Goal: Task Accomplishment & Management: Manage account settings

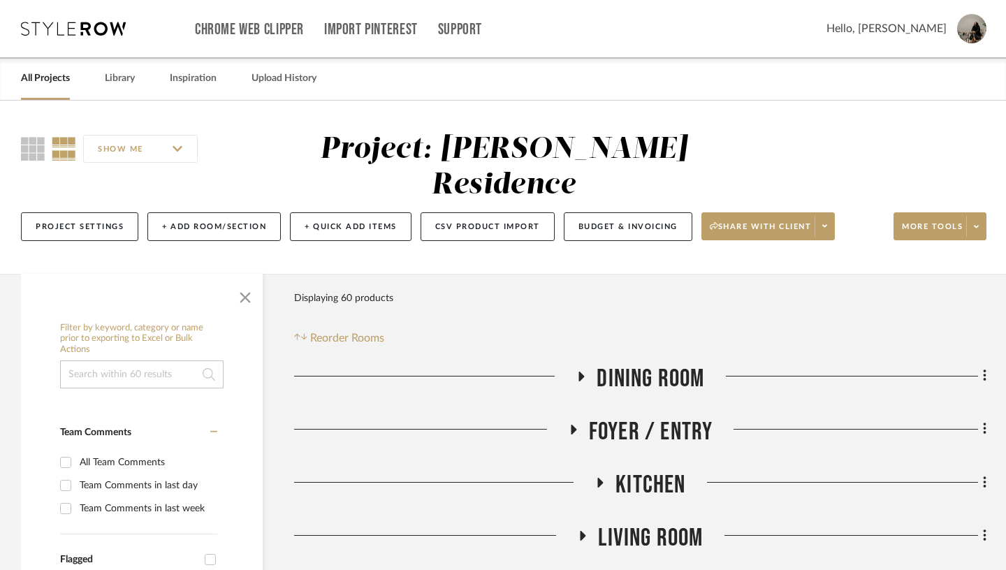
click at [52, 79] on link "All Projects" at bounding box center [45, 78] width 49 height 19
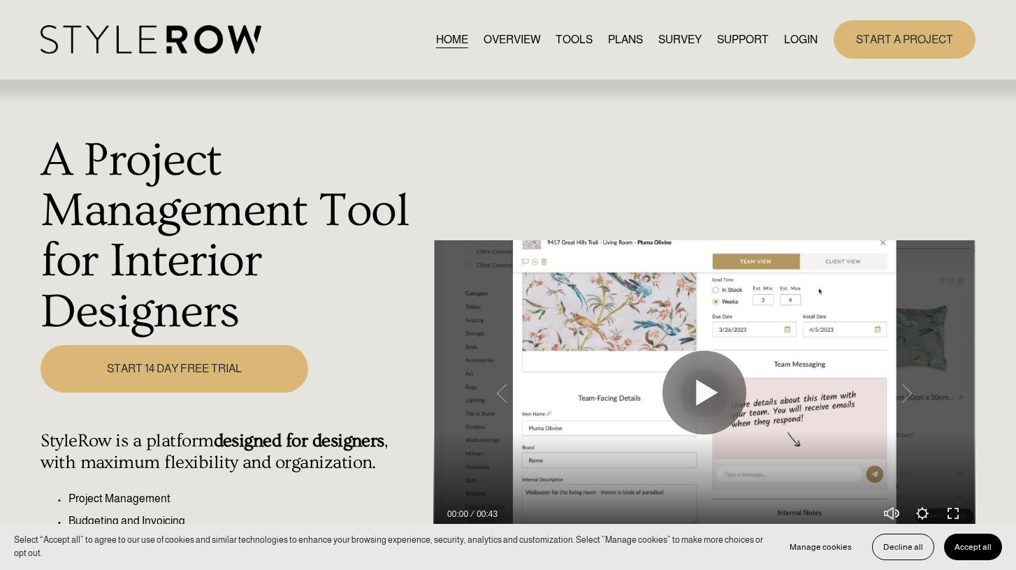
click at [794, 36] on link "LOGIN" at bounding box center [801, 39] width 34 height 19
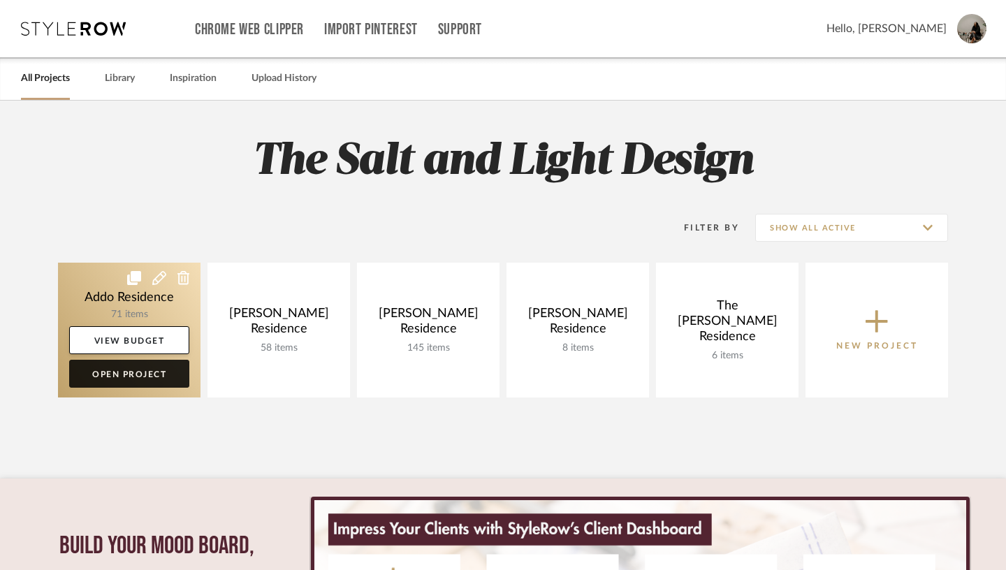
click at [128, 379] on link "Open Project" at bounding box center [129, 374] width 120 height 28
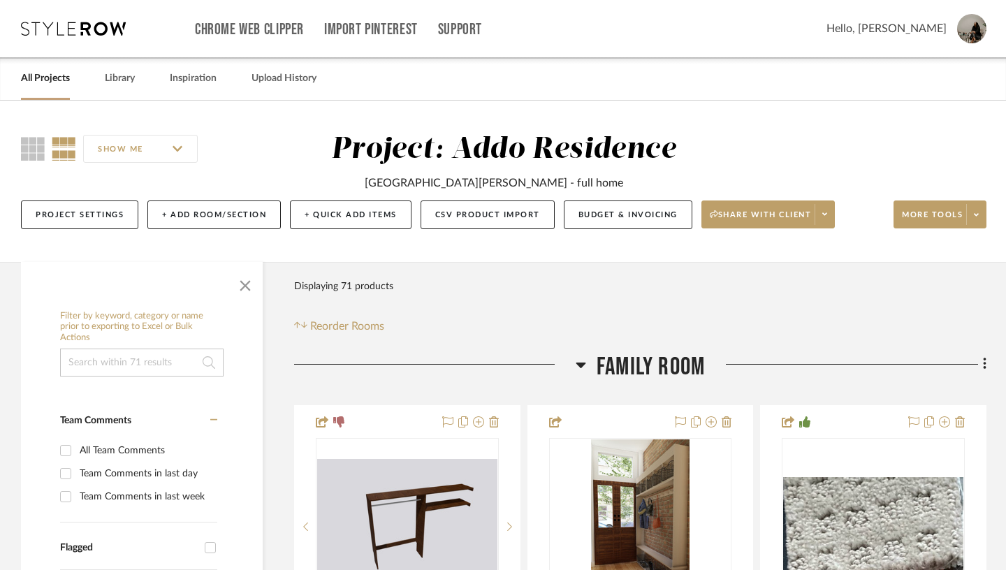
click at [581, 365] on icon at bounding box center [581, 366] width 10 height 6
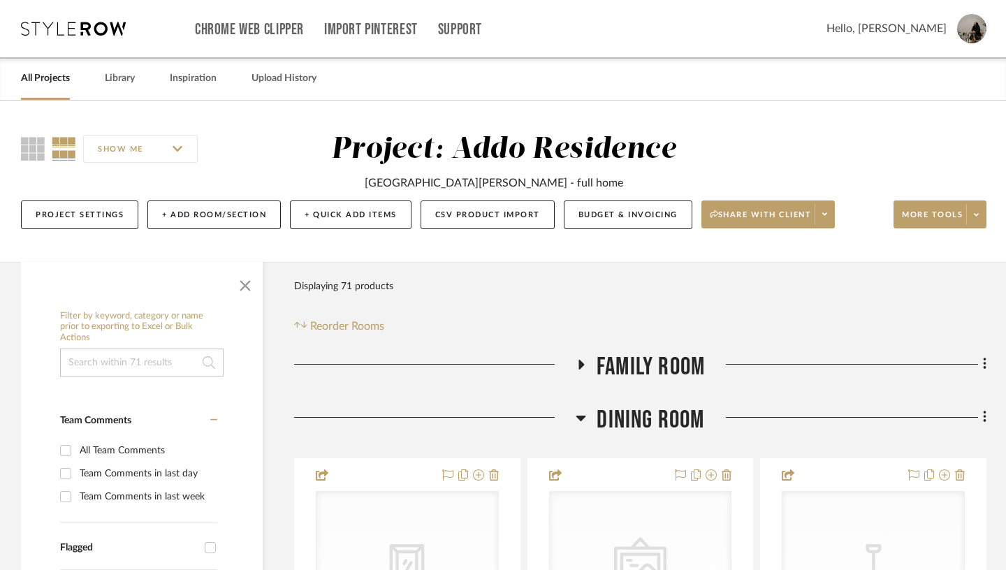
click at [581, 420] on icon at bounding box center [581, 419] width 10 height 6
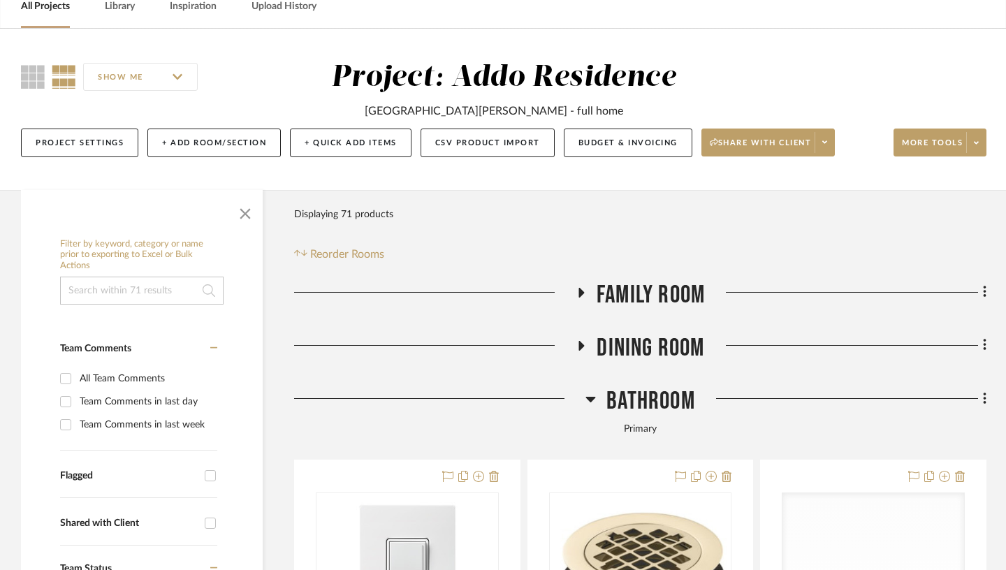
scroll to position [130, 0]
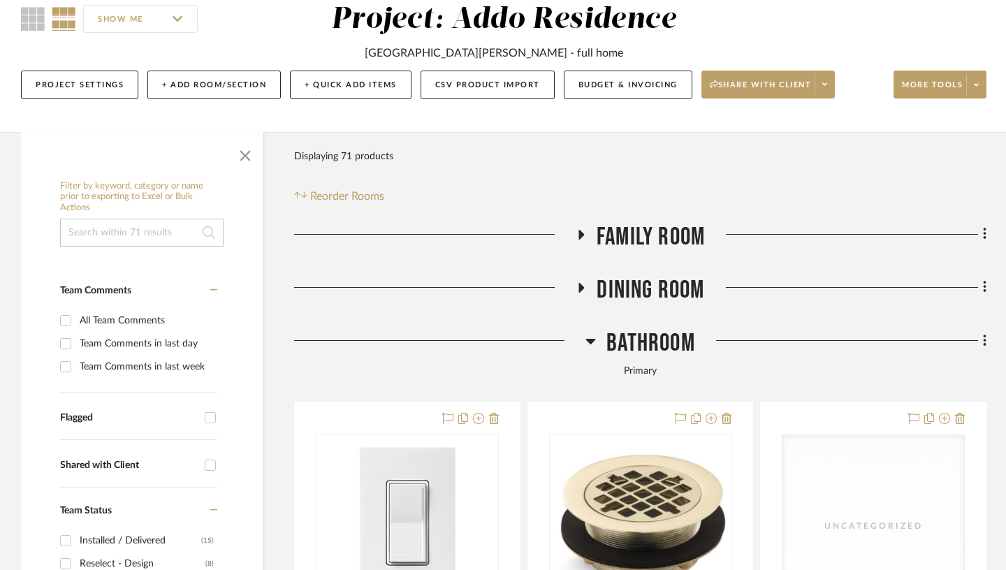
click at [590, 342] on icon at bounding box center [591, 342] width 10 height 6
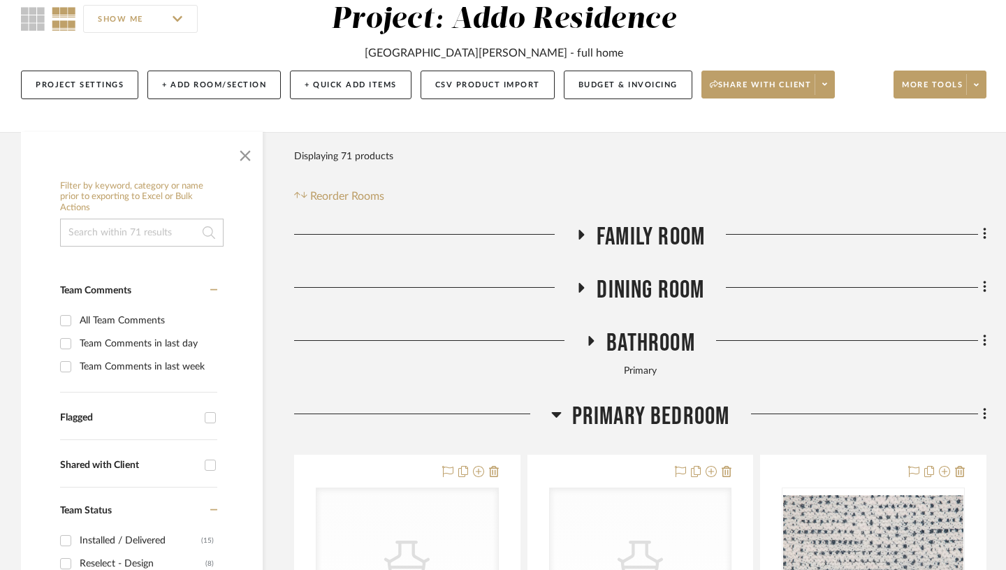
click at [553, 417] on icon at bounding box center [556, 414] width 10 height 17
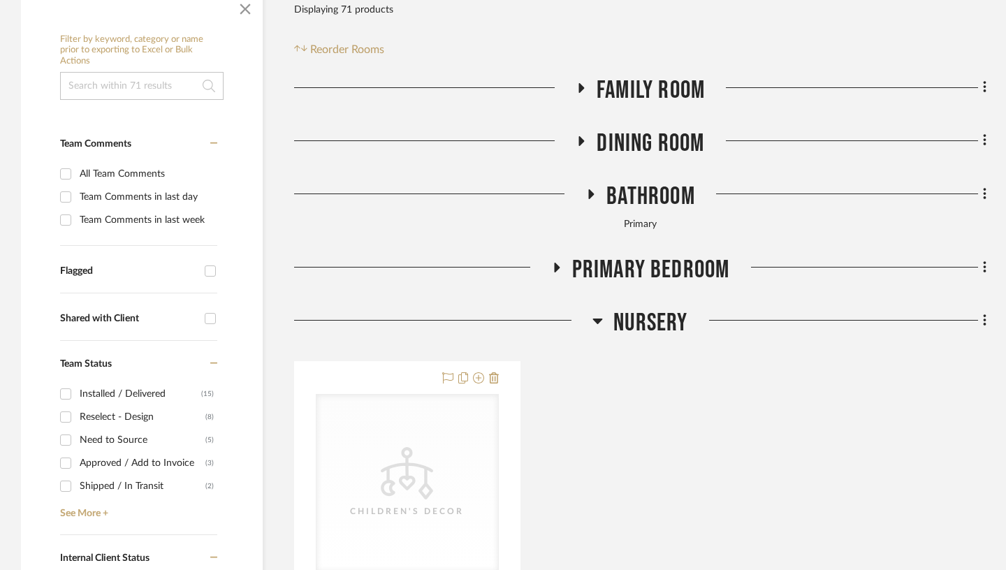
scroll to position [287, 0]
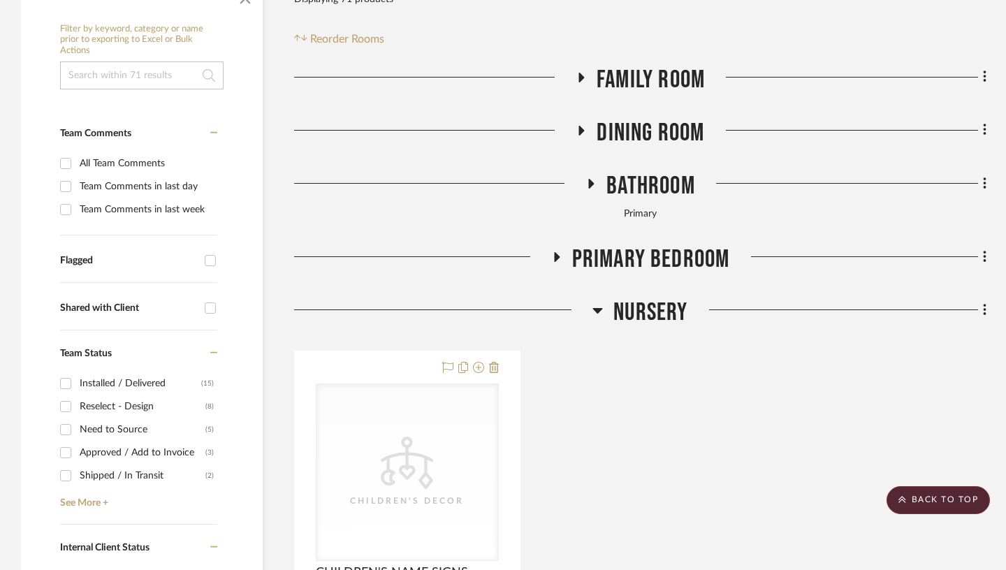
click at [597, 309] on icon at bounding box center [598, 311] width 10 height 6
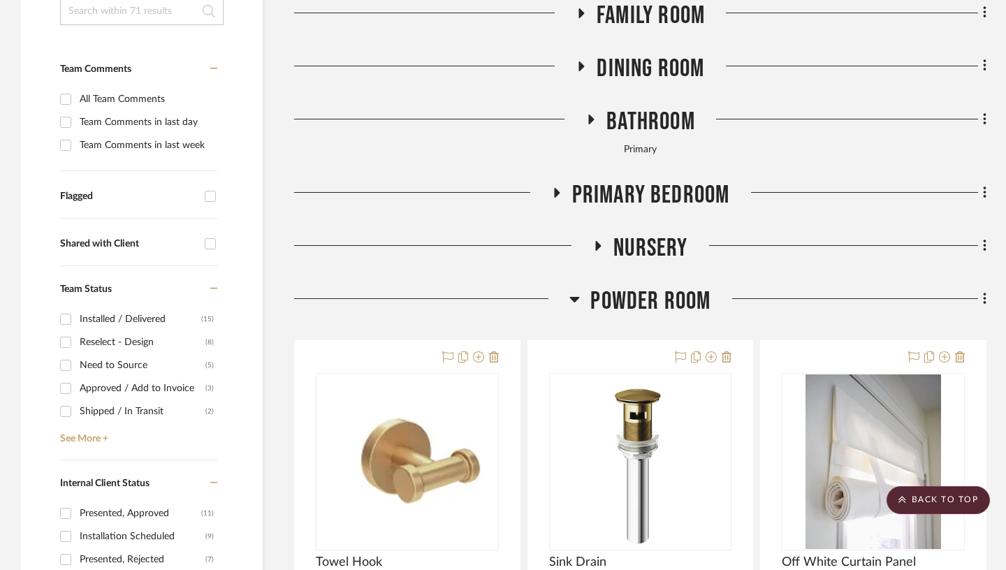
scroll to position [361, 0]
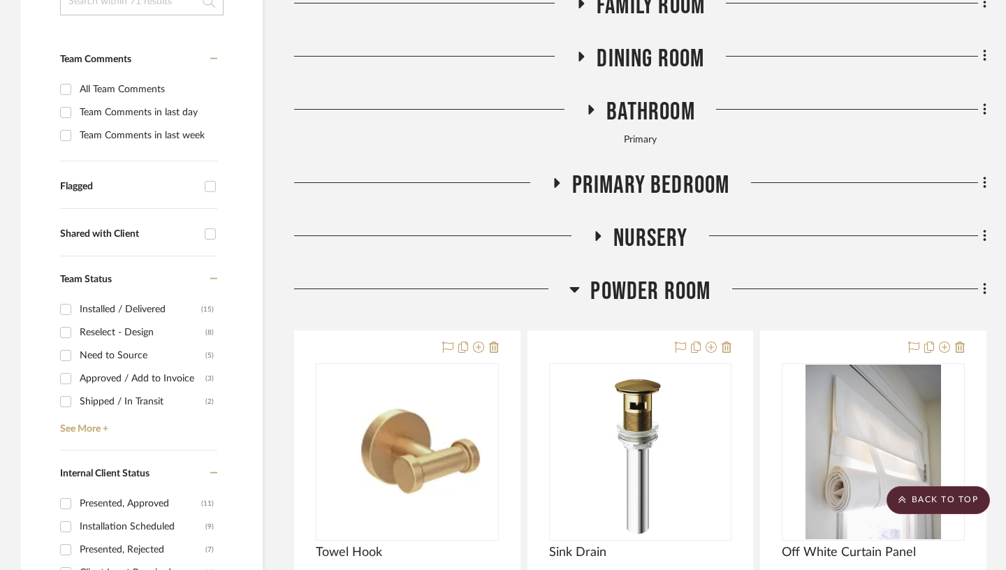
click at [574, 290] on icon at bounding box center [575, 290] width 10 height 6
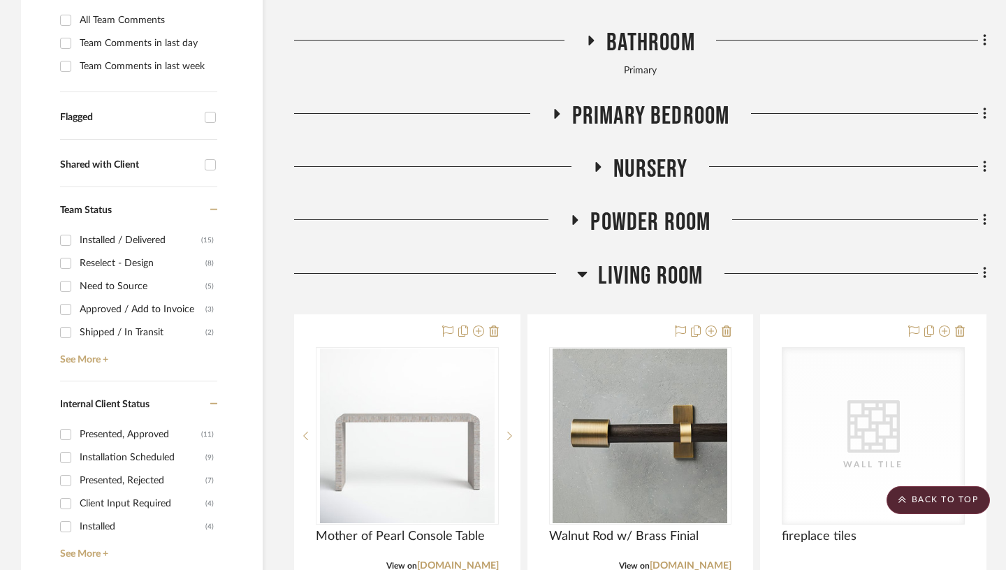
scroll to position [433, 0]
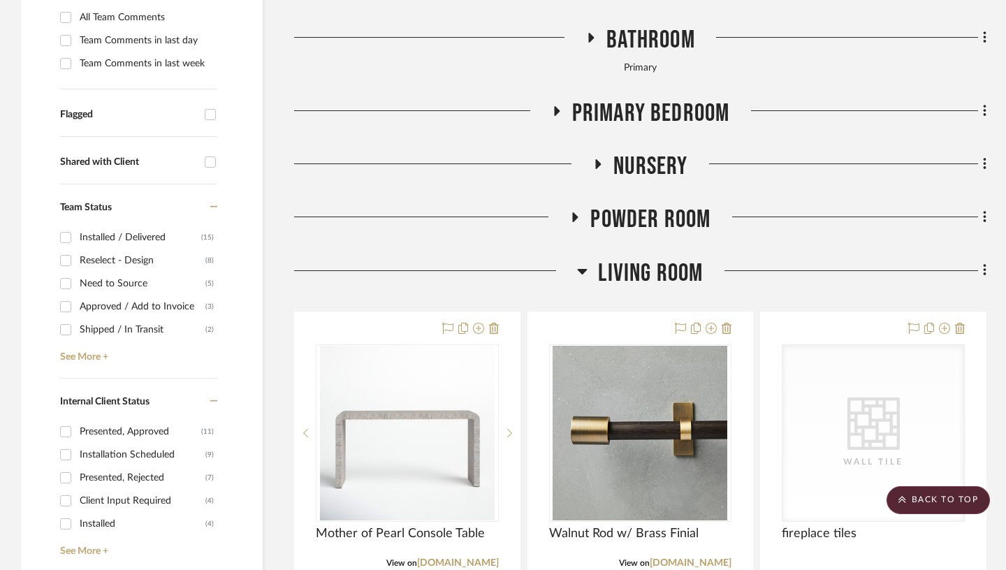
click at [585, 269] on icon at bounding box center [583, 272] width 10 height 6
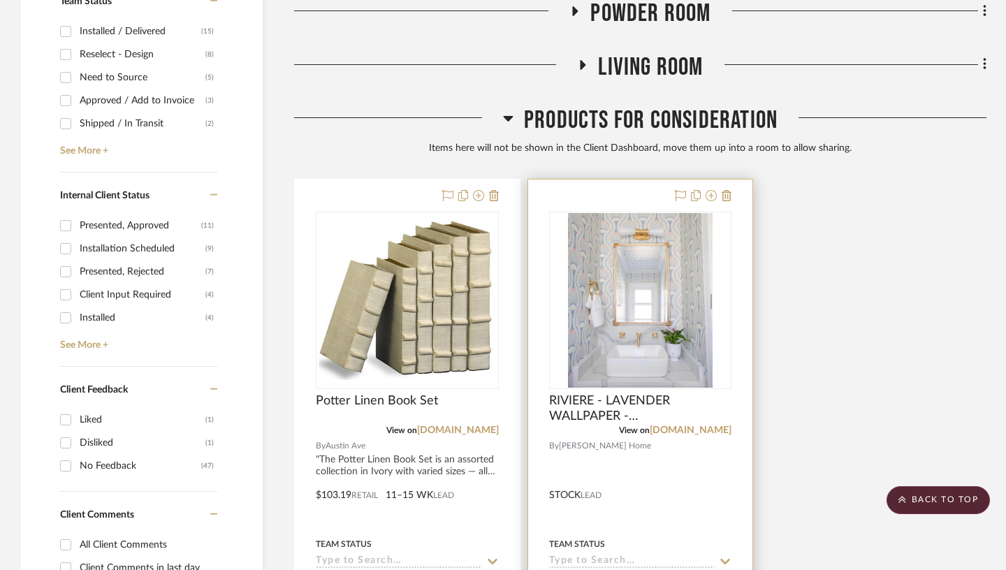
scroll to position [521, 0]
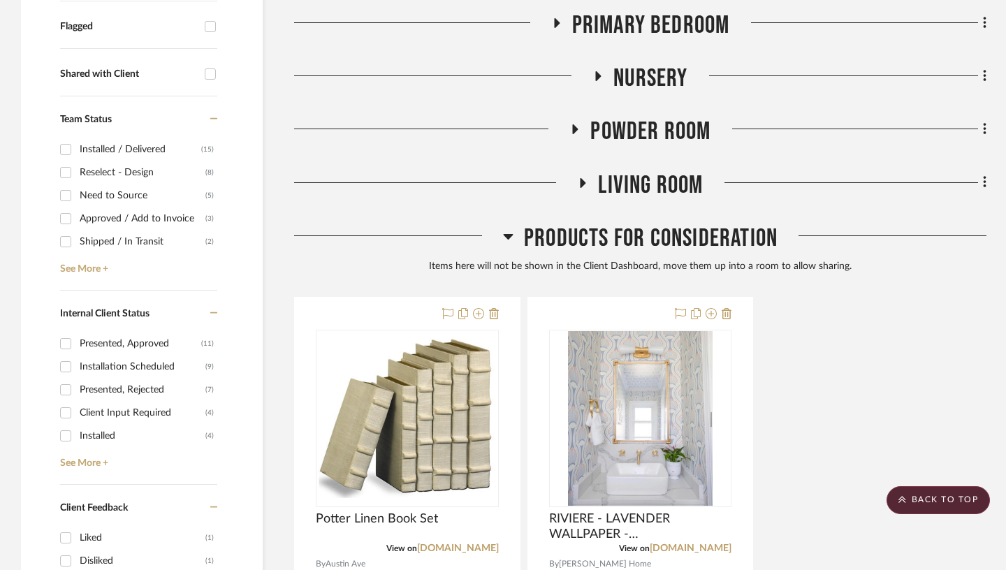
click at [509, 237] on icon at bounding box center [508, 237] width 10 height 6
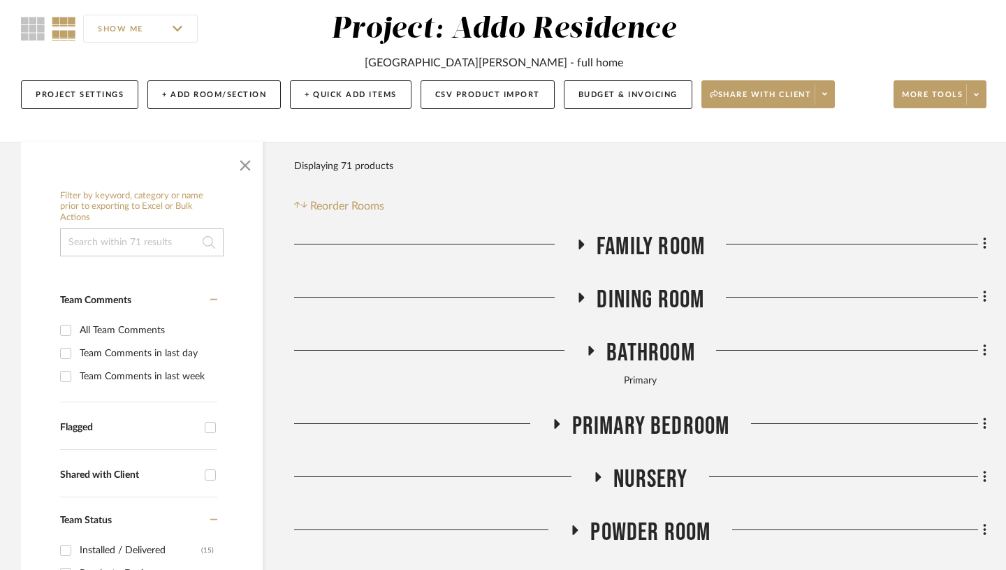
scroll to position [117, 0]
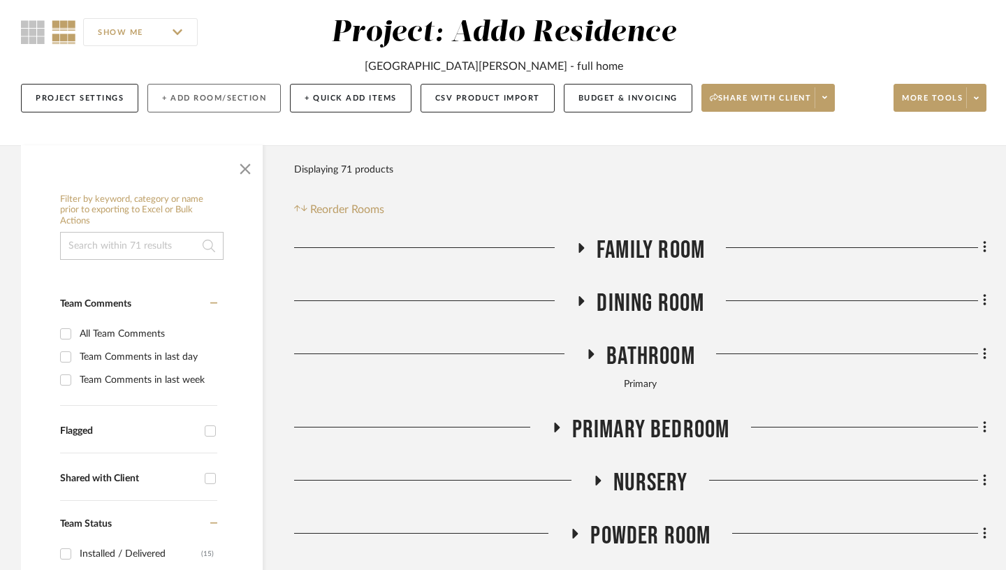
click at [233, 94] on button "+ Add Room/Section" at bounding box center [213, 98] width 133 height 29
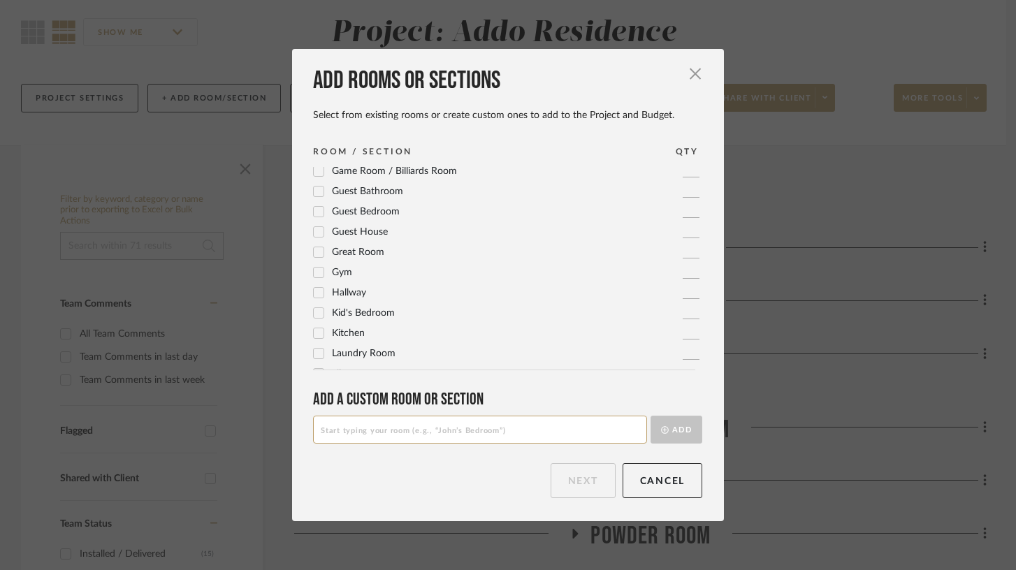
scroll to position [210, 0]
click at [315, 310] on icon at bounding box center [319, 309] width 10 height 10
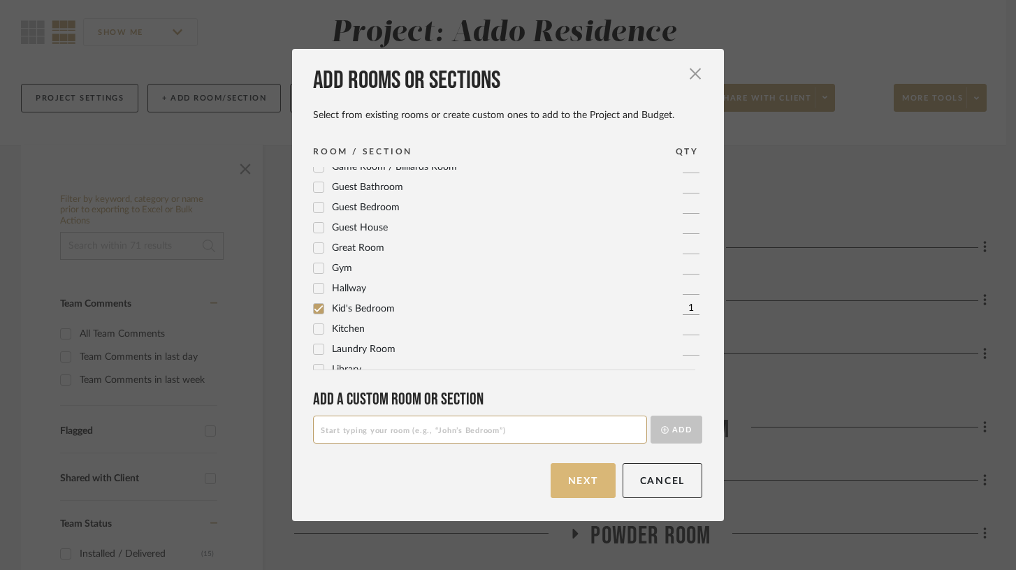
click at [575, 483] on button "Next" at bounding box center [583, 480] width 65 height 35
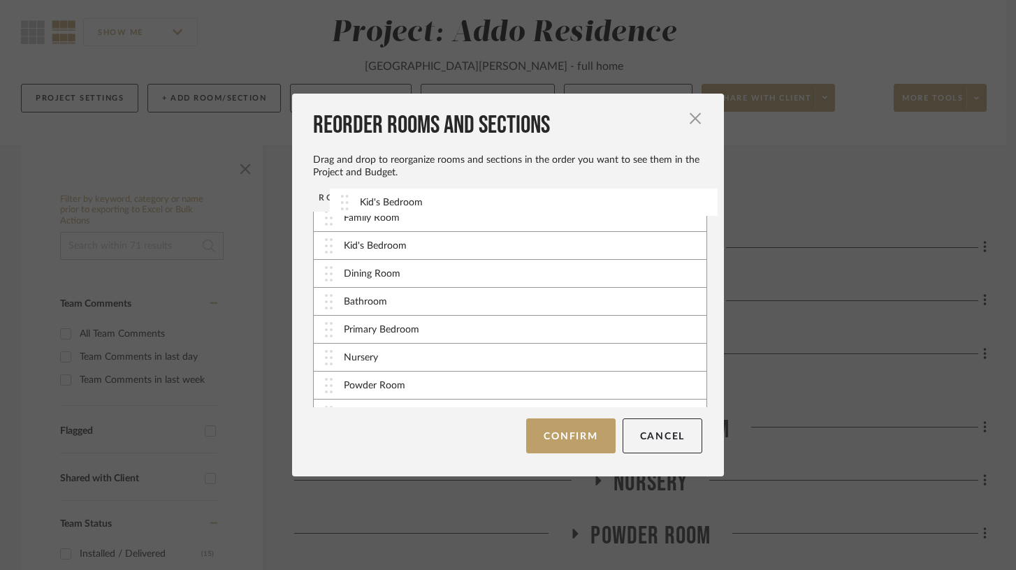
scroll to position [0, 0]
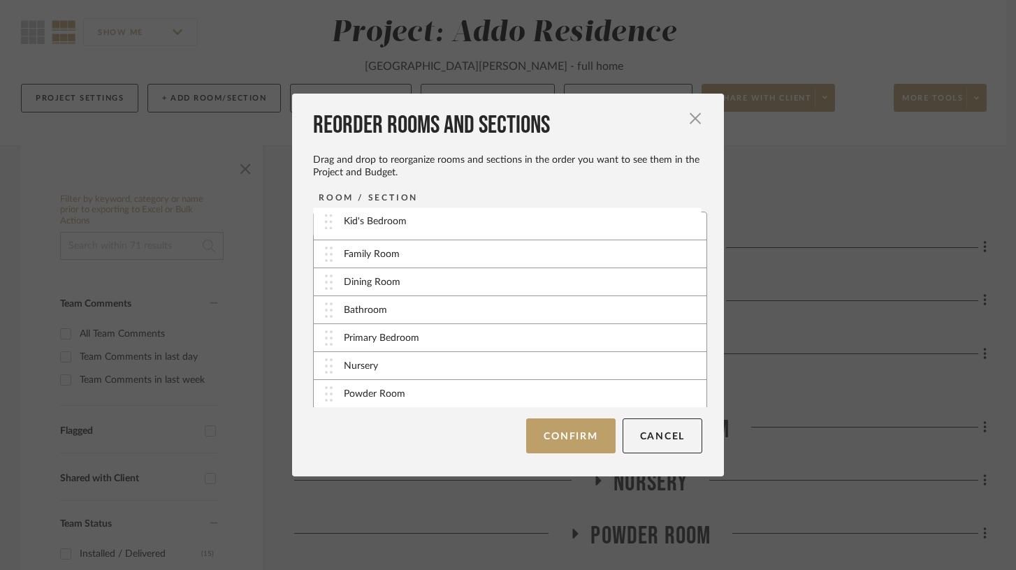
drag, startPoint x: 324, startPoint y: 393, endPoint x: 329, endPoint y: 222, distance: 171.2
click at [558, 442] on button "Confirm" at bounding box center [570, 435] width 89 height 35
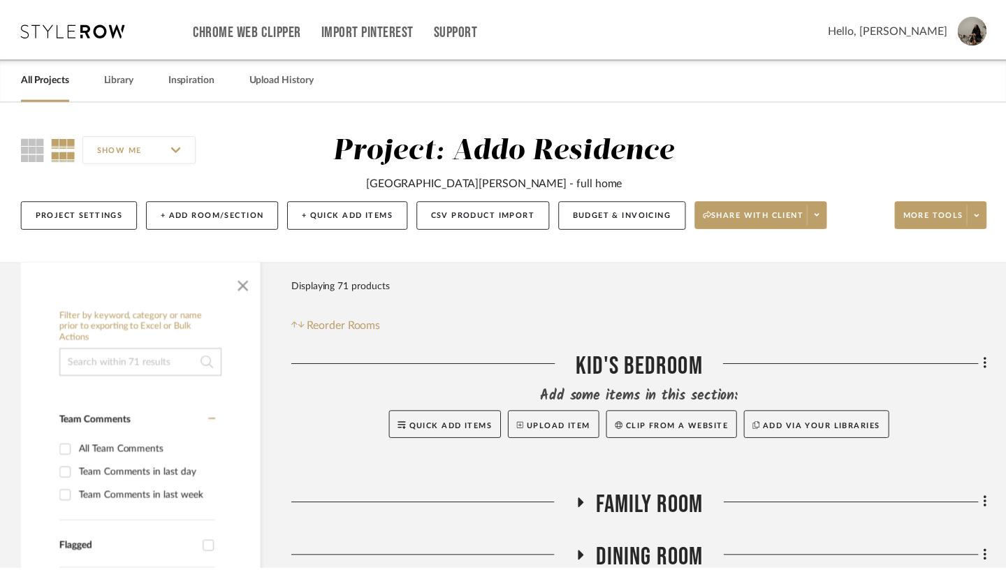
scroll to position [117, 0]
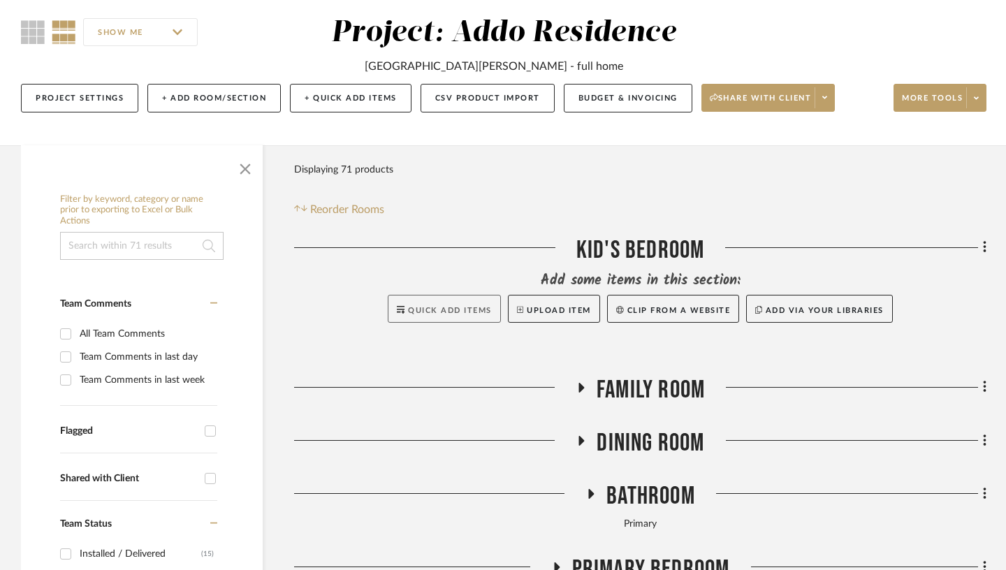
click at [442, 299] on button "Quick Add Items" at bounding box center [444, 309] width 113 height 28
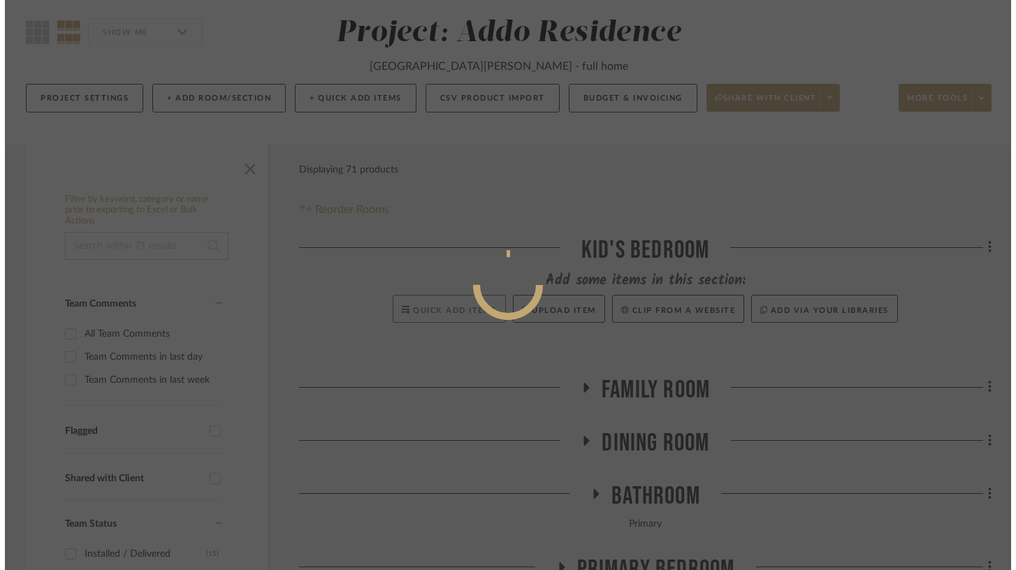
scroll to position [0, 0]
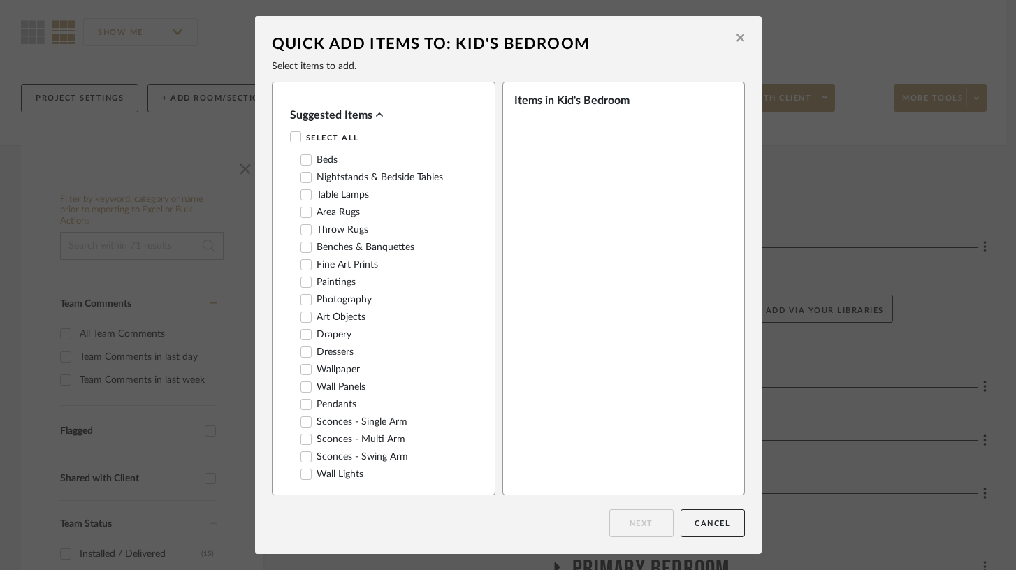
click at [302, 158] on icon at bounding box center [305, 159] width 9 height 7
click at [304, 180] on icon at bounding box center [306, 178] width 10 height 10
click at [302, 194] on icon at bounding box center [306, 195] width 10 height 10
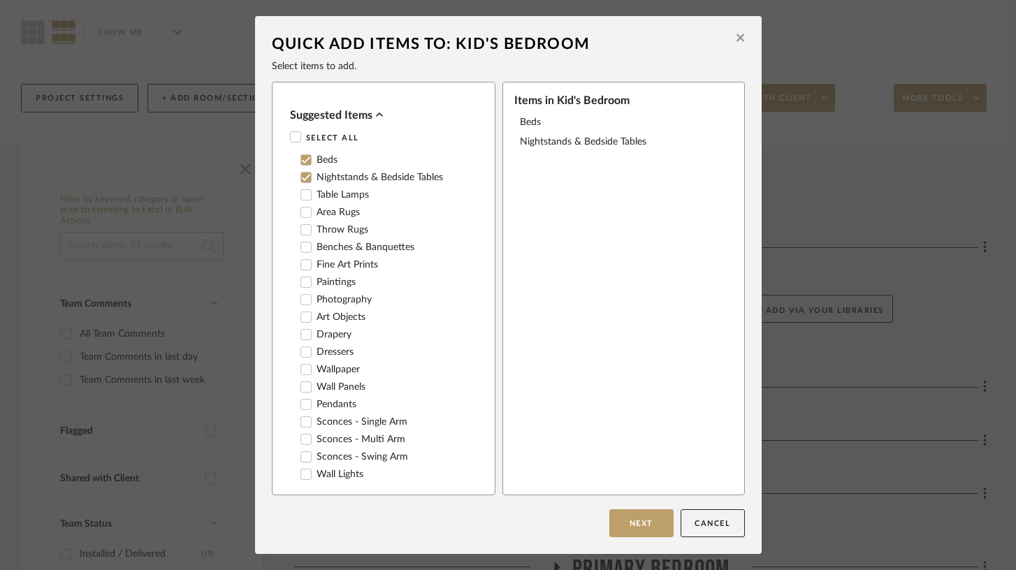
click at [302, 208] on icon at bounding box center [306, 212] width 10 height 10
click at [301, 296] on icon at bounding box center [306, 300] width 10 height 10
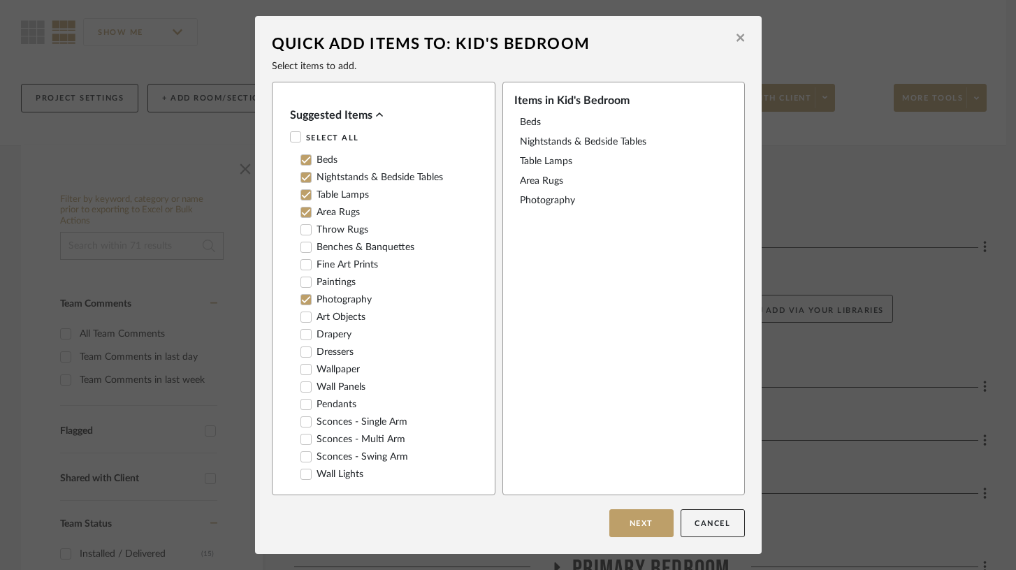
click at [302, 331] on icon at bounding box center [306, 335] width 10 height 10
click at [301, 366] on icon at bounding box center [305, 369] width 9 height 7
click at [302, 417] on icon at bounding box center [306, 422] width 10 height 10
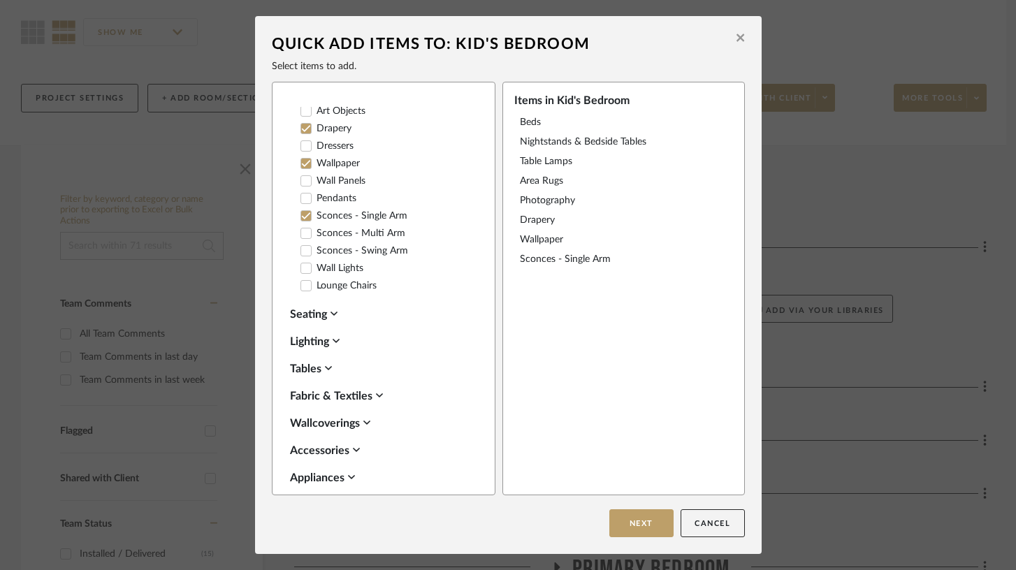
scroll to position [211, 0]
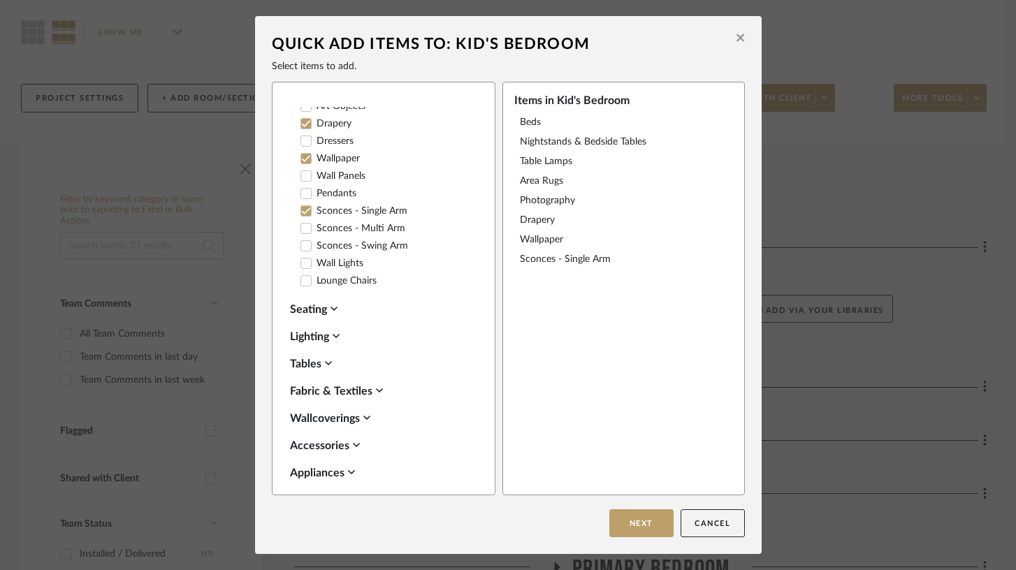
click at [330, 330] on div "Lighting" at bounding box center [380, 336] width 180 height 17
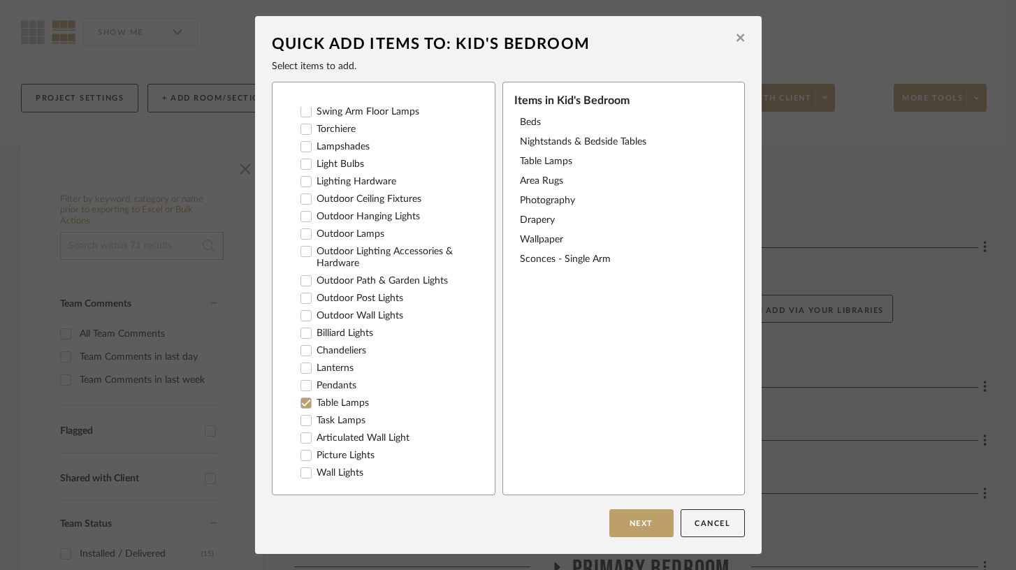
scroll to position [599, 0]
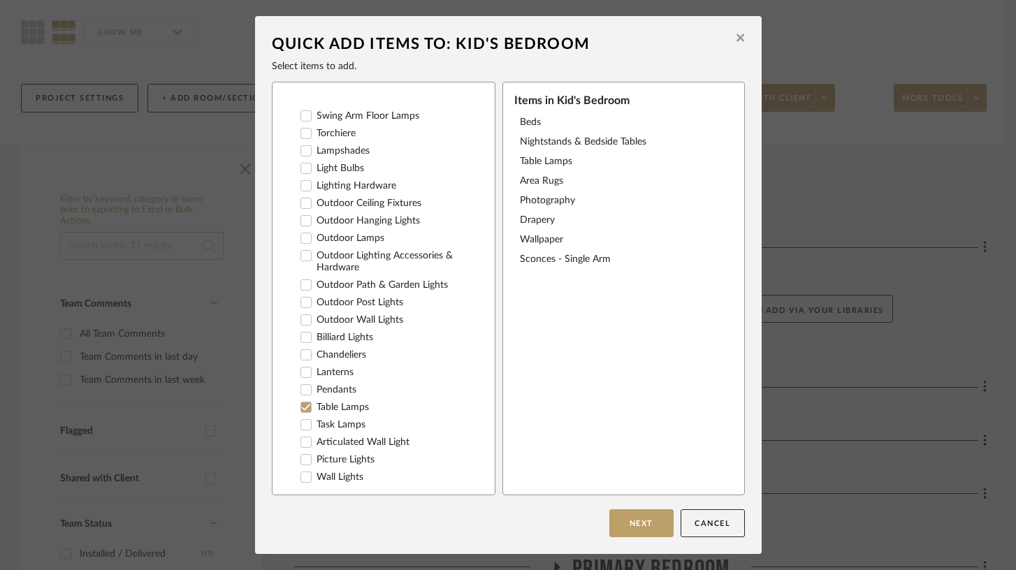
click at [302, 385] on icon at bounding box center [306, 390] width 10 height 10
click at [302, 386] on icon at bounding box center [305, 389] width 9 height 7
click at [302, 350] on icon at bounding box center [306, 355] width 10 height 10
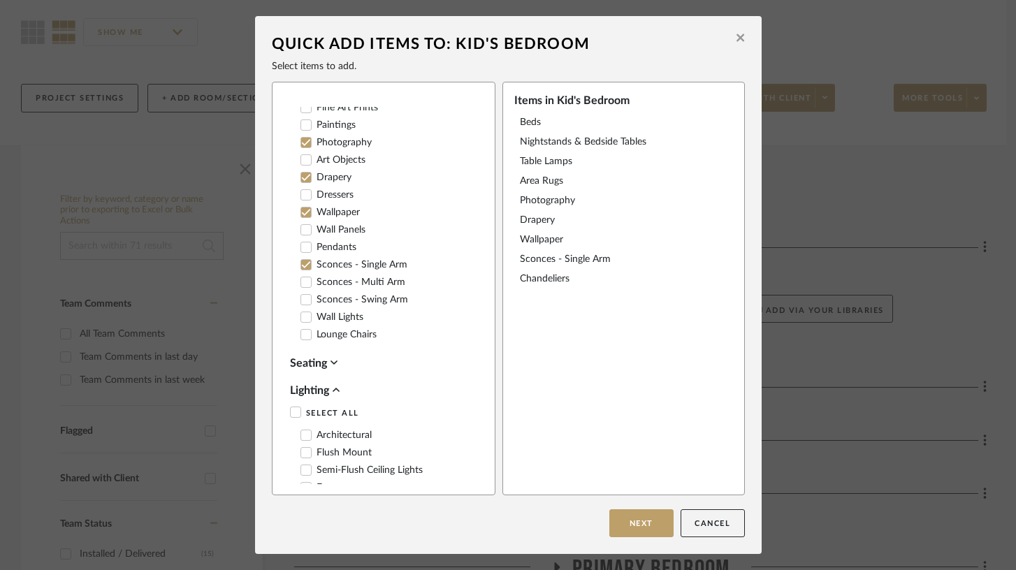
scroll to position [207, 0]
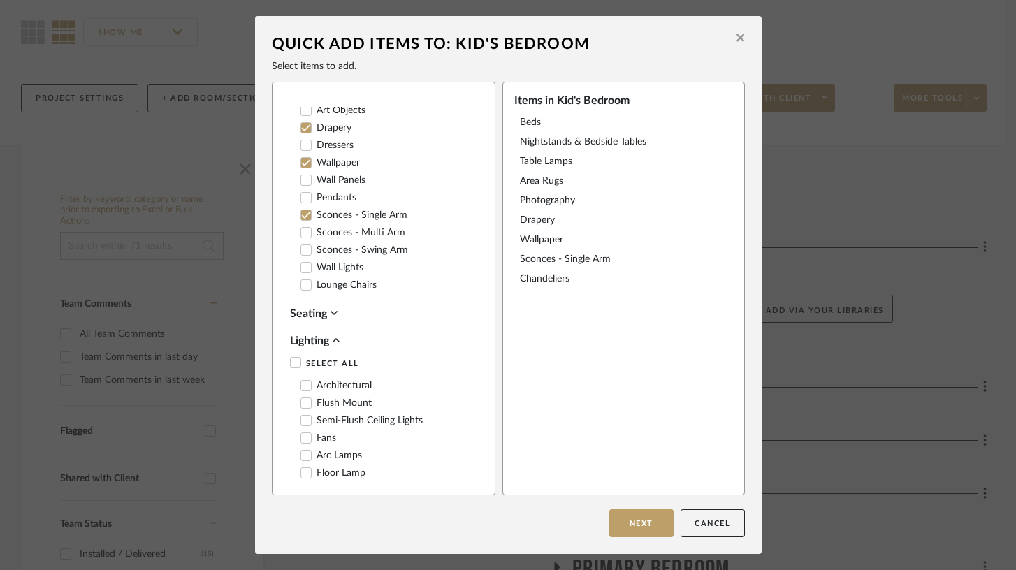
click at [333, 336] on icon at bounding box center [336, 340] width 7 height 11
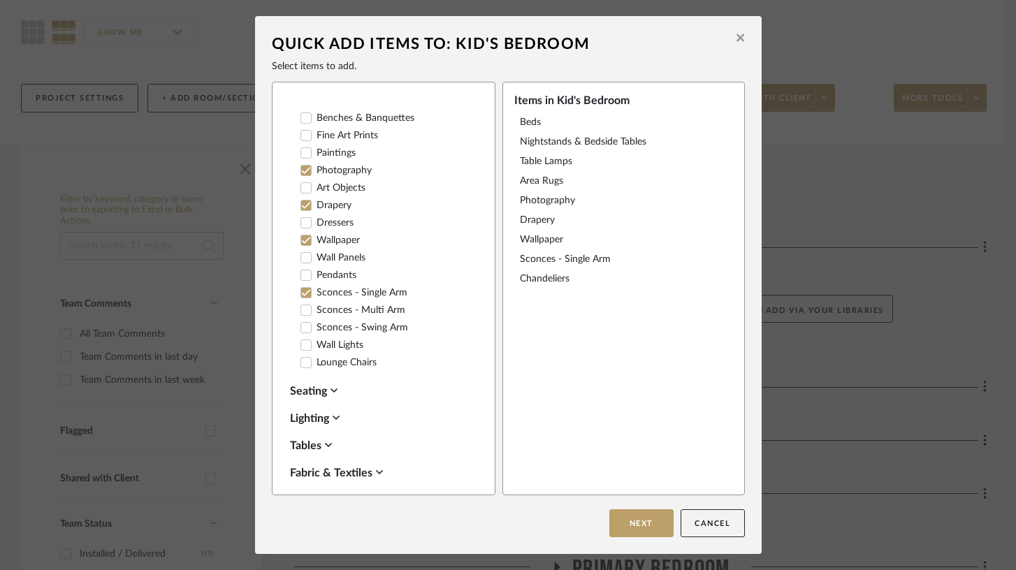
scroll to position [0, 0]
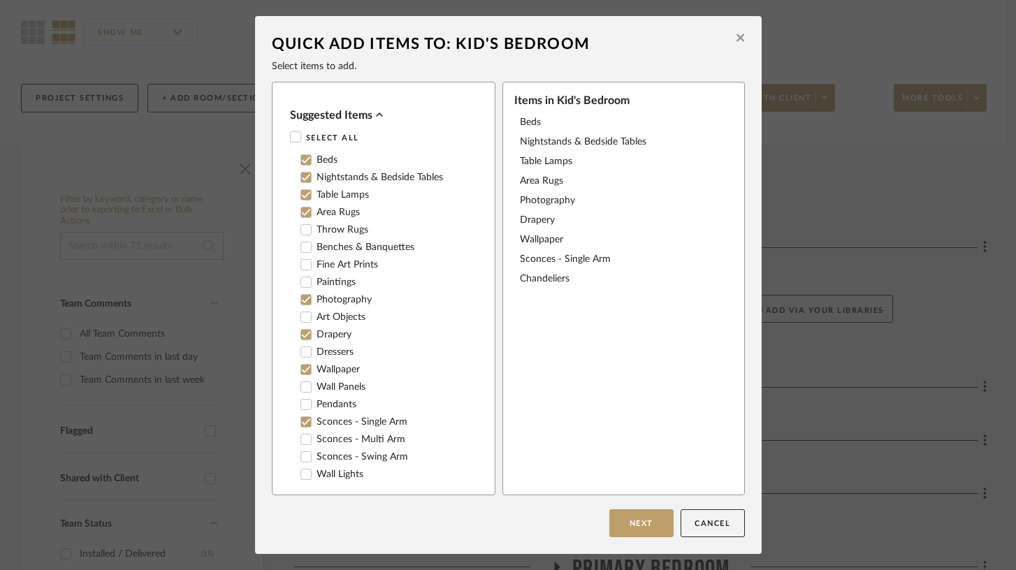
click at [376, 116] on icon at bounding box center [379, 114] width 7 height 11
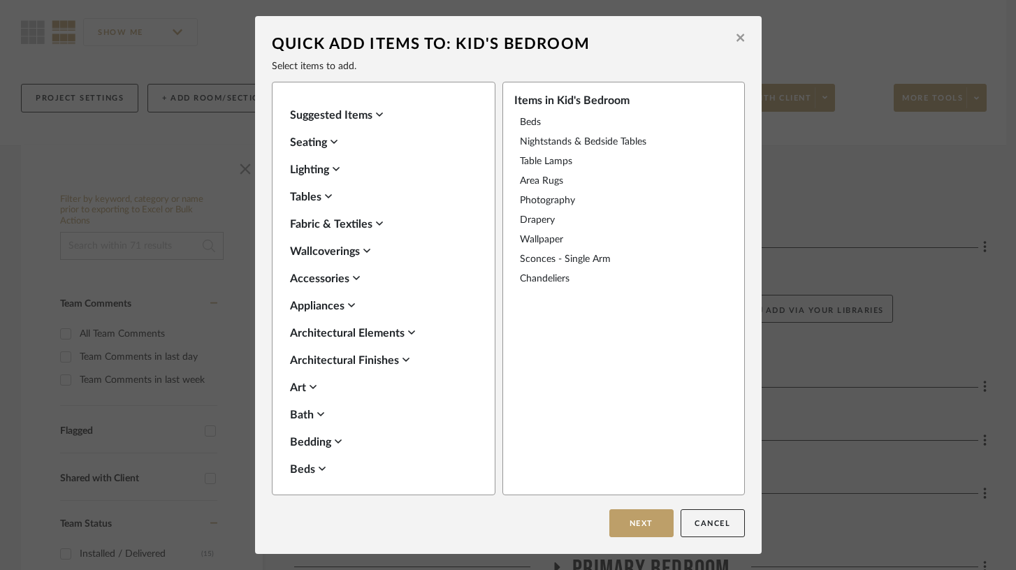
click at [327, 196] on icon at bounding box center [327, 196] width 7 height 4
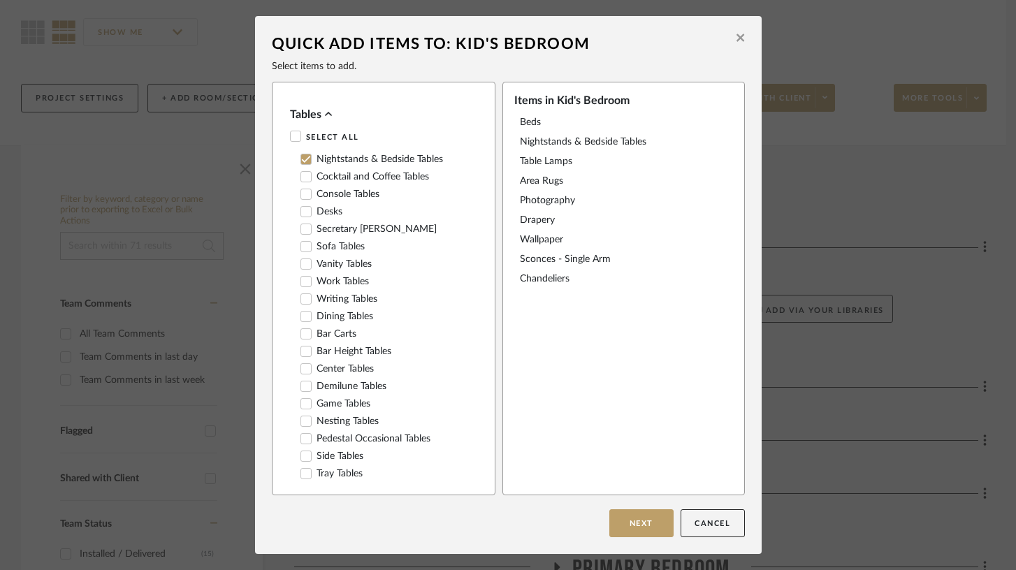
scroll to position [48, 0]
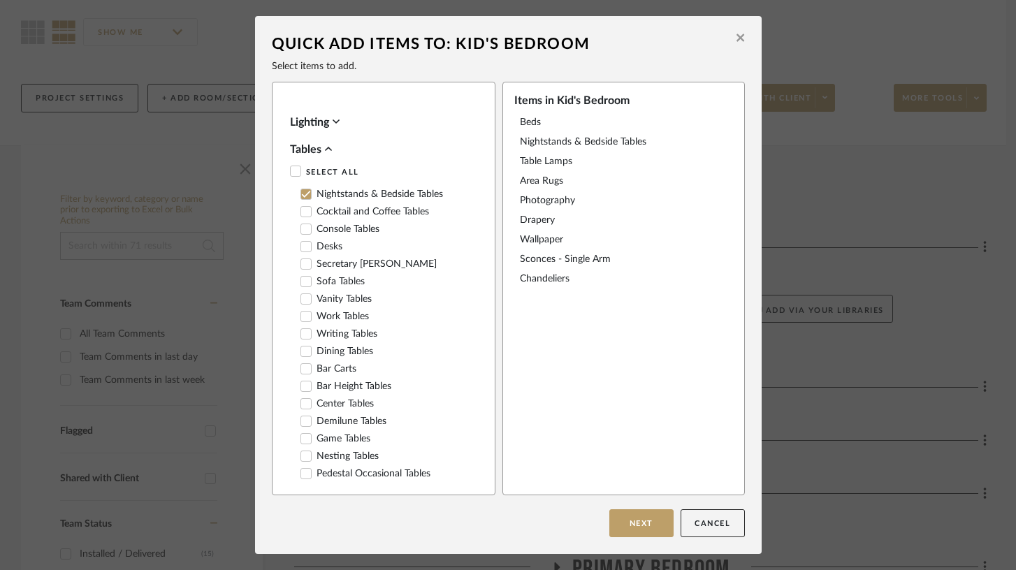
click at [325, 147] on icon at bounding box center [328, 148] width 7 height 11
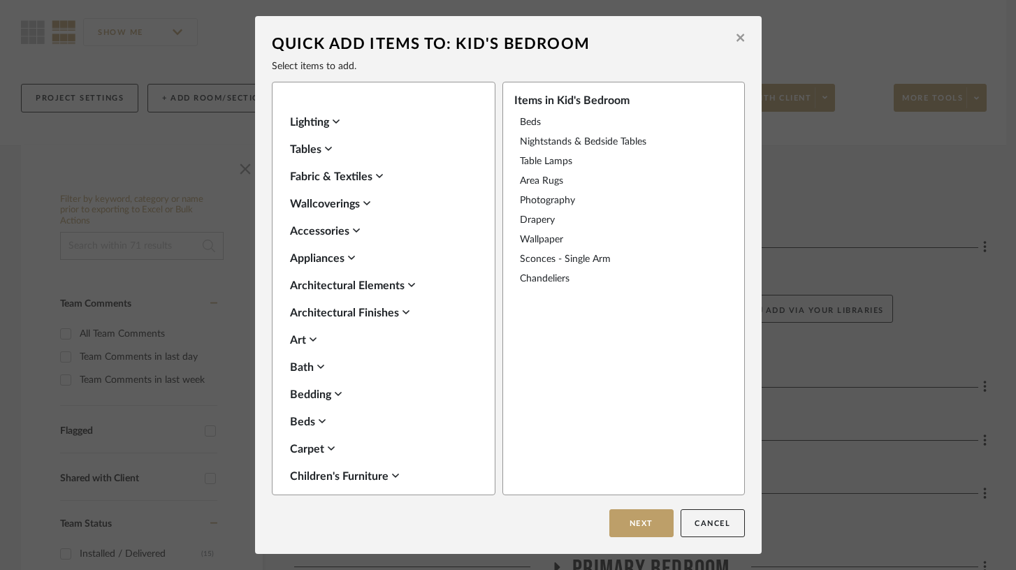
click at [353, 228] on icon at bounding box center [356, 230] width 7 height 11
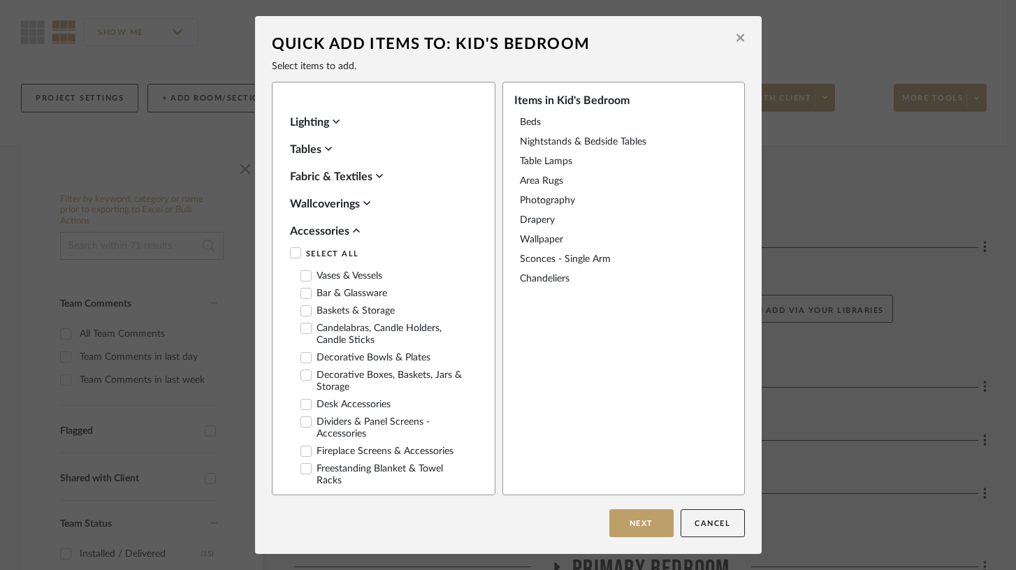
click at [302, 308] on icon at bounding box center [305, 310] width 9 height 7
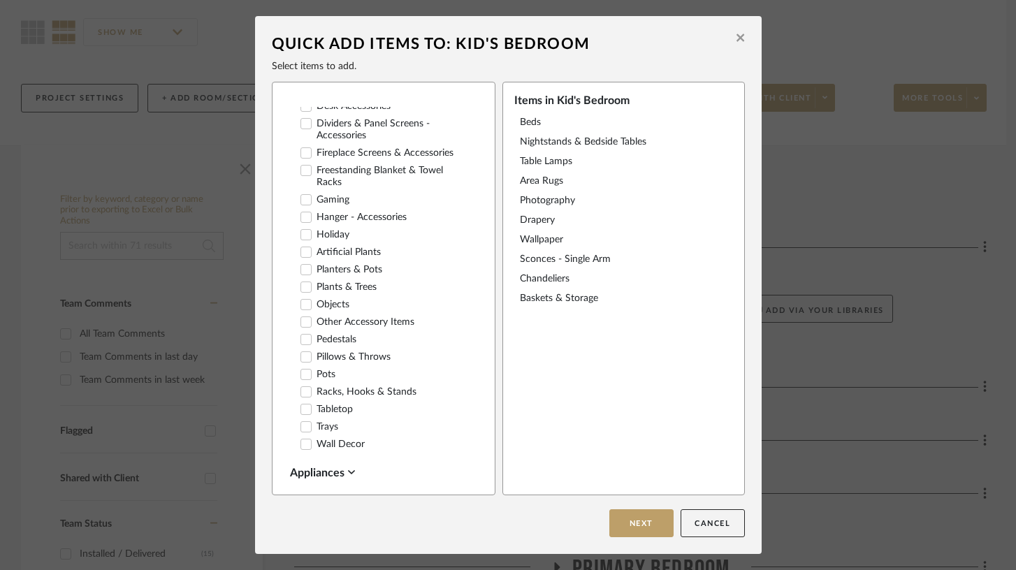
scroll to position [347, 0]
click at [302, 351] on icon at bounding box center [306, 356] width 10 height 10
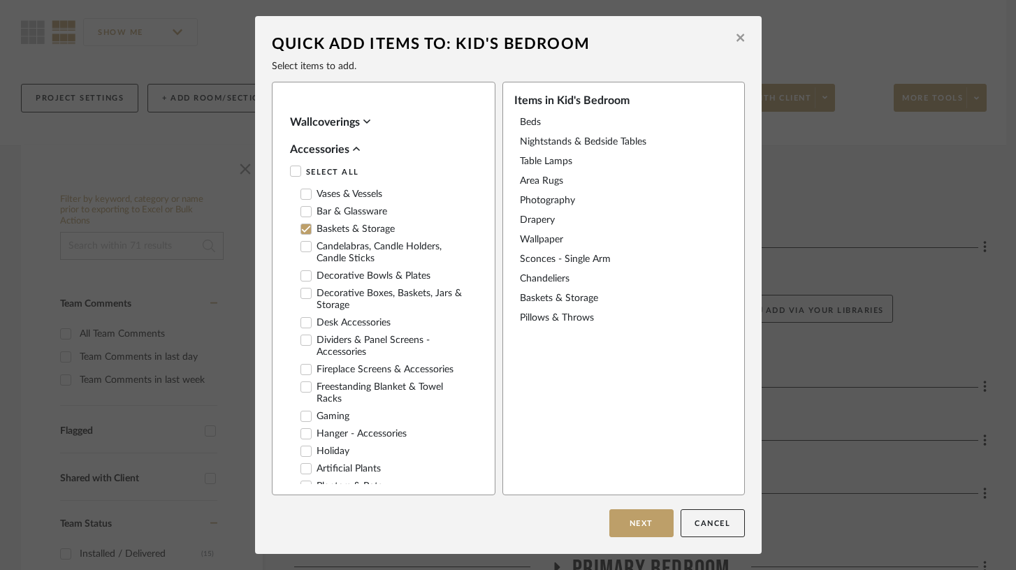
scroll to position [125, 0]
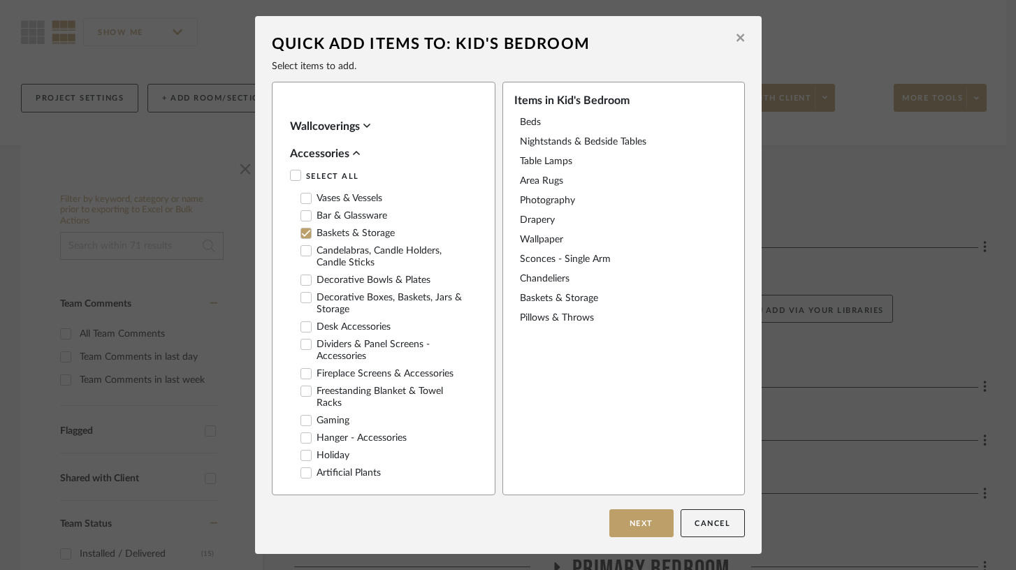
click at [302, 344] on icon at bounding box center [306, 345] width 10 height 10
click at [356, 154] on icon at bounding box center [356, 152] width 7 height 11
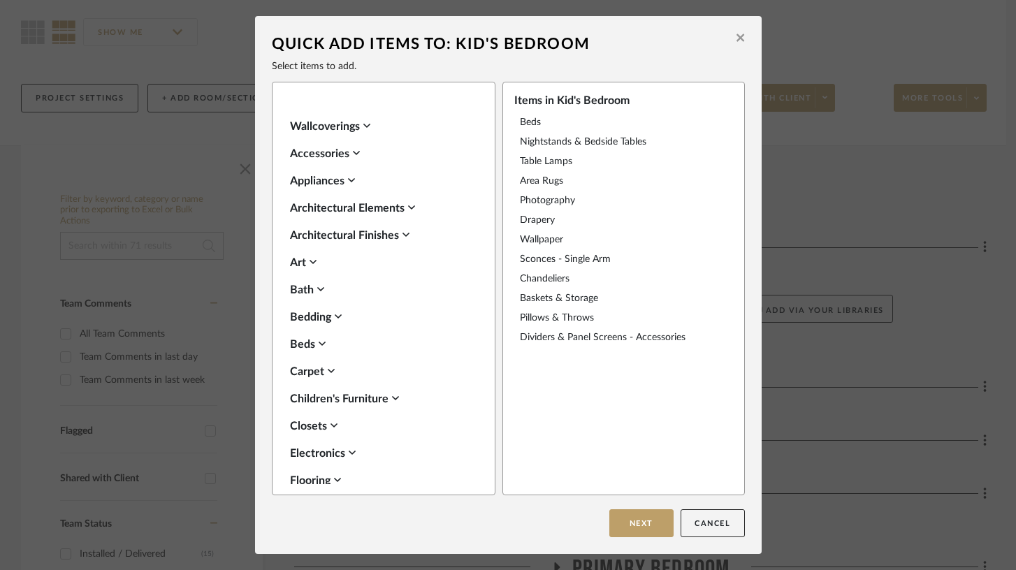
click at [348, 182] on icon at bounding box center [351, 180] width 7 height 11
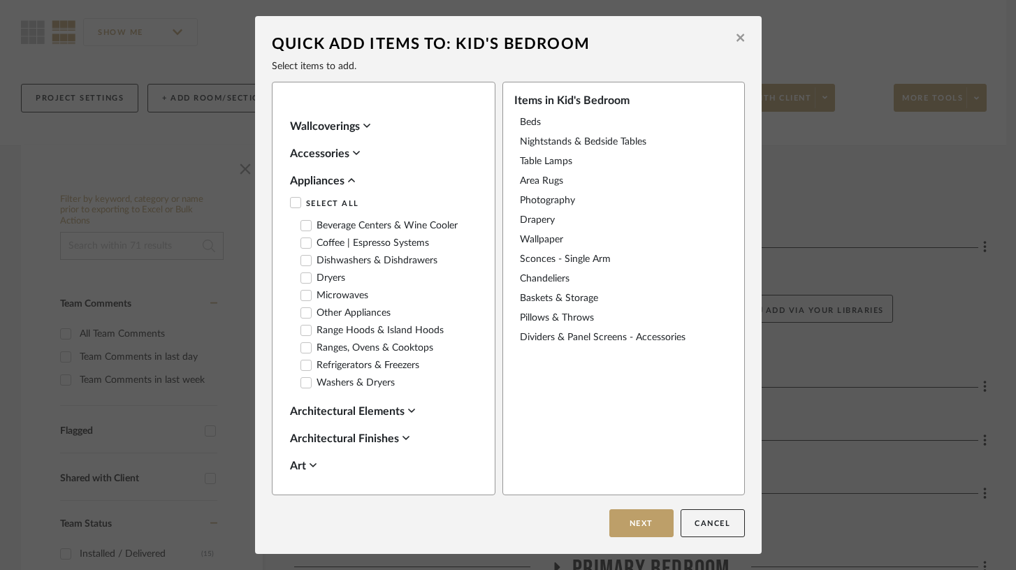
click at [348, 182] on icon at bounding box center [351, 180] width 7 height 11
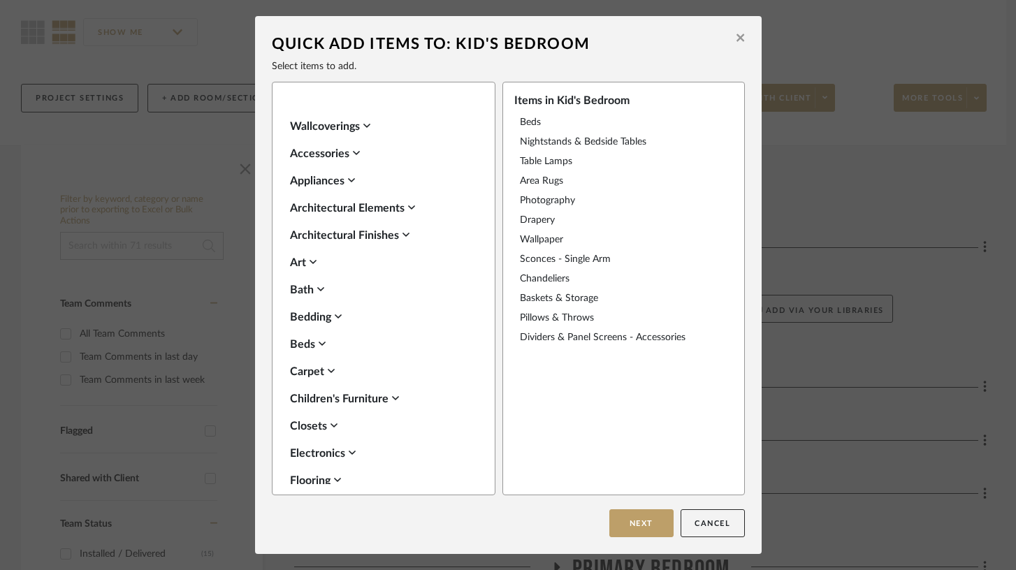
click at [337, 316] on icon at bounding box center [337, 316] width 7 height 4
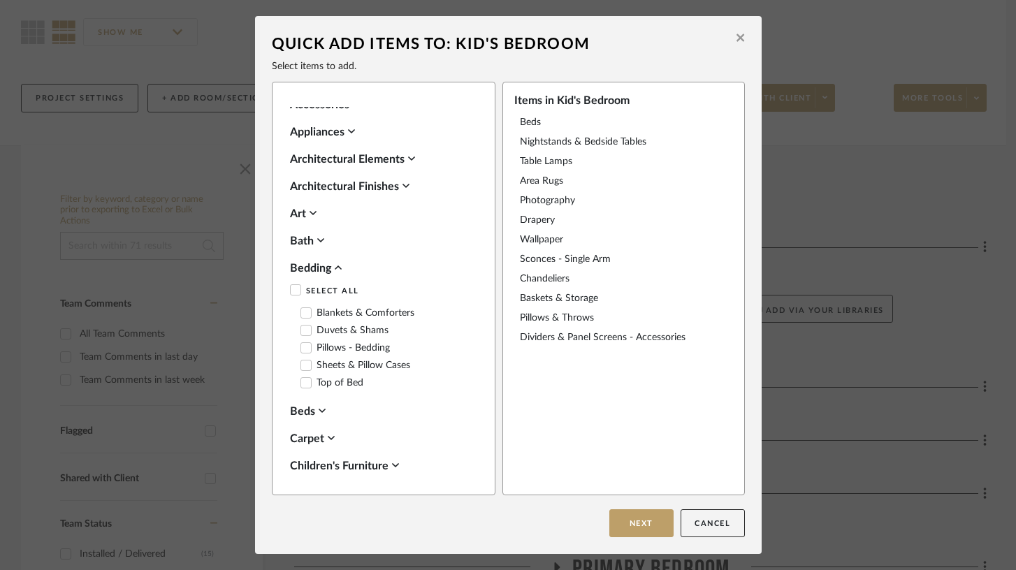
scroll to position [176, 0]
click at [337, 316] on label "Blankets & Comforters" at bounding box center [357, 311] width 114 height 12
click at [332, 360] on label "Sheets & Pillow Cases" at bounding box center [355, 364] width 110 height 12
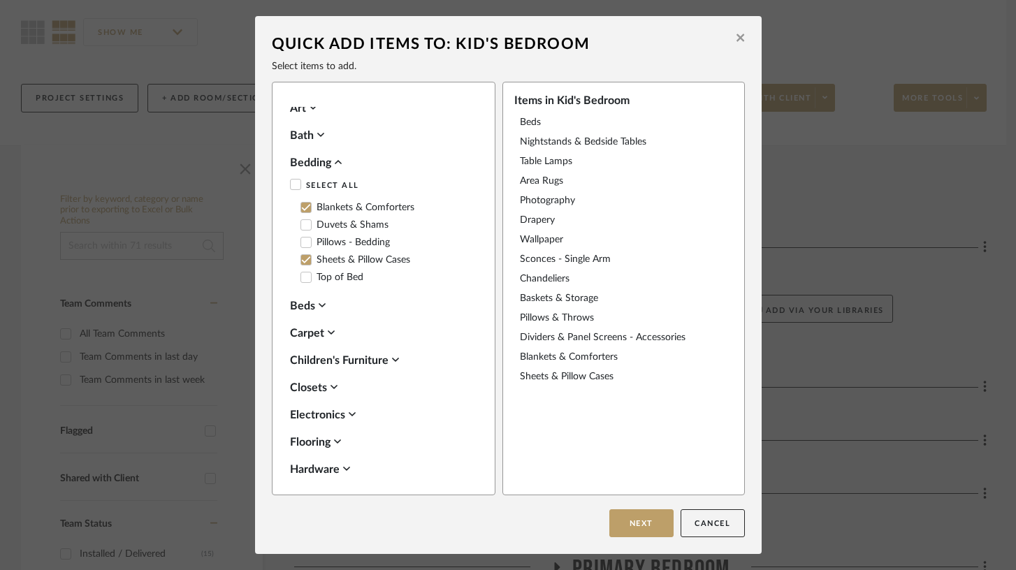
scroll to position [282, 0]
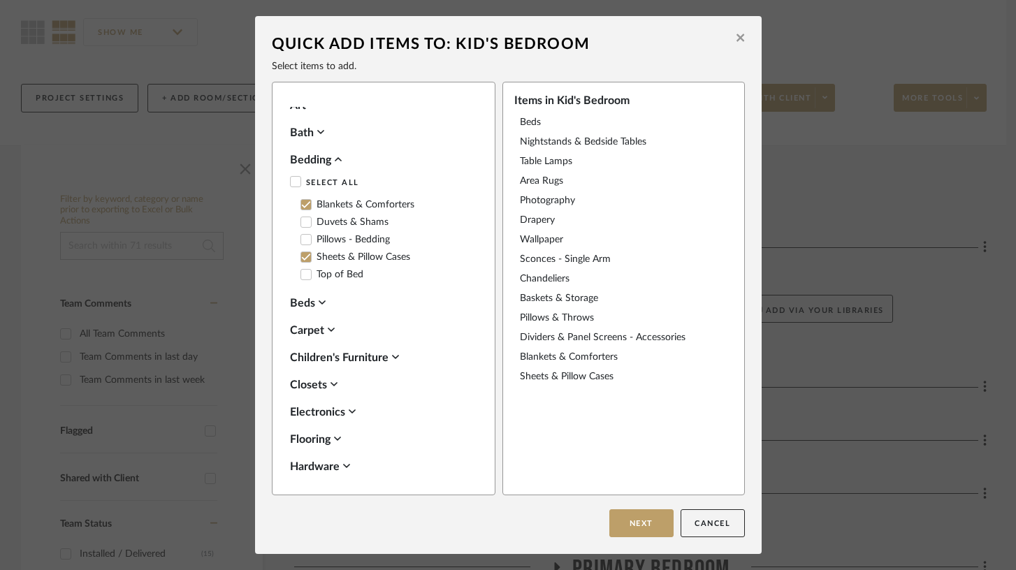
click at [336, 156] on icon at bounding box center [338, 159] width 7 height 11
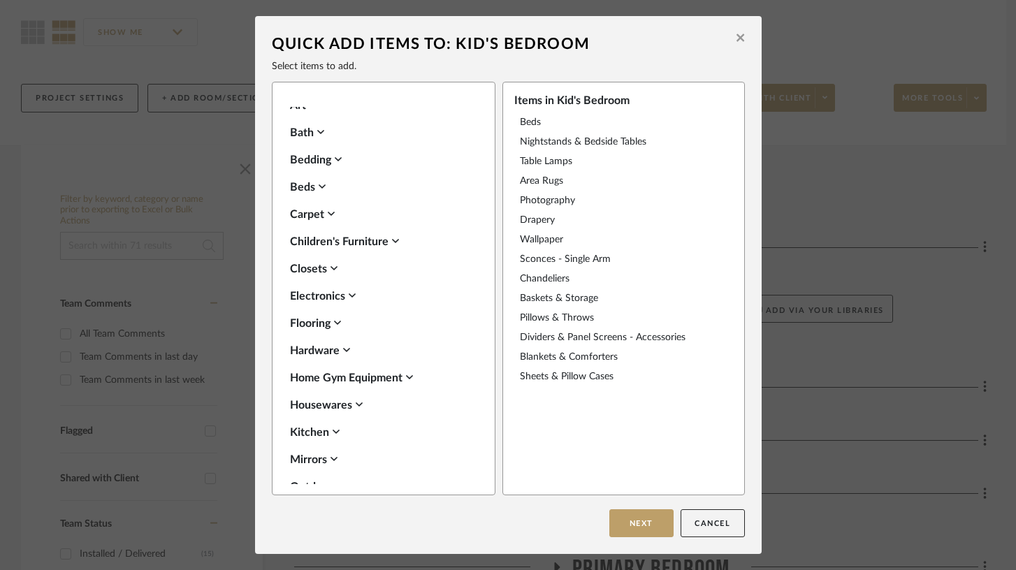
click at [346, 245] on div "Children's Furniture" at bounding box center [380, 241] width 180 height 17
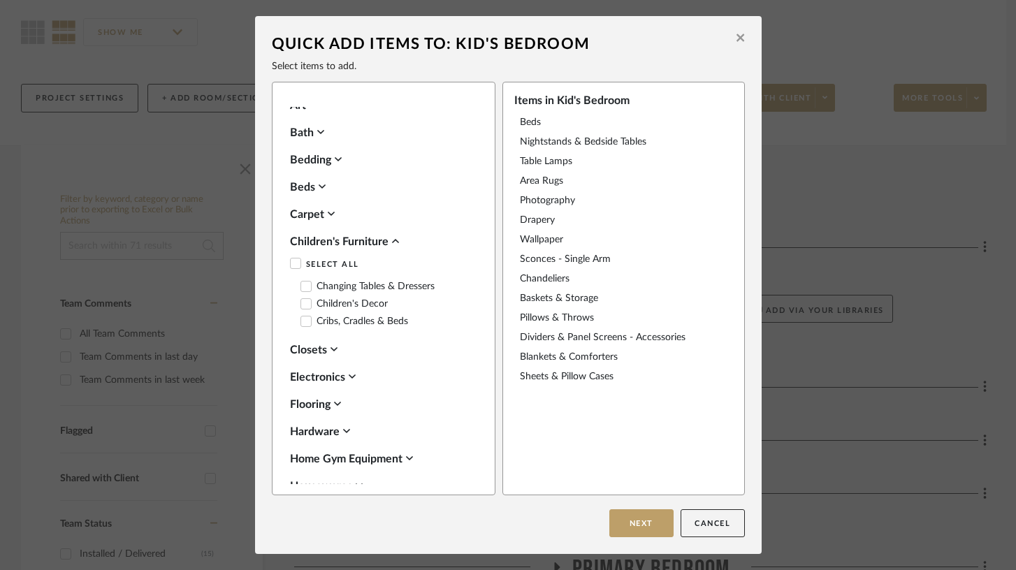
click at [346, 245] on div "Children's Furniture" at bounding box center [380, 241] width 180 height 17
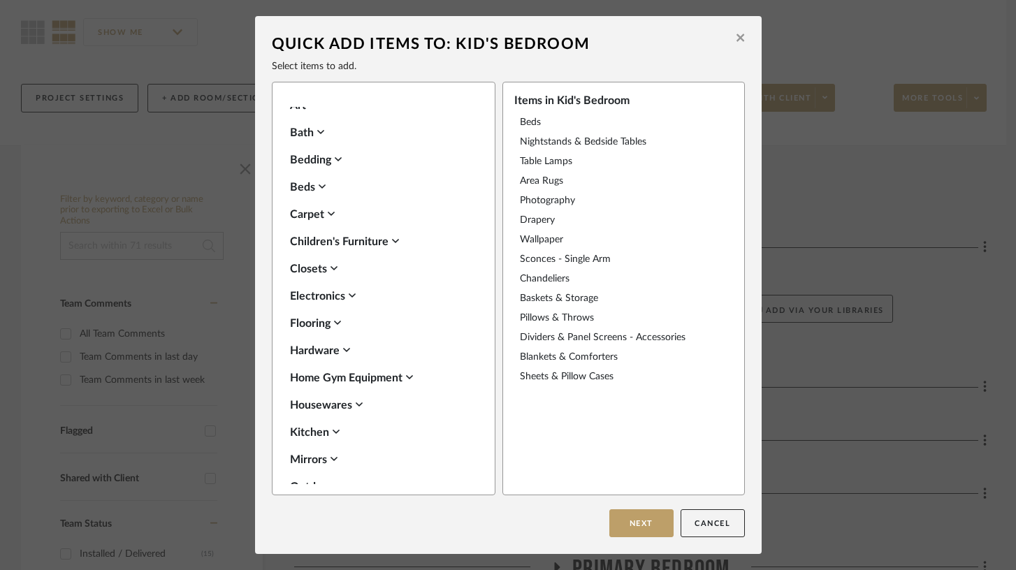
click at [316, 270] on div "Closets" at bounding box center [380, 269] width 180 height 17
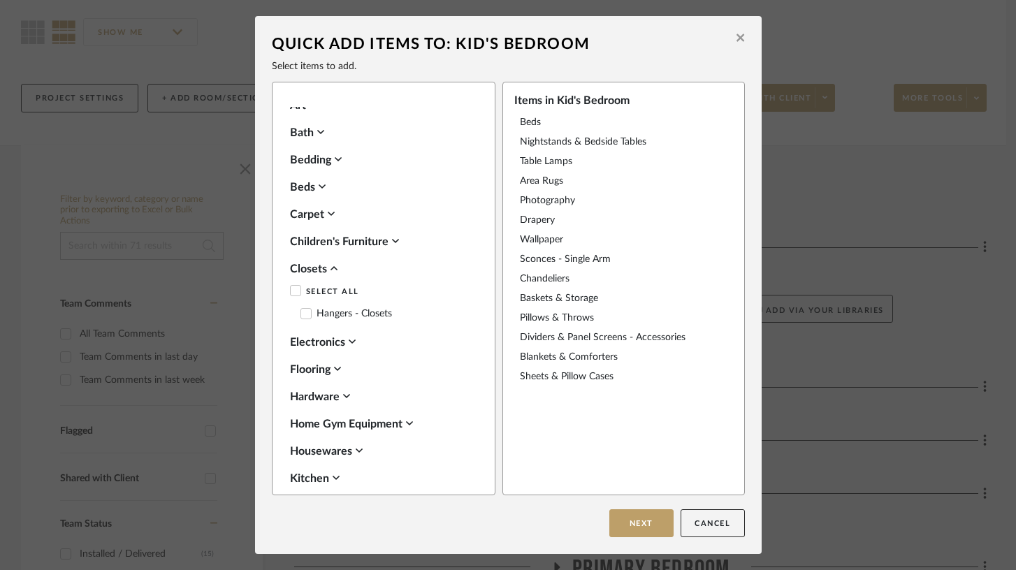
click at [316, 270] on div "Closets" at bounding box center [380, 269] width 180 height 17
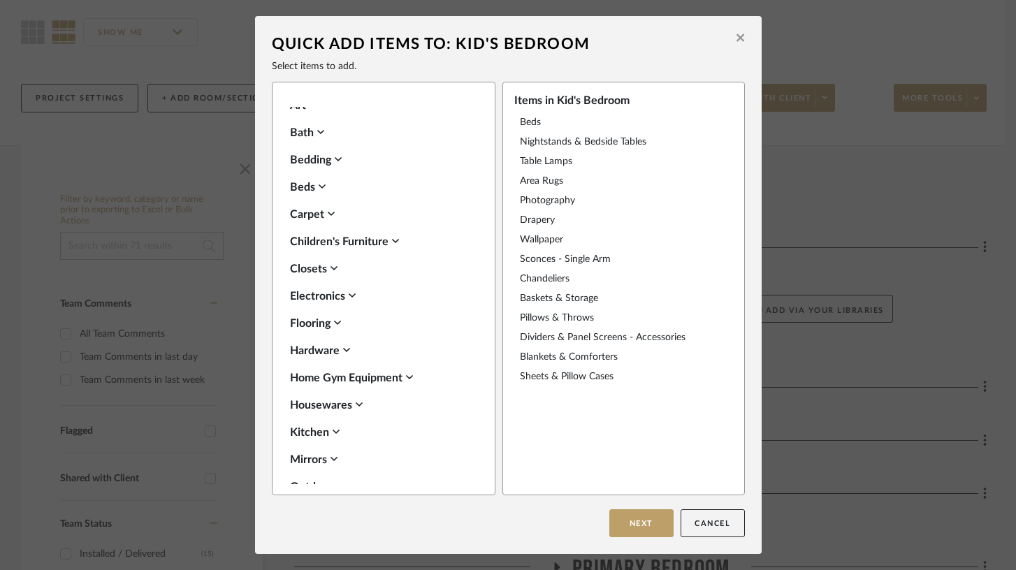
click at [326, 350] on div "Hardware" at bounding box center [380, 350] width 180 height 17
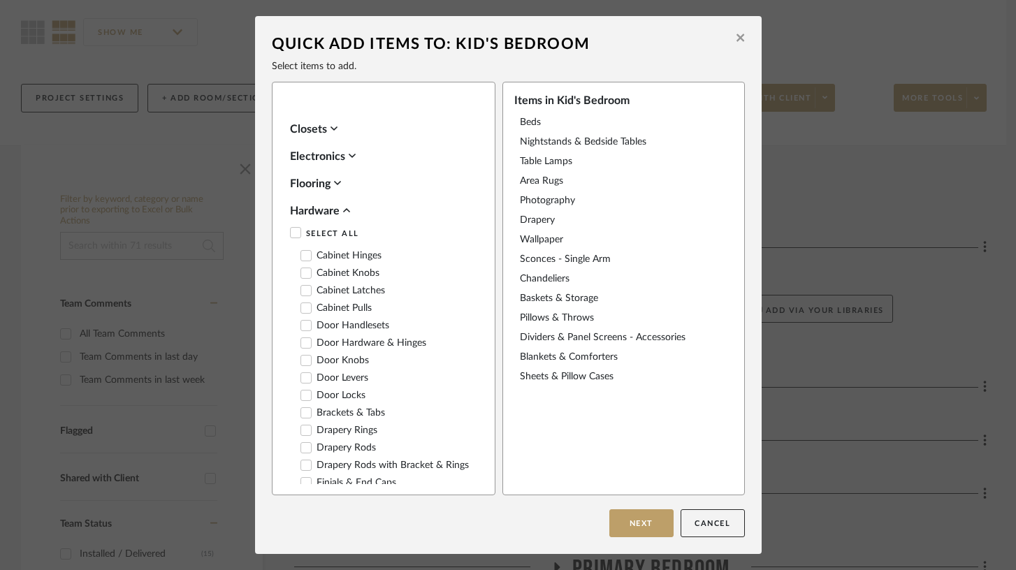
scroll to position [426, 0]
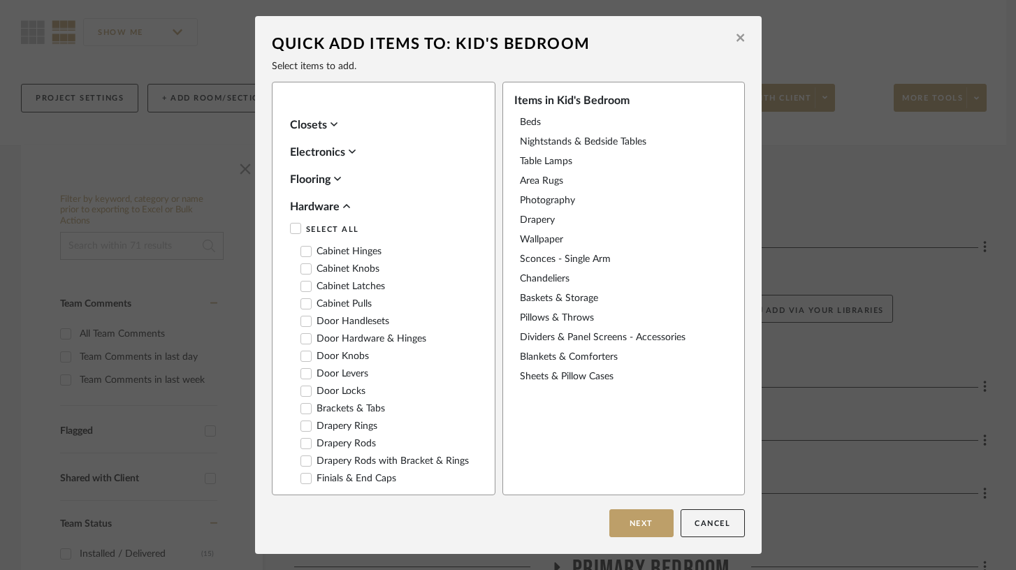
click at [335, 305] on label "Cabinet Pulls" at bounding box center [335, 304] width 71 height 12
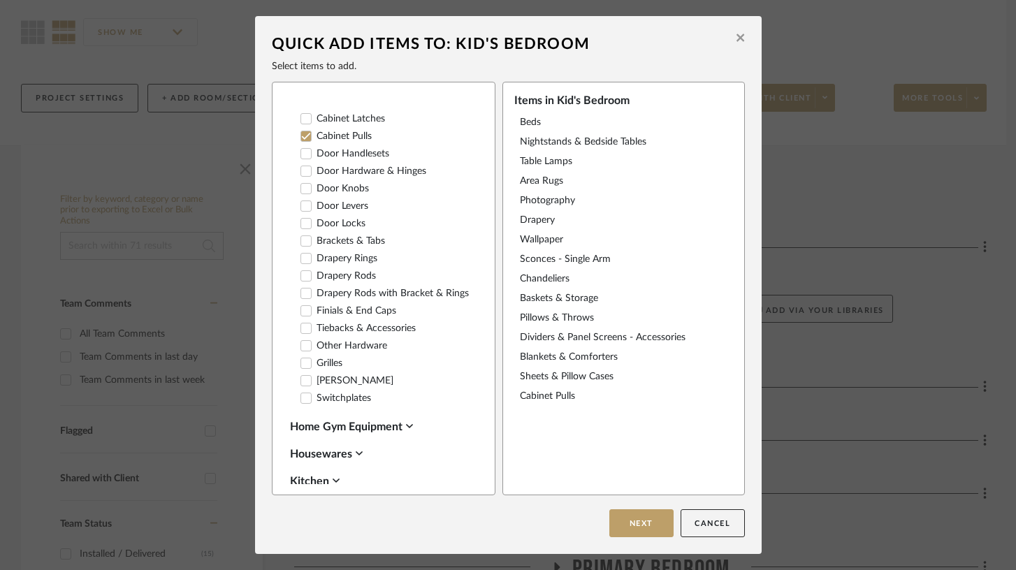
scroll to position [601, 0]
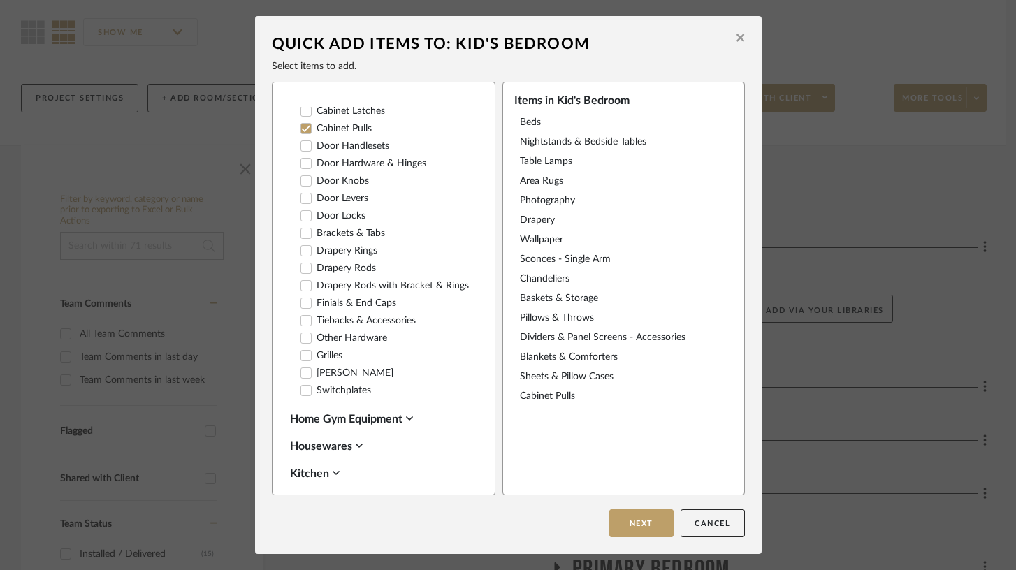
click at [337, 198] on label "Door Levers" at bounding box center [334, 199] width 68 height 12
click at [344, 246] on label "Drapery Rings" at bounding box center [338, 251] width 77 height 12
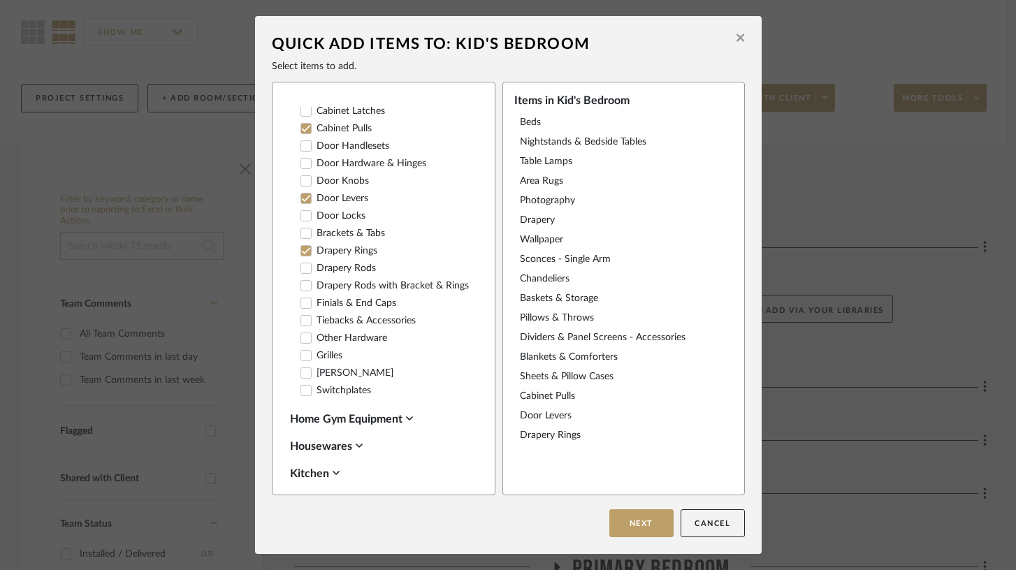
click at [344, 280] on label "Drapery Rods with Bracket & Rings" at bounding box center [384, 286] width 168 height 12
click at [347, 308] on label "Finials & End Caps" at bounding box center [348, 304] width 96 height 12
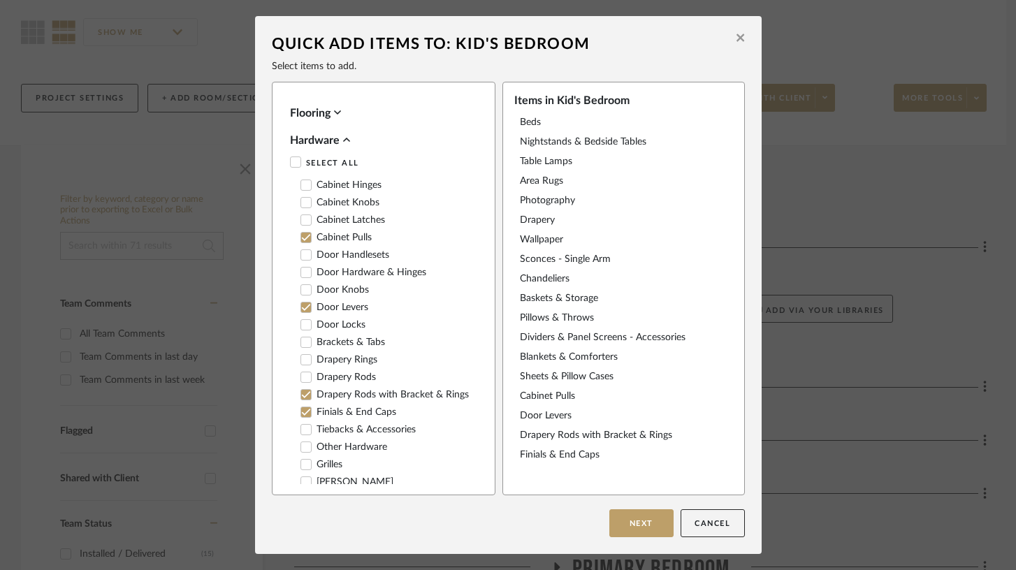
scroll to position [490, 0]
click at [343, 147] on icon at bounding box center [346, 142] width 7 height 11
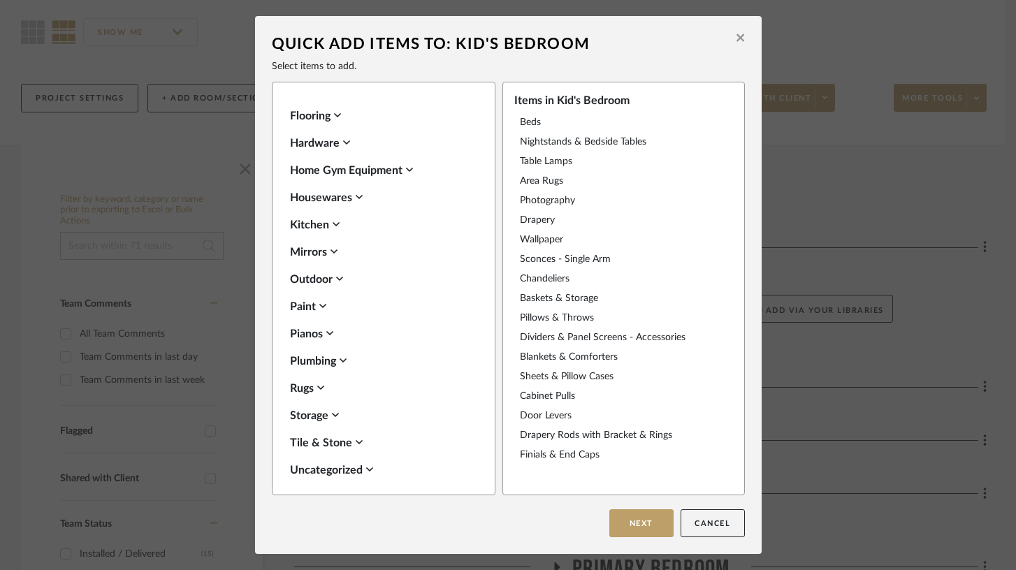
click at [335, 225] on icon at bounding box center [336, 224] width 7 height 11
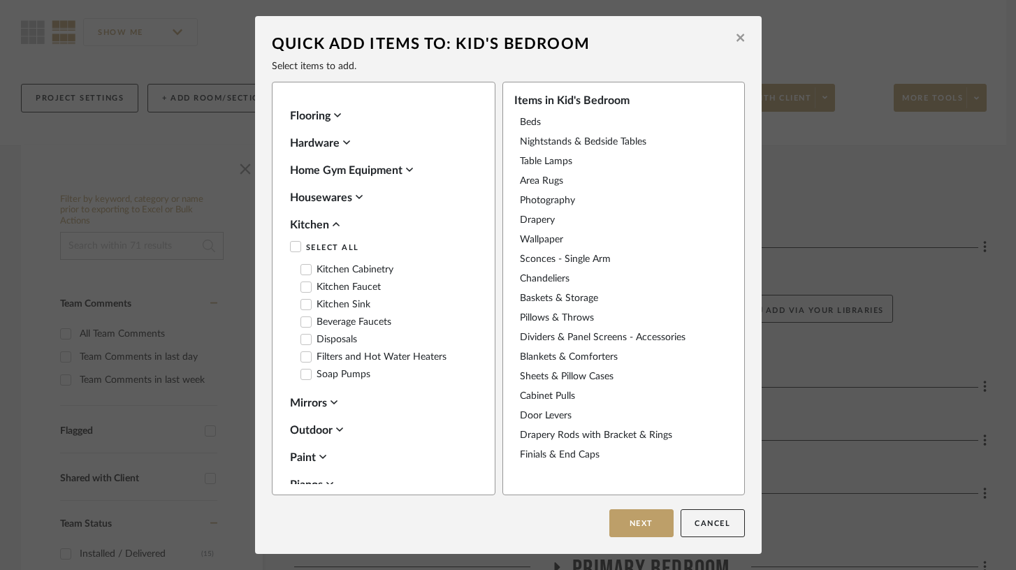
click at [335, 225] on icon at bounding box center [335, 224] width 7 height 4
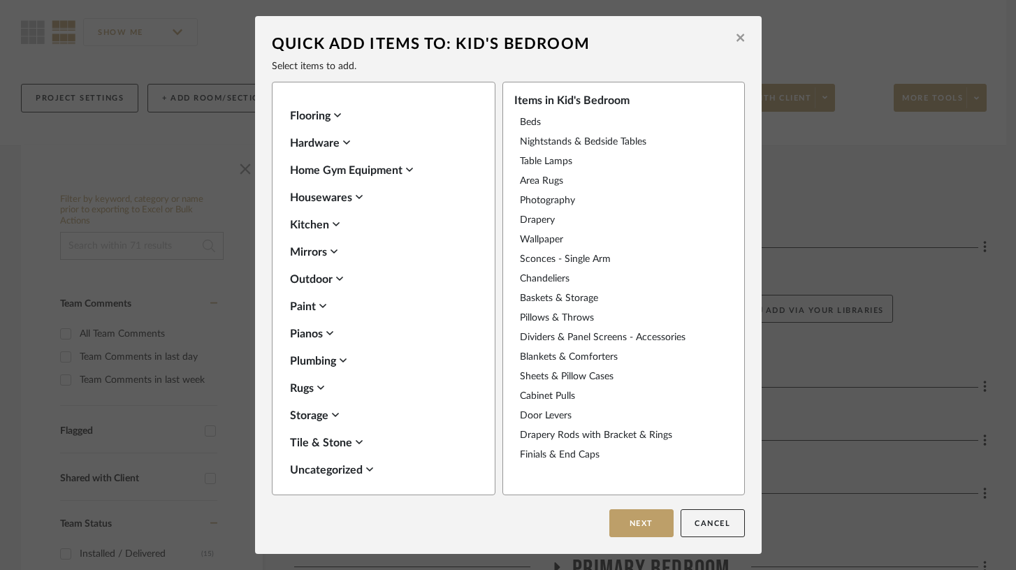
click at [332, 250] on icon at bounding box center [333, 251] width 7 height 11
click at [305, 328] on icon at bounding box center [306, 332] width 10 height 10
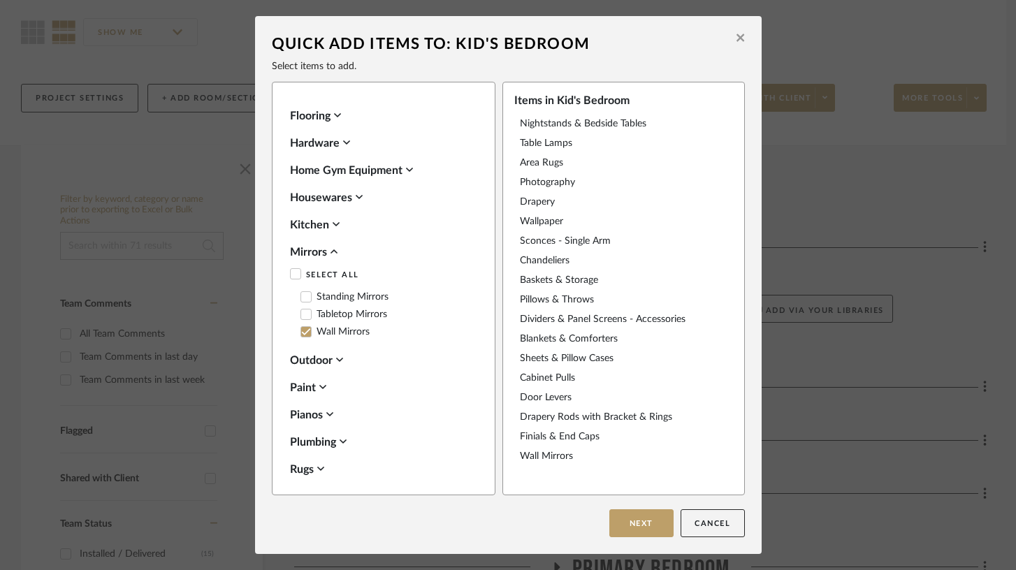
click at [333, 249] on icon at bounding box center [333, 251] width 7 height 11
click at [323, 306] on icon at bounding box center [322, 305] width 7 height 11
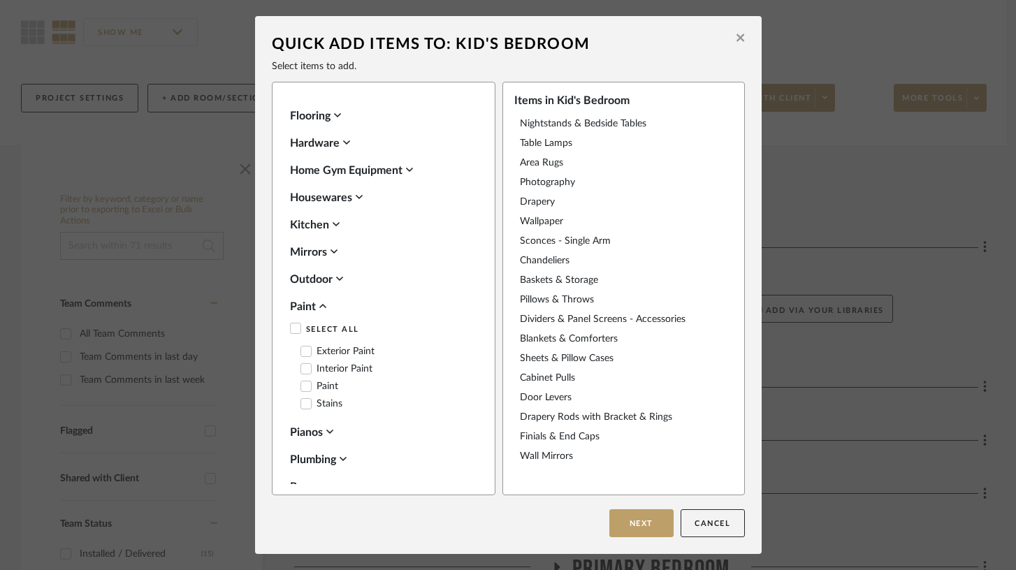
click at [302, 370] on icon at bounding box center [306, 369] width 10 height 10
click at [321, 305] on icon at bounding box center [322, 306] width 7 height 4
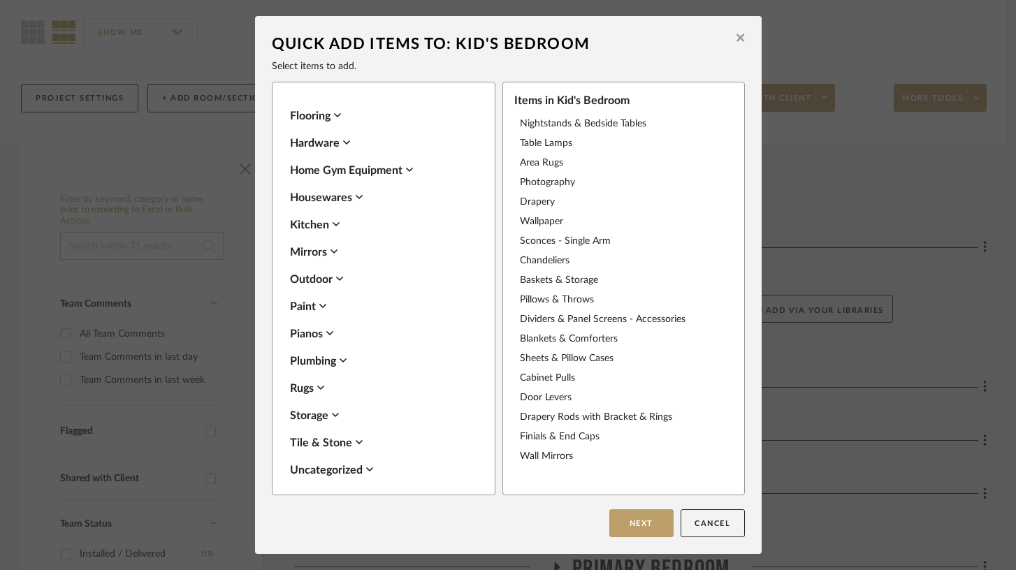
click at [317, 389] on icon at bounding box center [320, 387] width 7 height 11
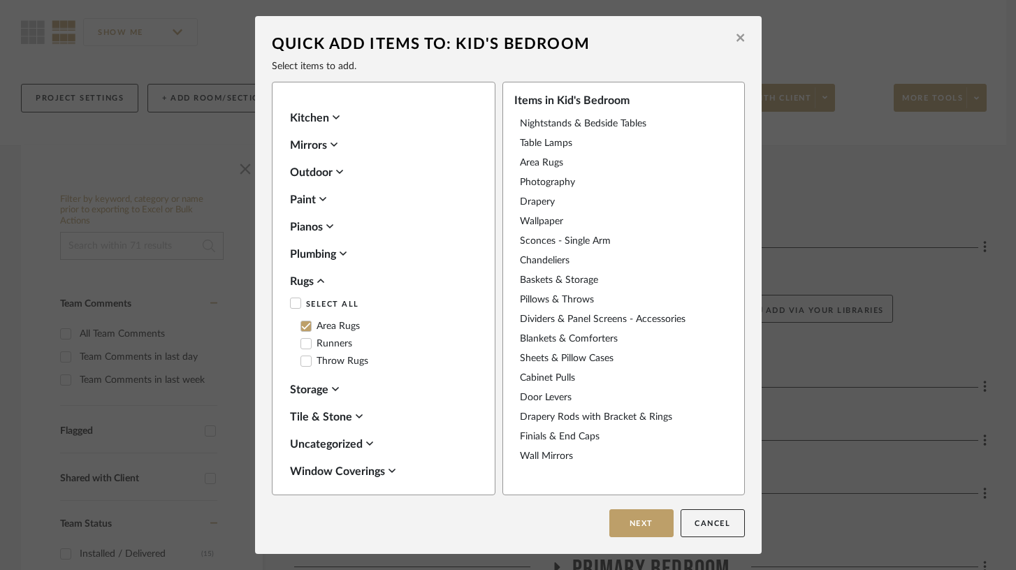
scroll to position [601, 0]
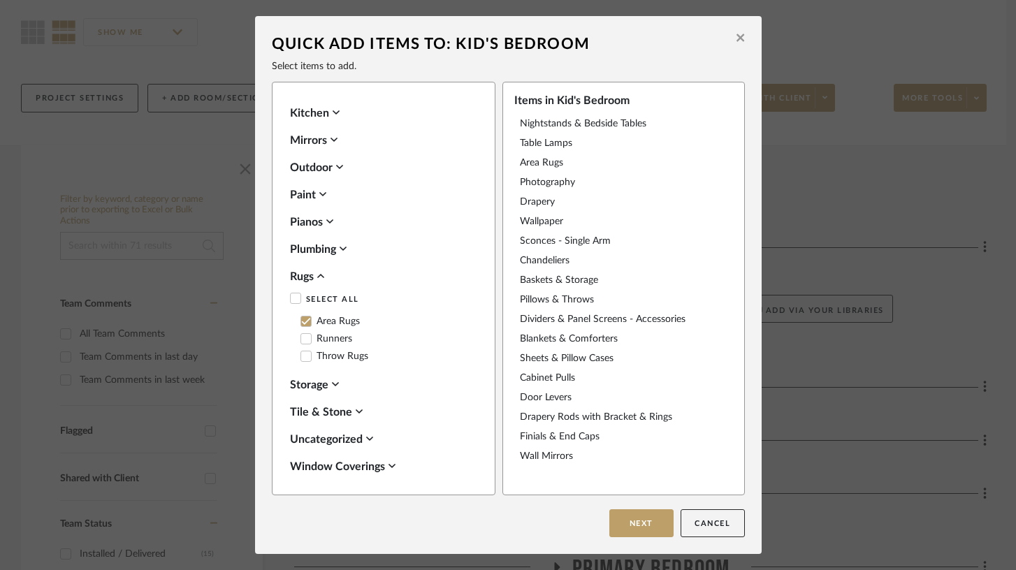
click at [316, 389] on div "Storage" at bounding box center [380, 385] width 180 height 17
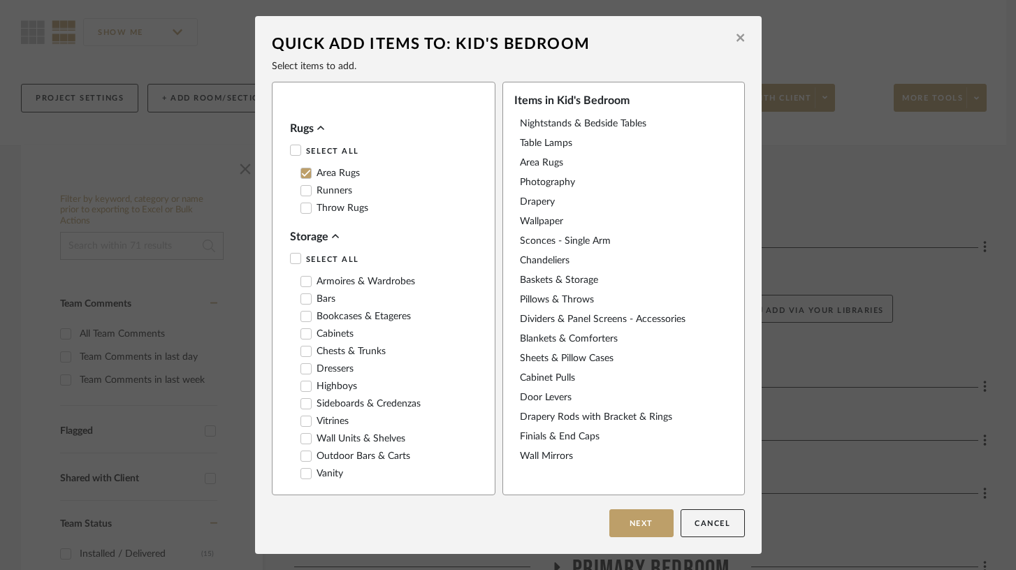
scroll to position [754, 0]
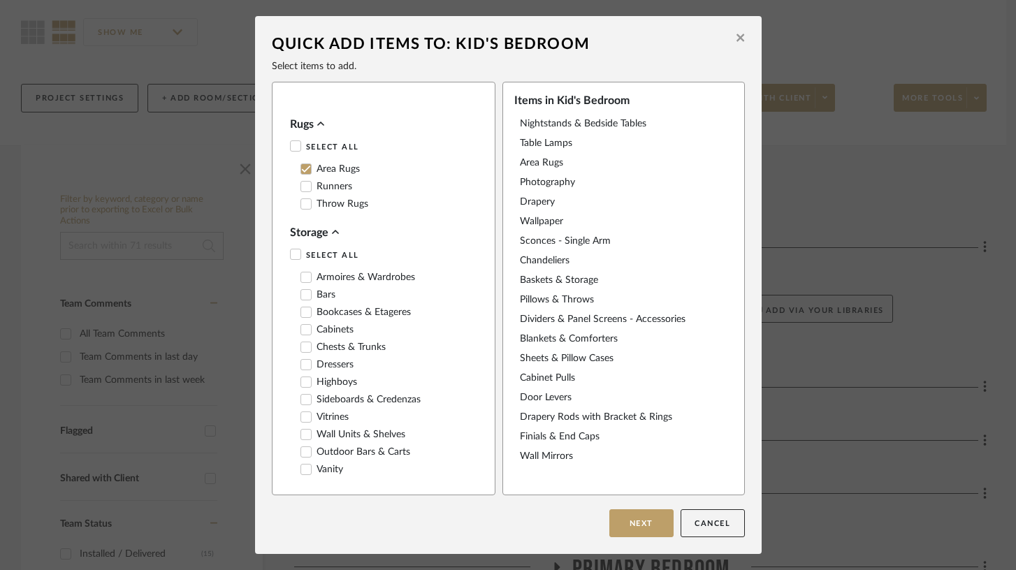
click at [330, 311] on label "Bookcases & Etageres" at bounding box center [355, 313] width 110 height 12
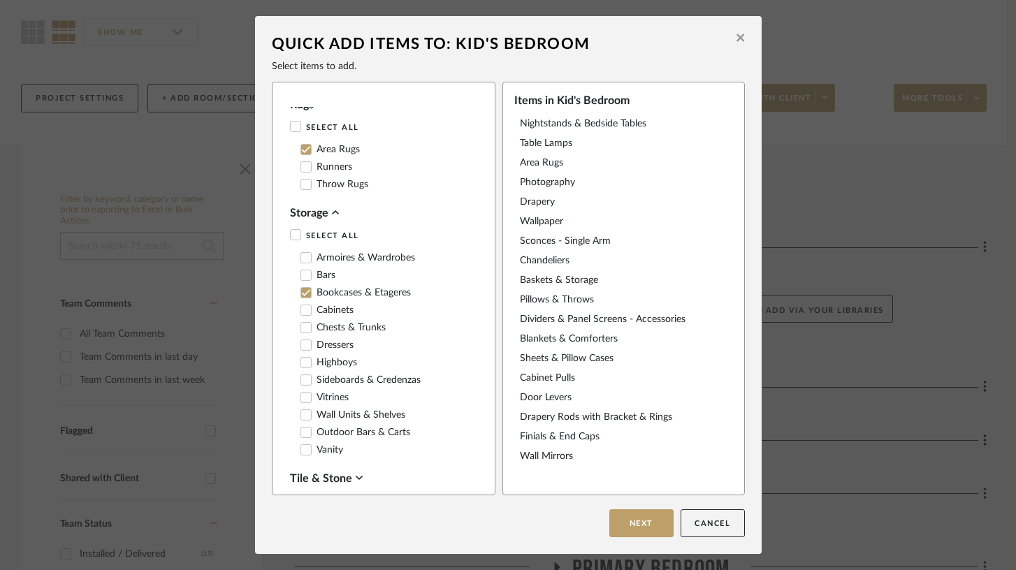
scroll to position [732, 0]
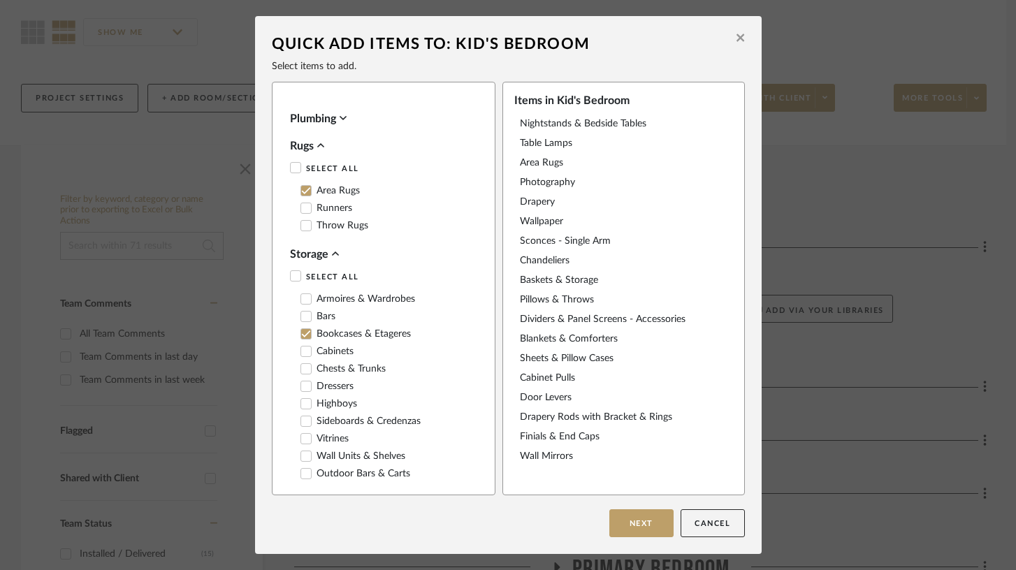
click at [319, 145] on icon at bounding box center [319, 145] width 7 height 4
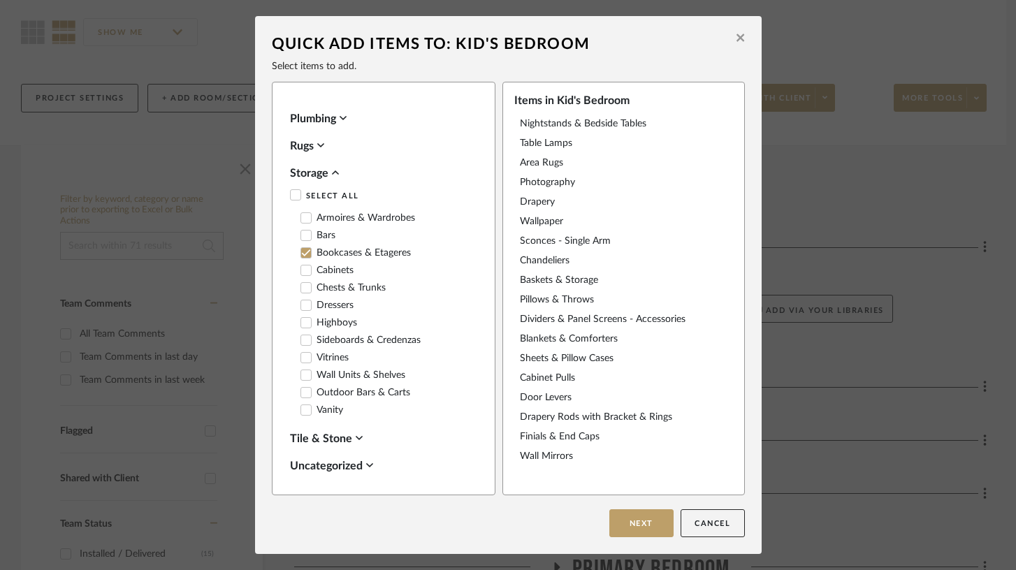
click at [332, 173] on icon at bounding box center [335, 172] width 7 height 11
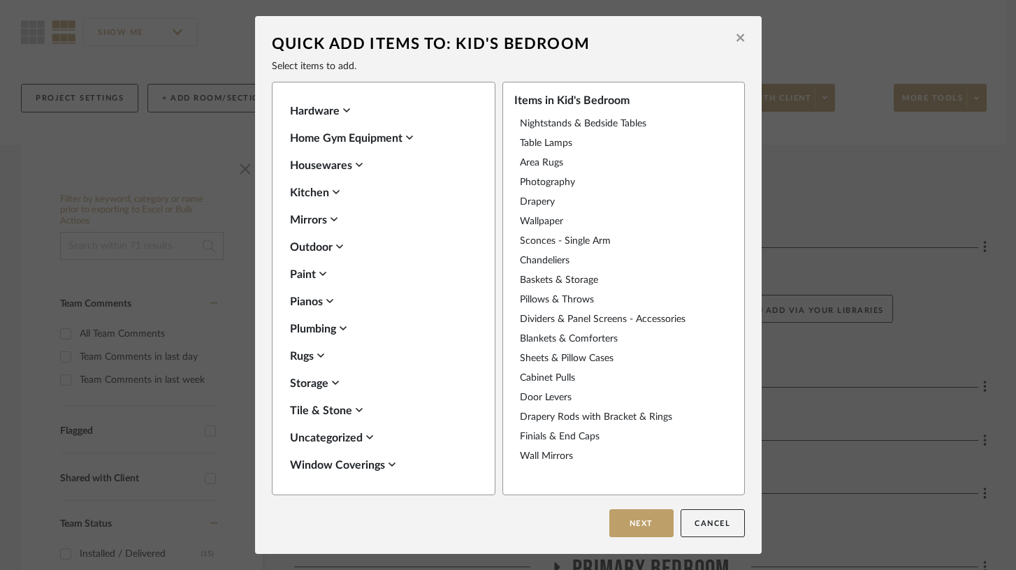
scroll to position [522, 0]
click at [367, 436] on icon at bounding box center [369, 437] width 7 height 11
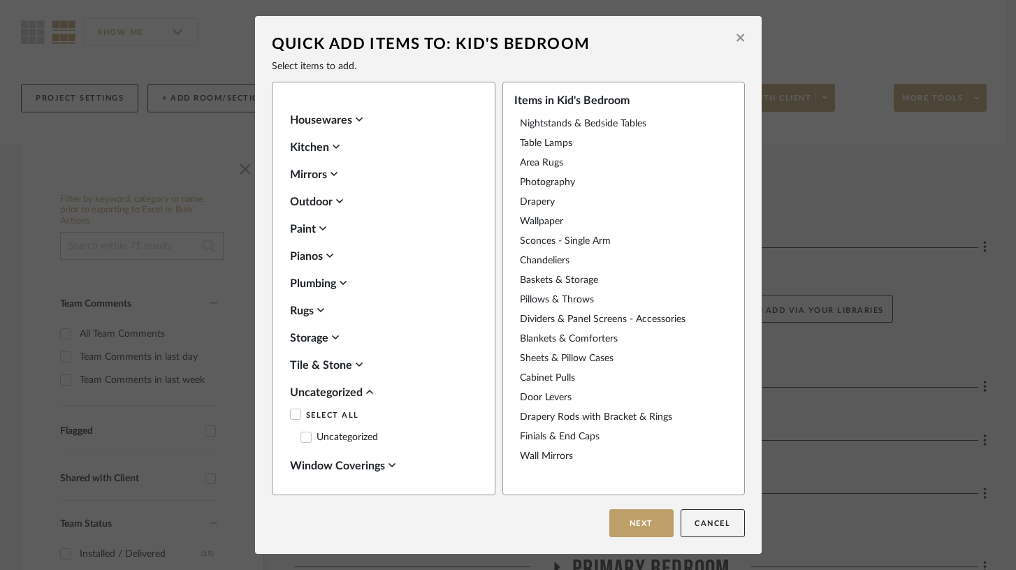
click at [365, 392] on icon at bounding box center [368, 392] width 7 height 4
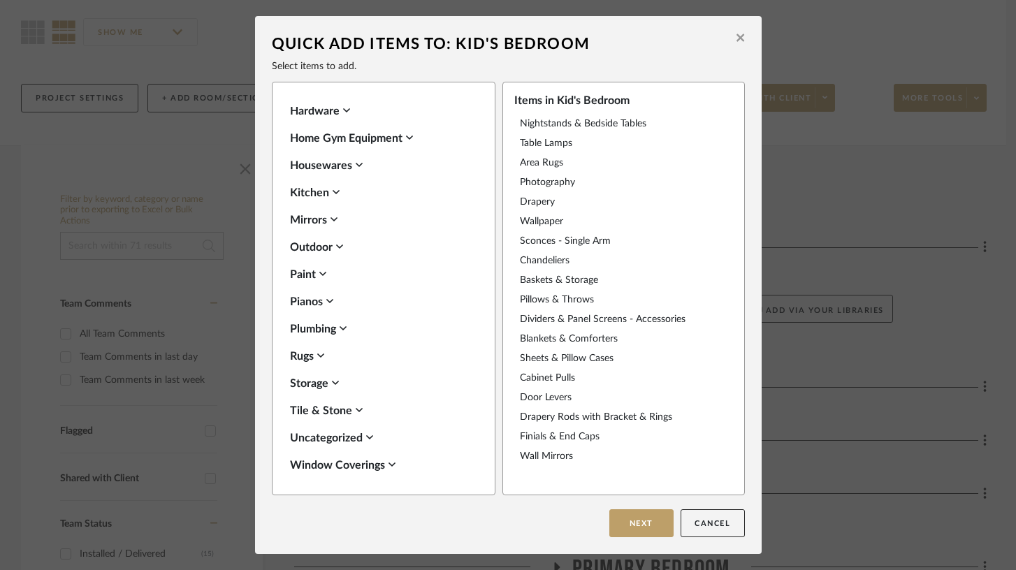
scroll to position [522, 0]
click at [389, 467] on icon at bounding box center [391, 464] width 7 height 11
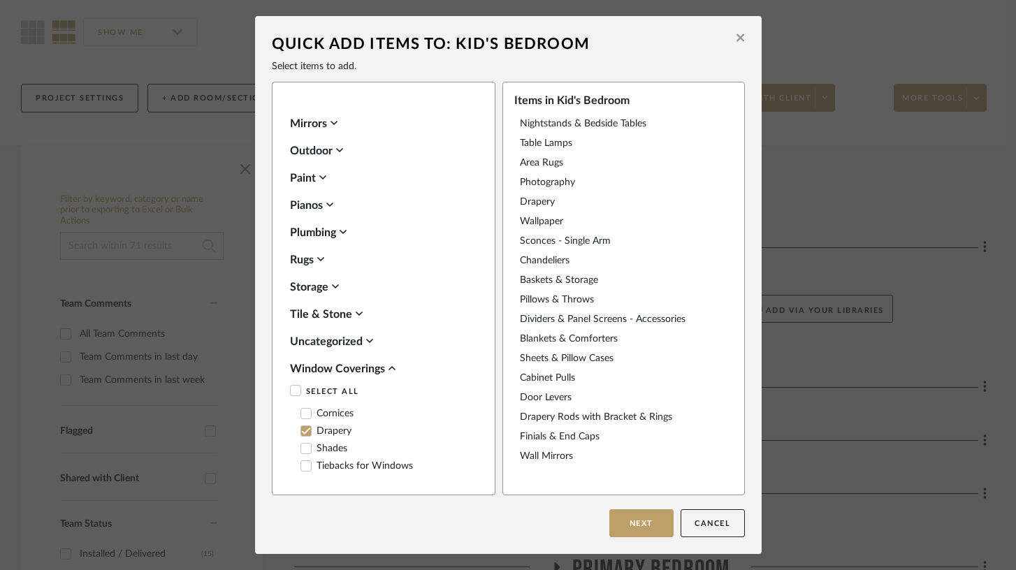
click at [389, 368] on icon at bounding box center [391, 368] width 7 height 11
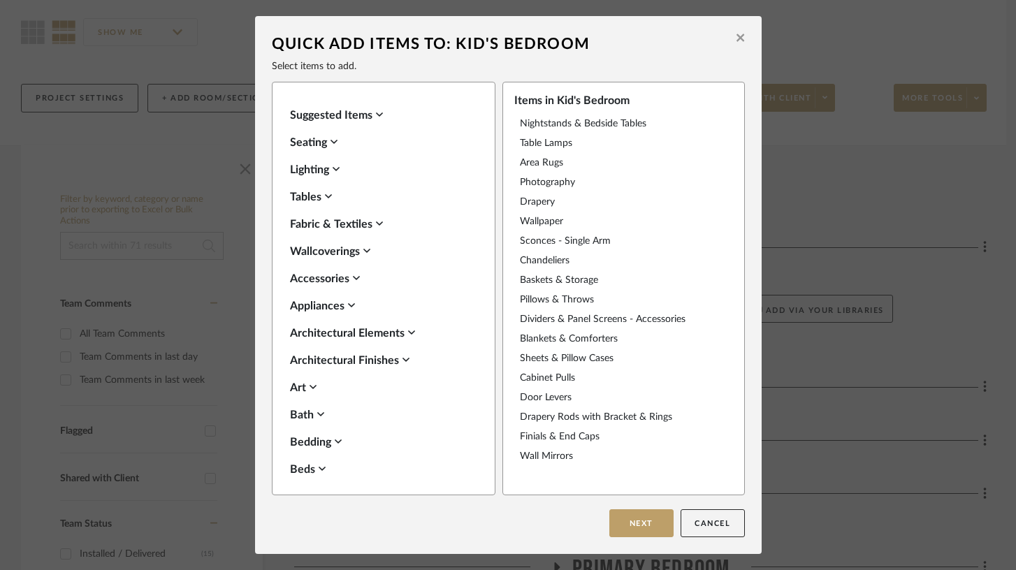
scroll to position [0, 0]
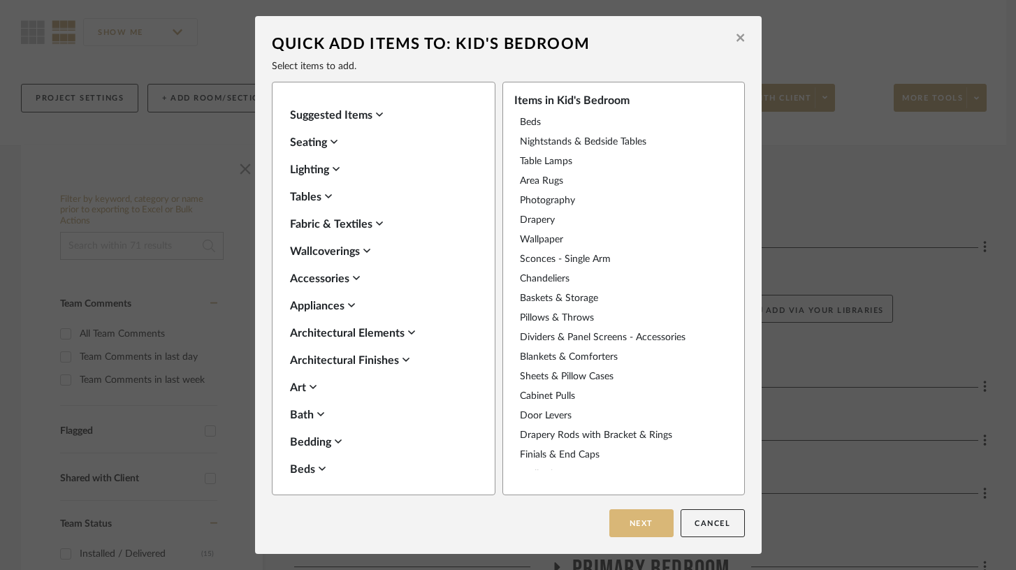
click at [634, 517] on button "Next" at bounding box center [641, 523] width 64 height 28
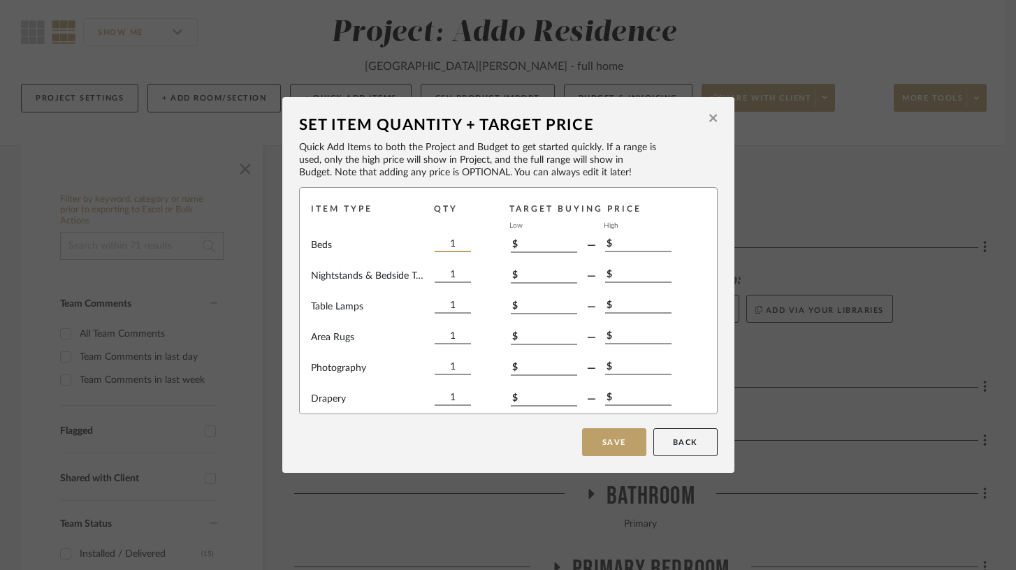
click at [454, 240] on input "1" at bounding box center [453, 244] width 36 height 15
type input "2"
type input "$0"
type input "$700"
type input "2"
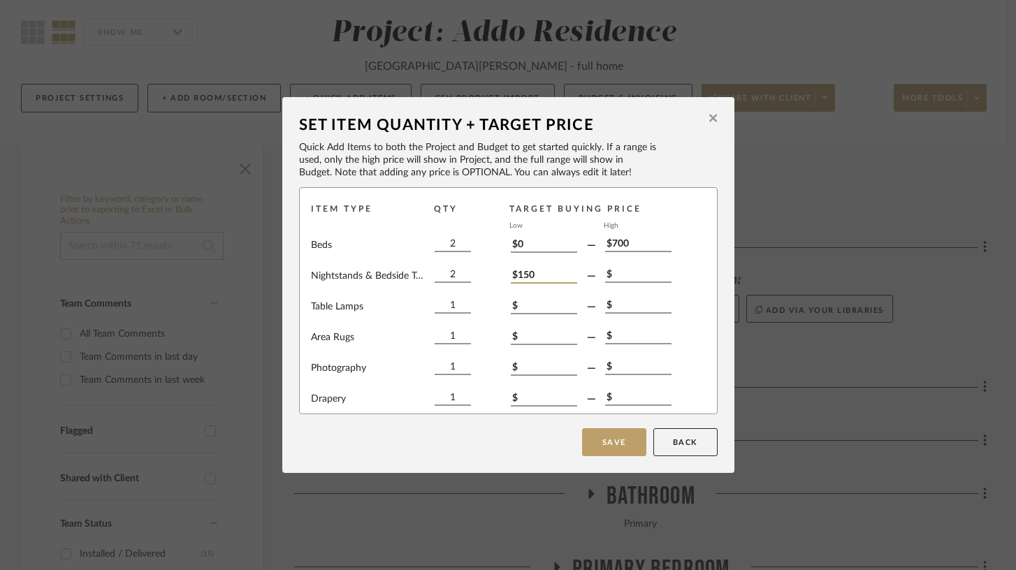
type input "$150"
type input "$300"
type input "2"
type input "$55"
type input "$95"
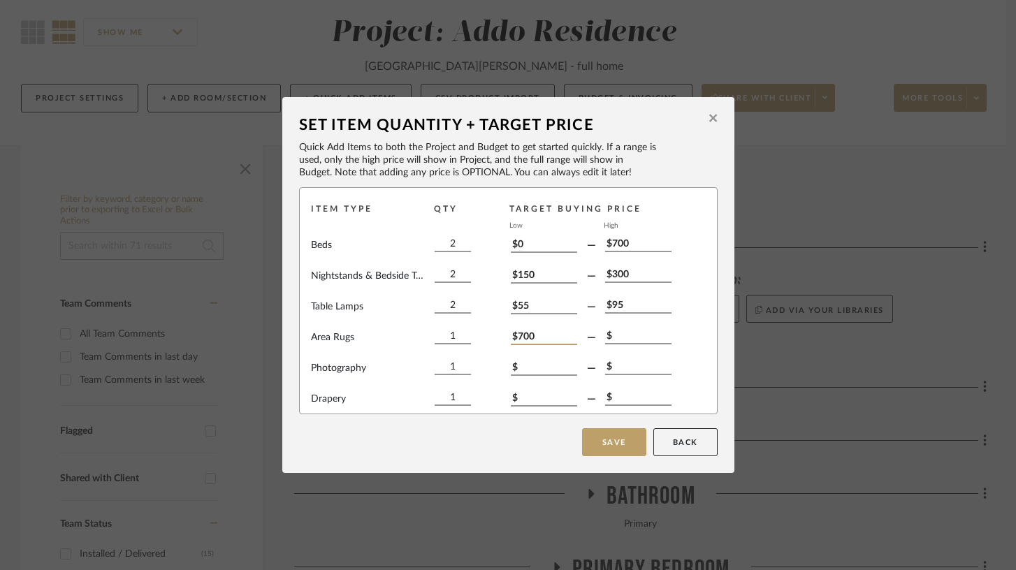
type input "$700"
type input "$900"
type input "4"
type input "$75"
type input "$120"
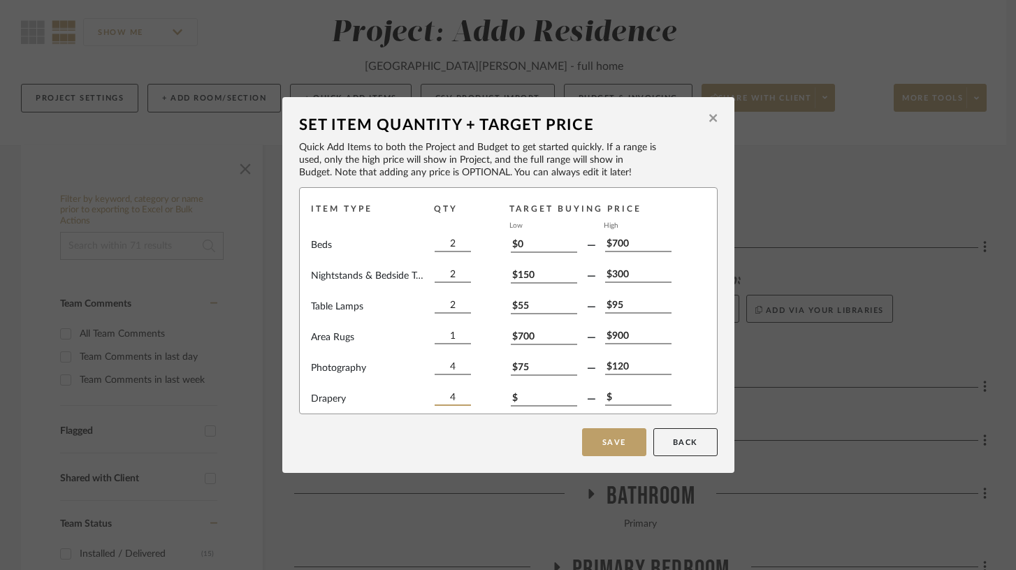
type input "4"
type input "$75"
type input "$99"
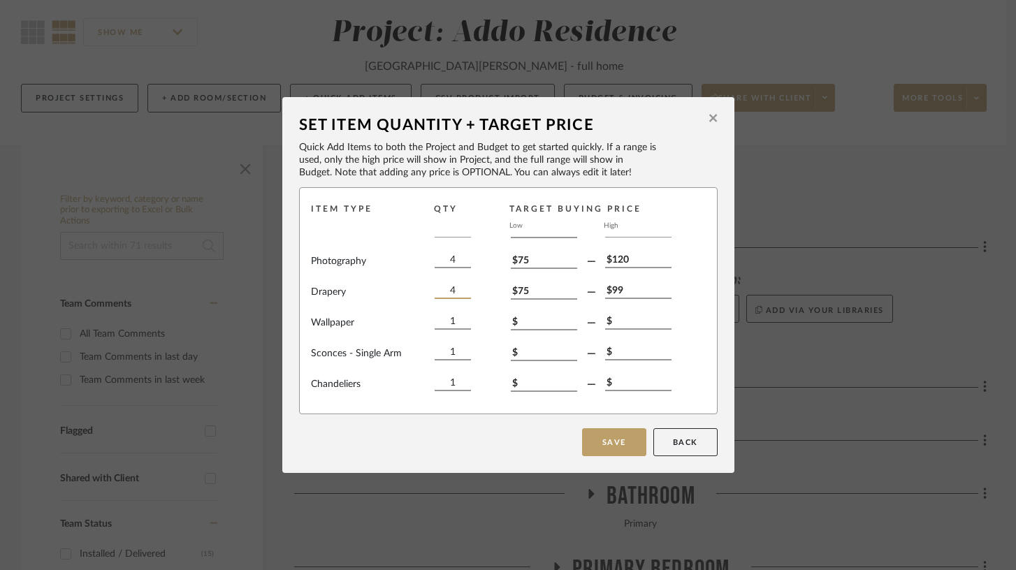
click at [447, 290] on input "4" at bounding box center [453, 291] width 36 height 15
type input "2"
click at [525, 321] on input "$" at bounding box center [544, 322] width 66 height 15
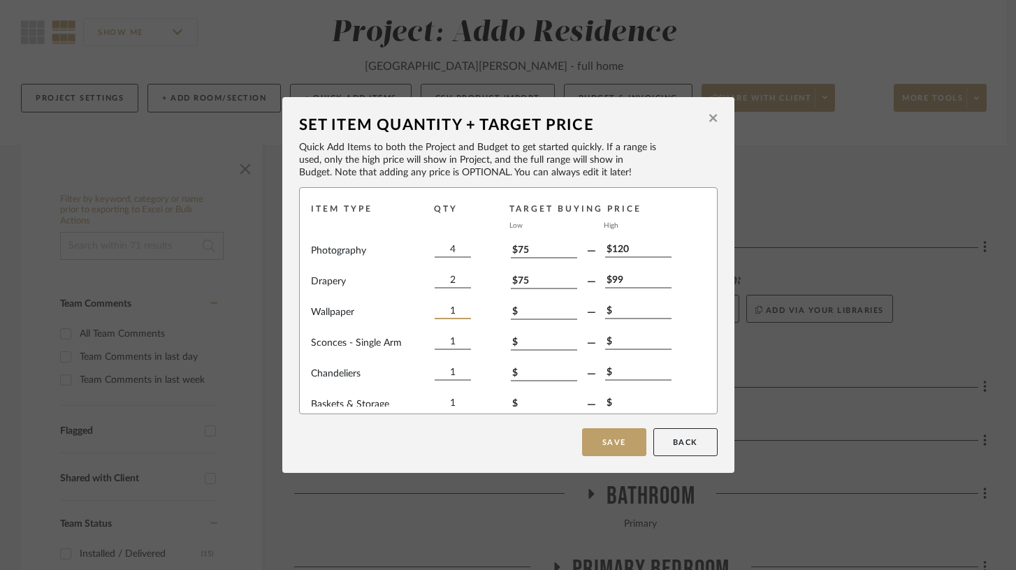
click at [453, 314] on input "1" at bounding box center [453, 311] width 36 height 15
type input "2"
type input "$0"
type input "$300"
type input "2"
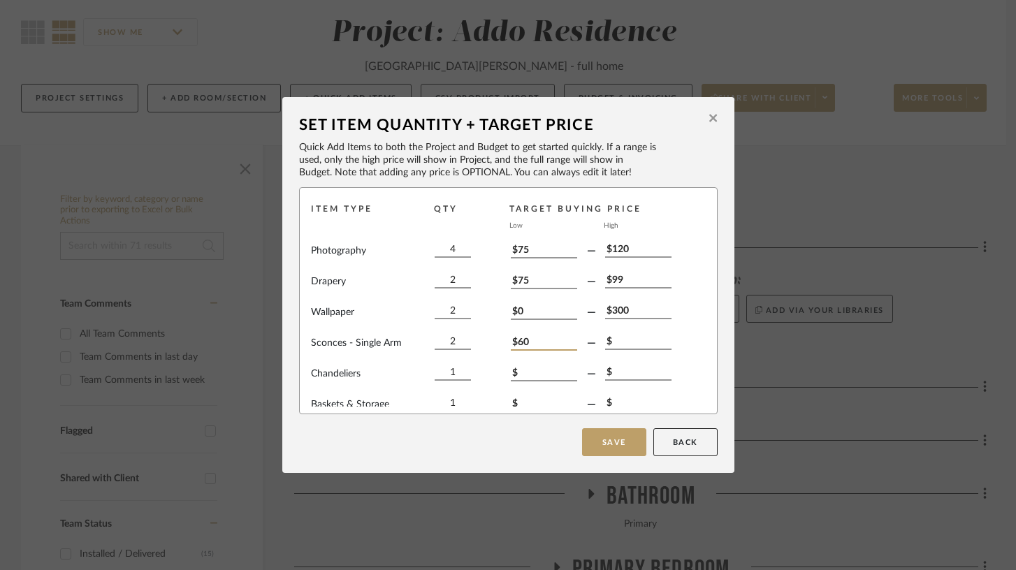
type input "$60"
type input "$95"
type input "$300"
type input "$500"
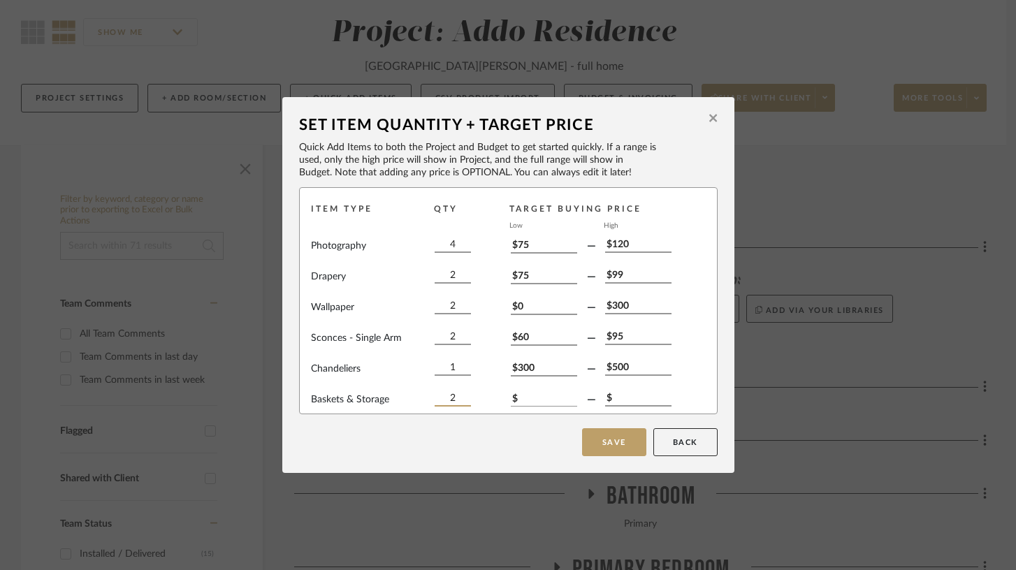
type input "2"
type input "$35"
type input "$55"
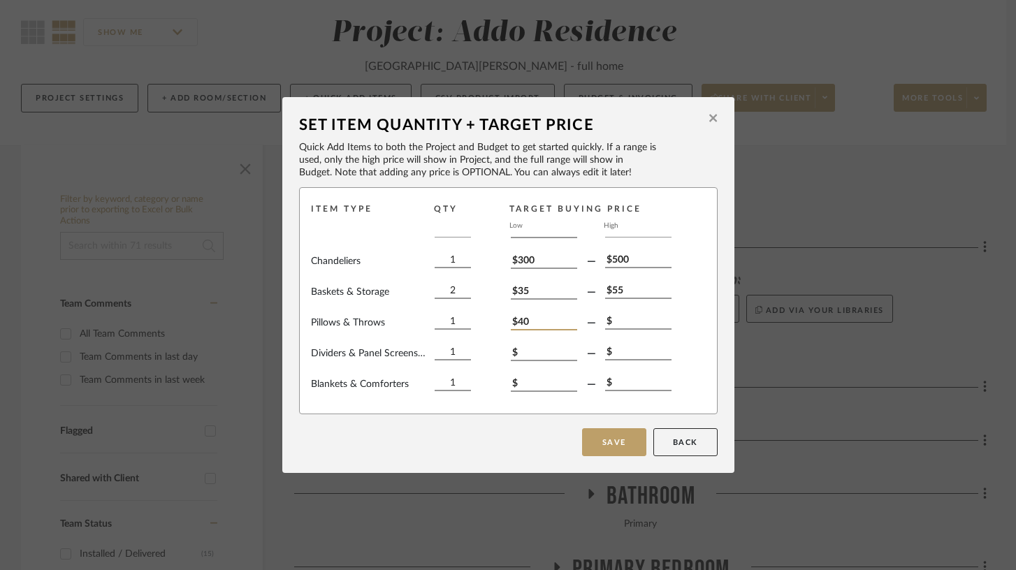
type input "$40"
type input "$75"
click at [444, 317] on input "1" at bounding box center [453, 321] width 36 height 15
type input "2"
click at [524, 351] on input "$" at bounding box center [544, 353] width 66 height 15
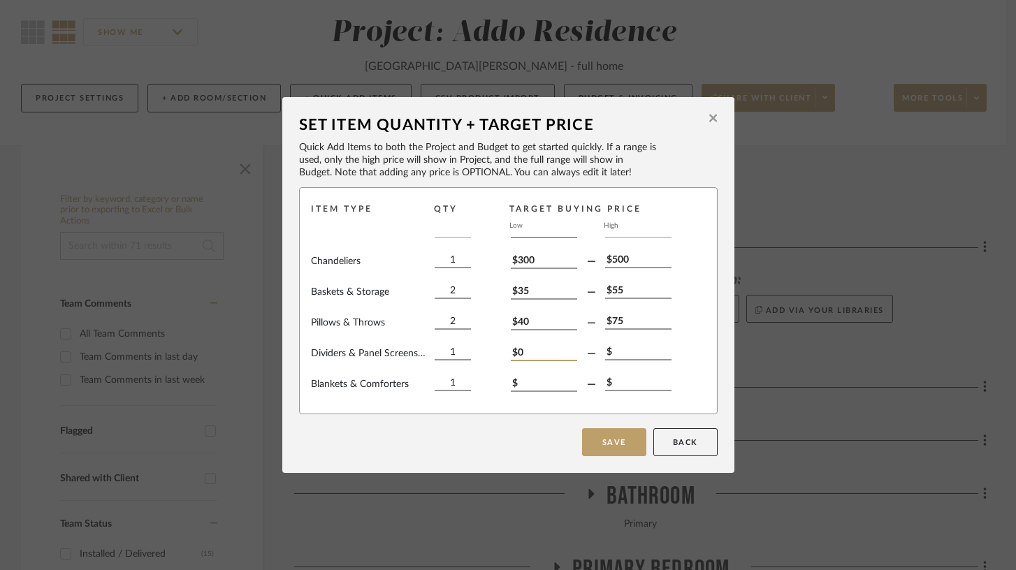
type input "$0"
type input "$250"
type input "2"
type input "$65"
type input "$99"
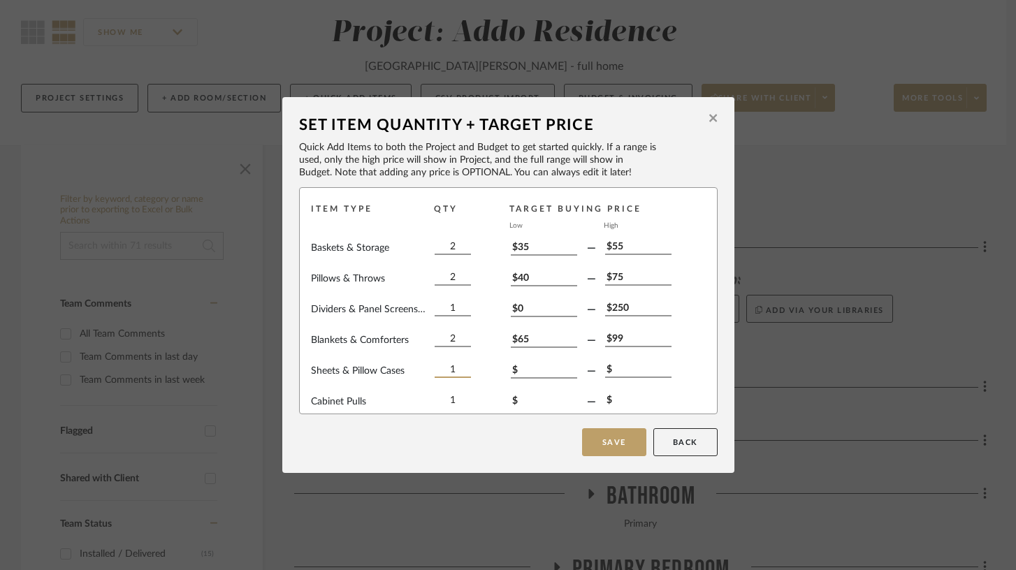
scroll to position [279, 0]
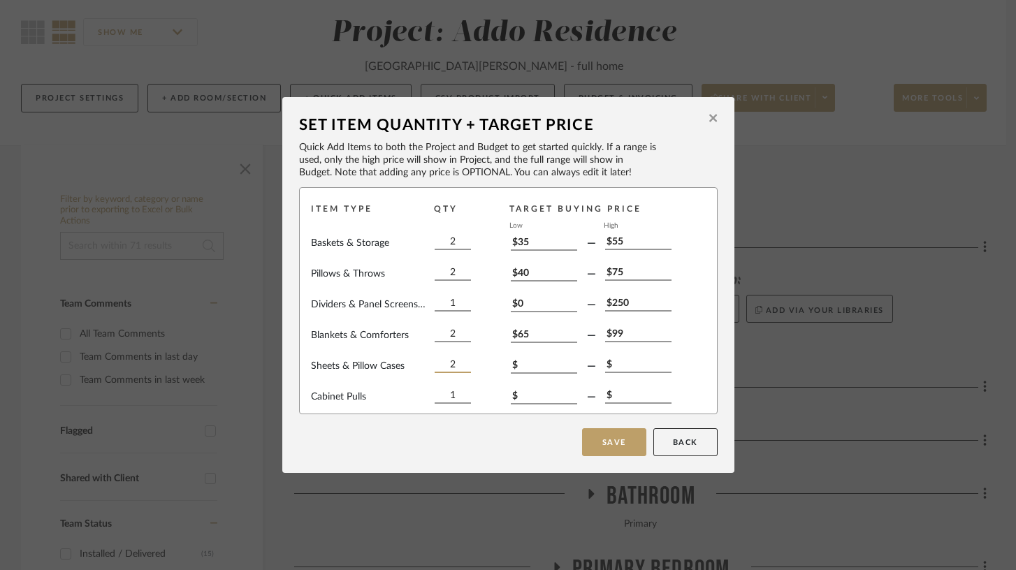
type input "2"
type input "$140"
type input "$225"
type input "2"
type input "$16"
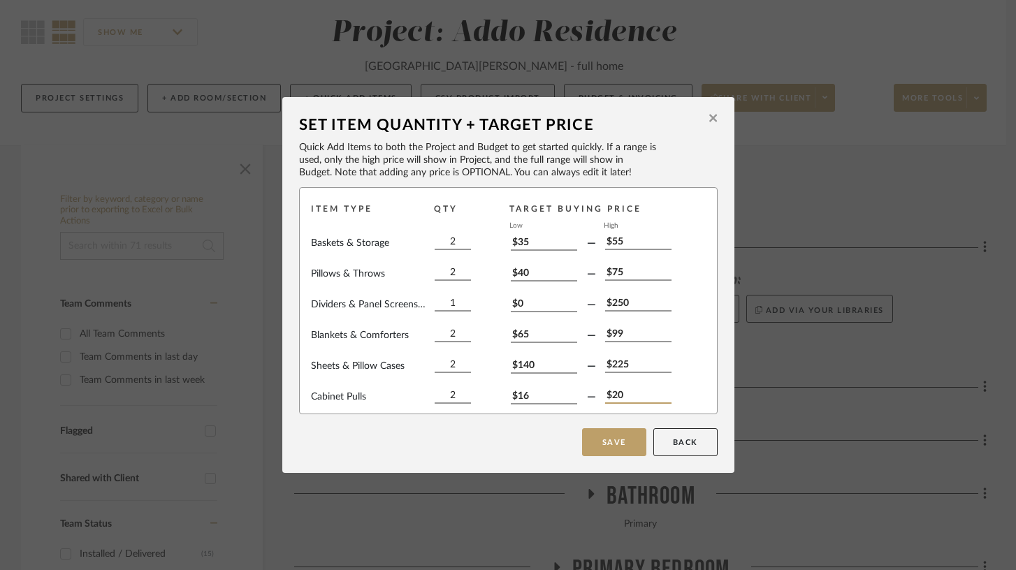
type input "$20"
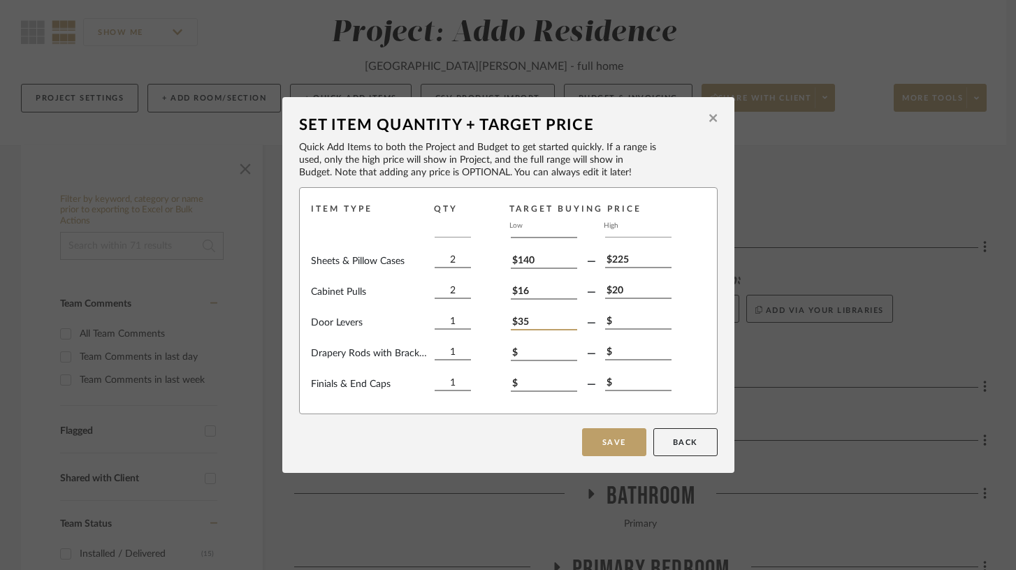
type input "$35"
type input "$55"
type input "2"
type input "$175"
type input "$210"
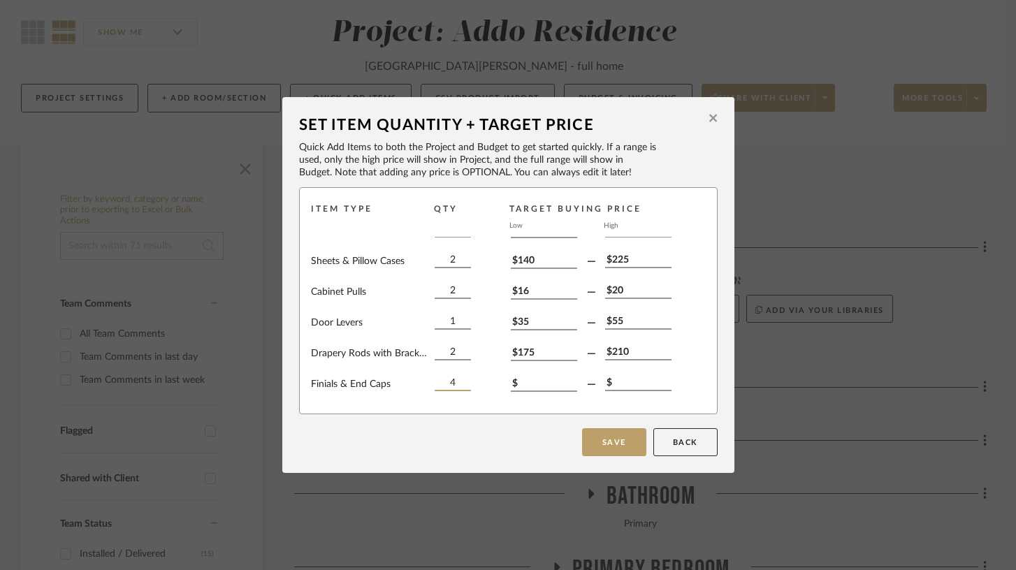
type input "4"
type input "$0"
type input "$20"
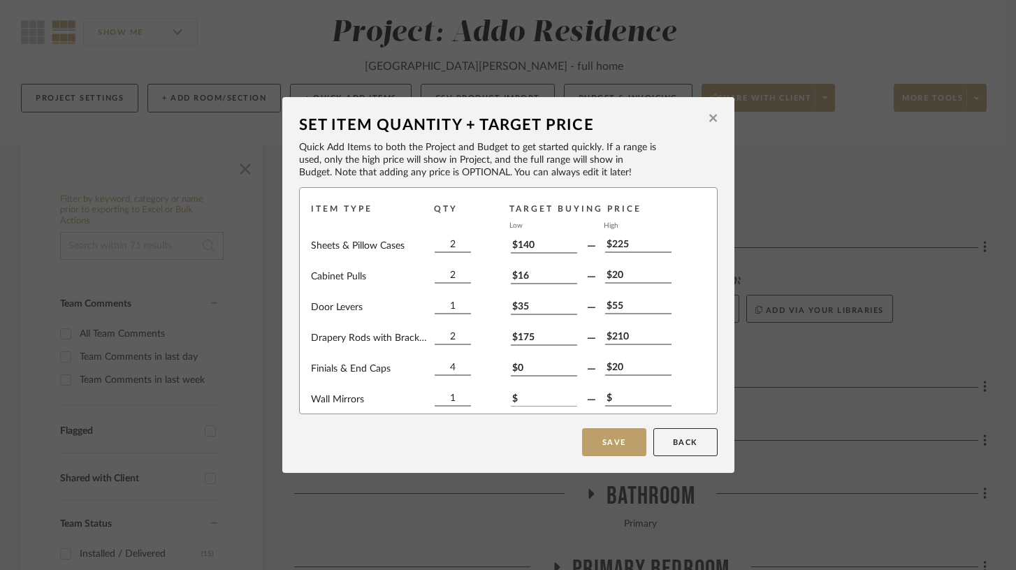
scroll to position [400, 0]
type input "$200"
type input "$275"
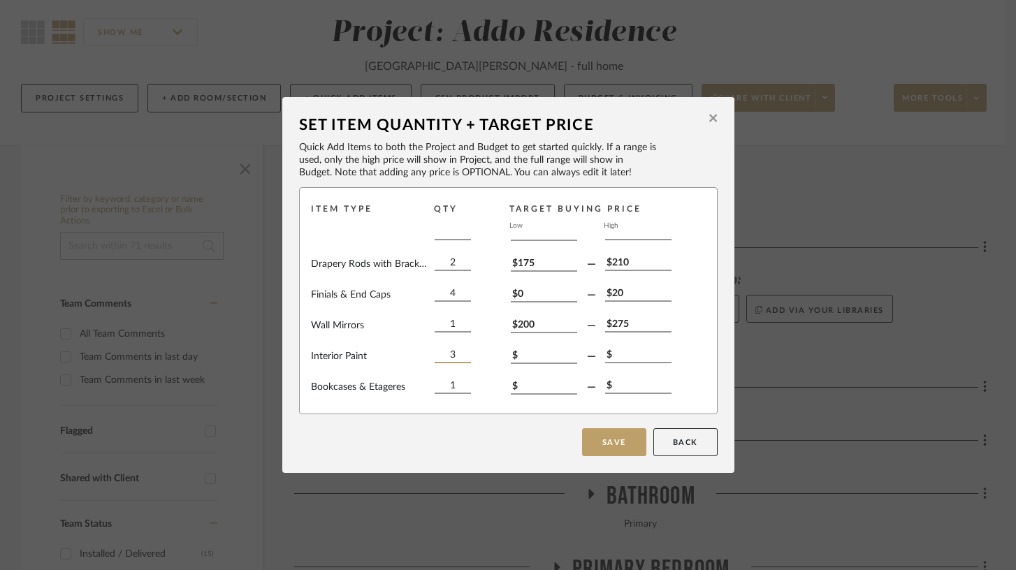
type input "3"
type input "$65"
type input "$85"
type input "2"
type input "$150"
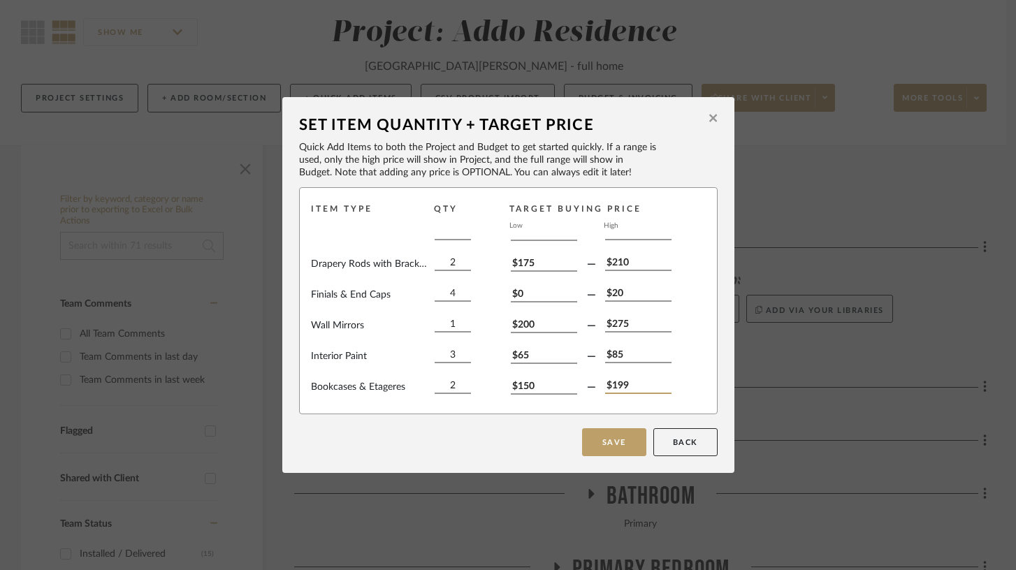
type input "$199"
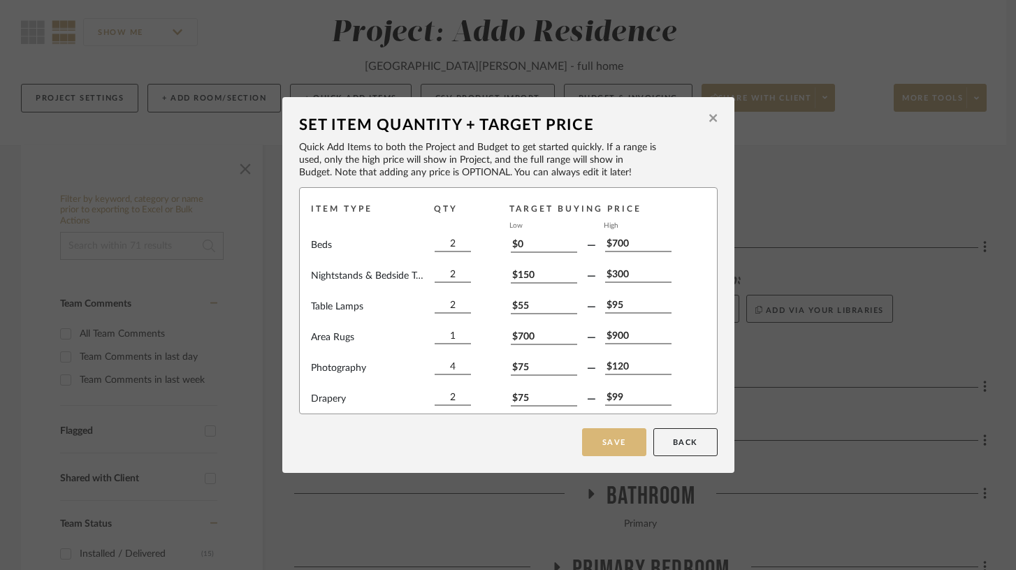
click at [614, 449] on button "Save" at bounding box center [614, 442] width 64 height 28
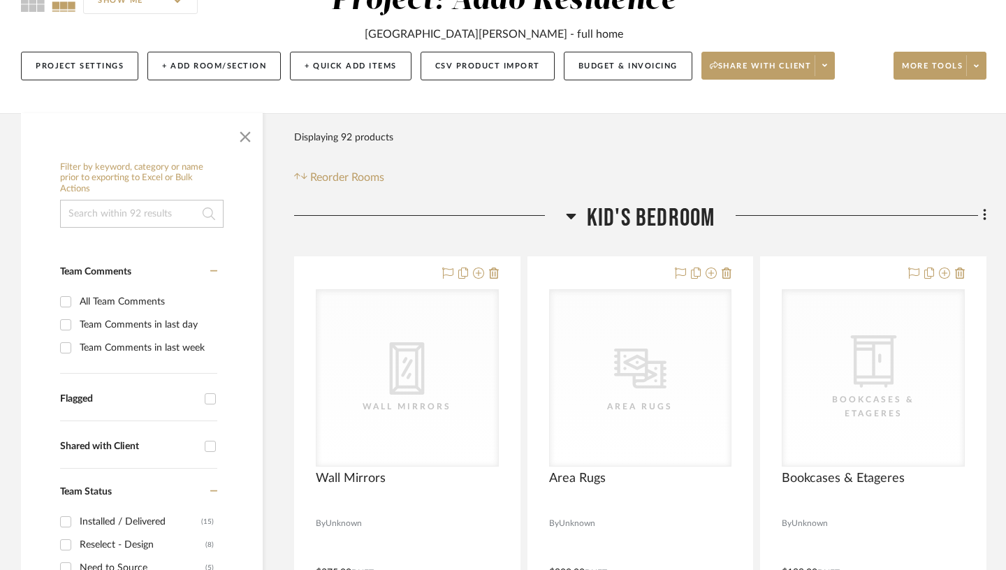
scroll to position [150, 0]
click at [625, 67] on button "Budget & Invoicing" at bounding box center [628, 65] width 129 height 29
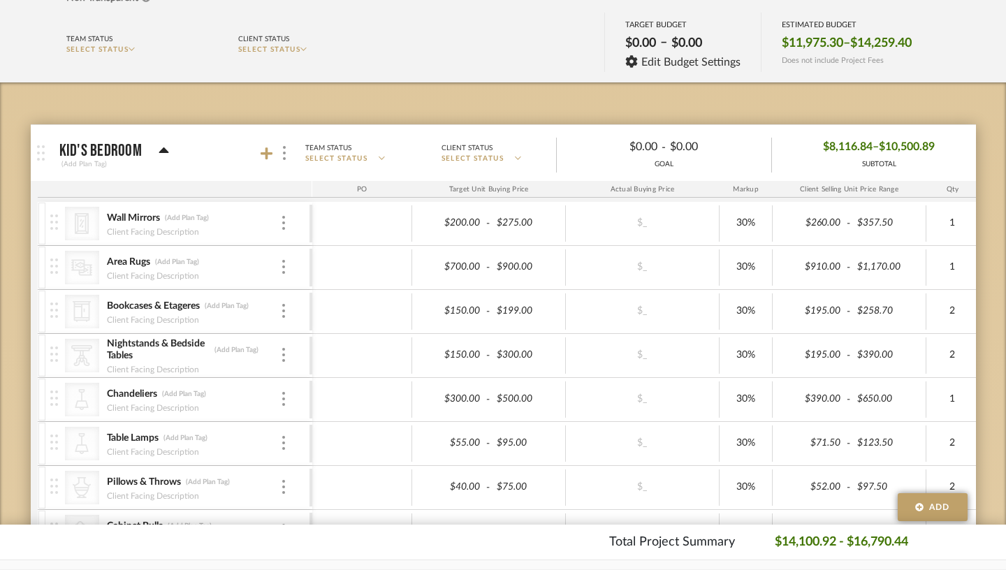
click at [159, 152] on icon at bounding box center [164, 150] width 10 height 6
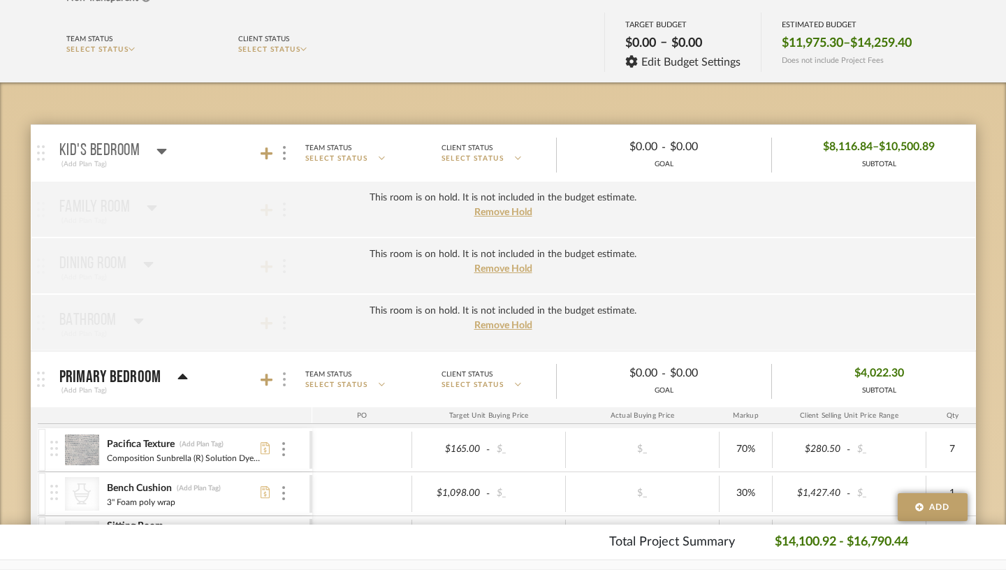
click at [277, 380] on div at bounding box center [284, 379] width 15 height 19
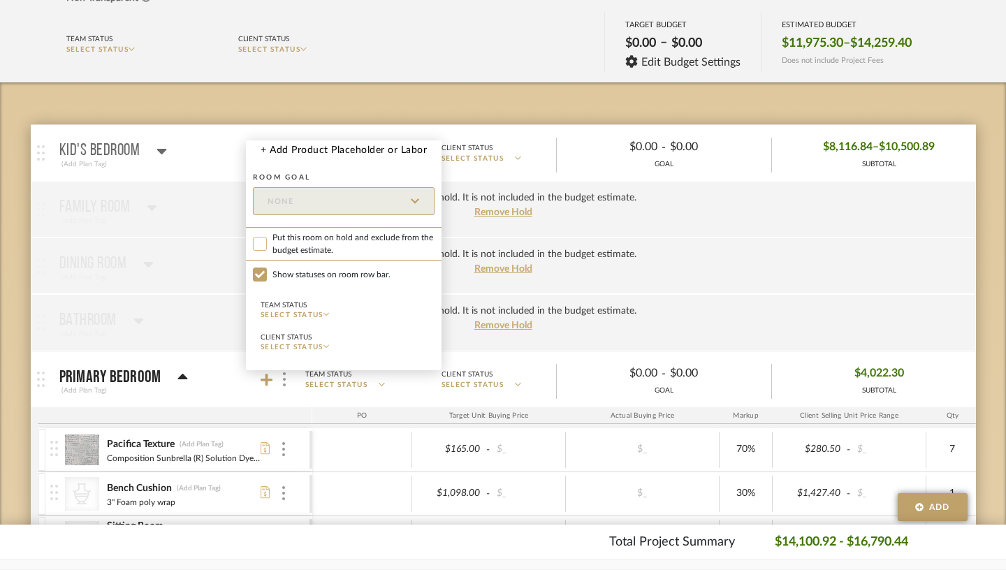
click at [256, 242] on input "Put this room on hold and exclude from the budget estimate." at bounding box center [260, 244] width 14 height 14
checkbox input "true"
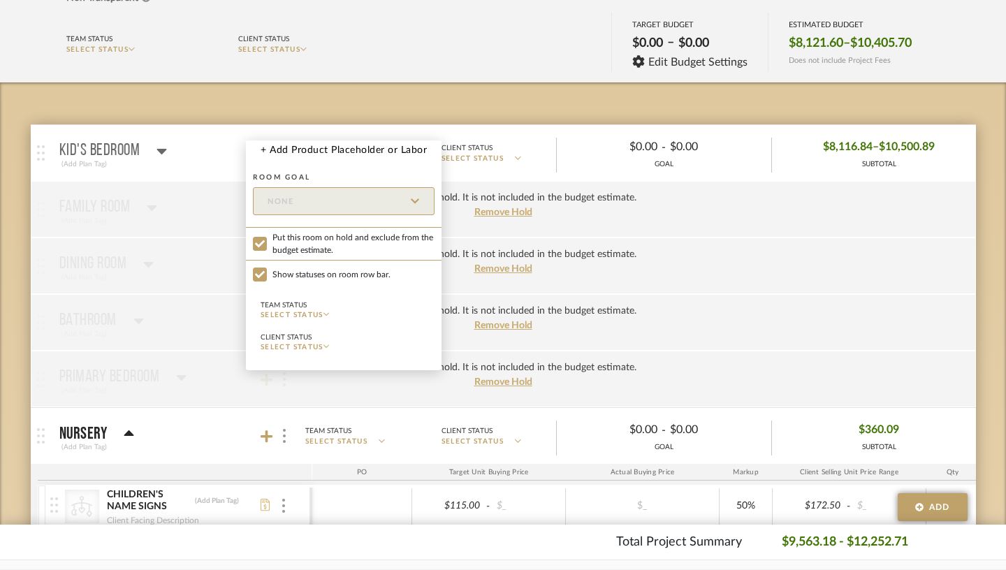
click at [252, 434] on div at bounding box center [503, 285] width 1006 height 570
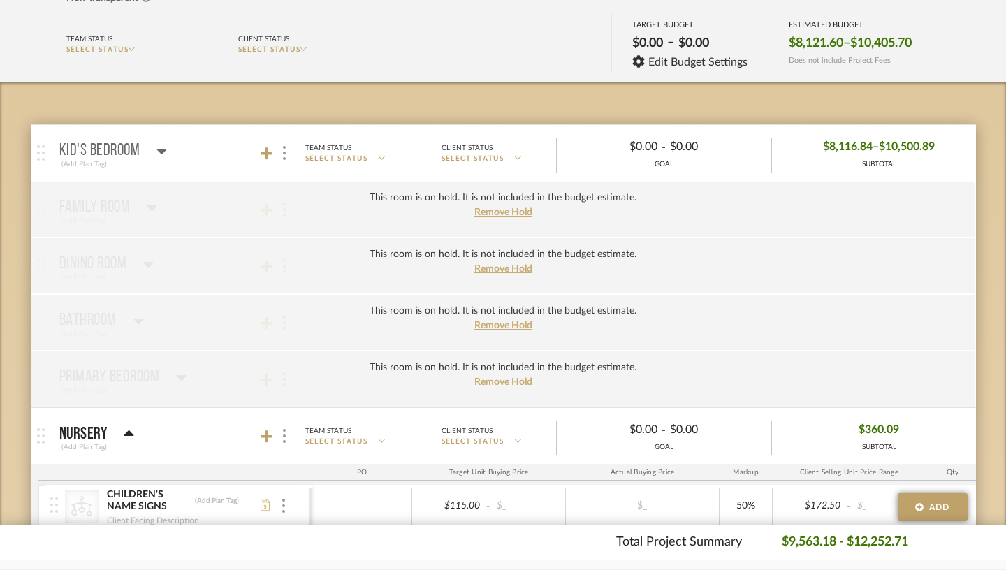
click at [283, 434] on img at bounding box center [284, 436] width 3 height 14
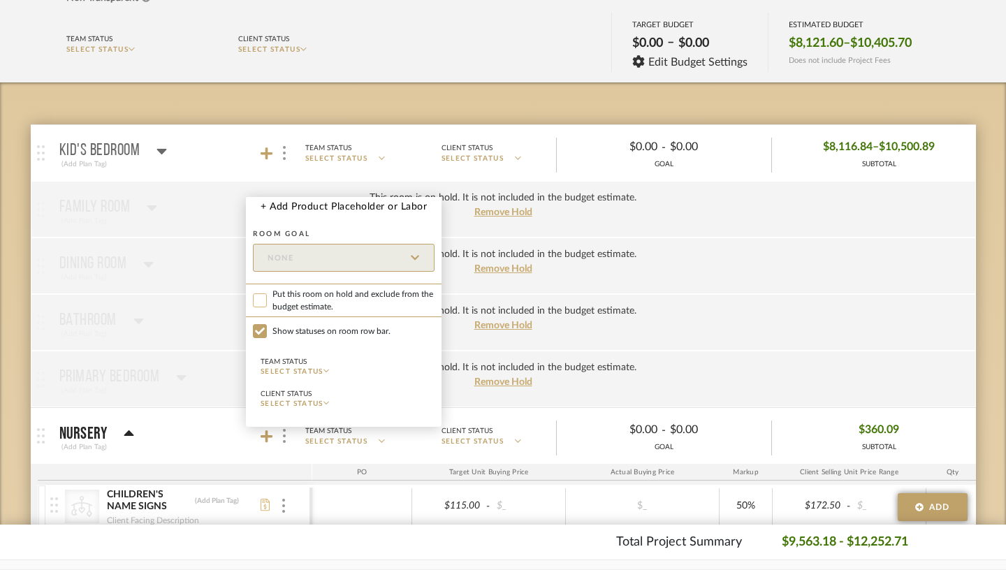
click at [258, 300] on input "Put this room on hold and exclude from the budget estimate." at bounding box center [260, 300] width 14 height 14
checkbox input "true"
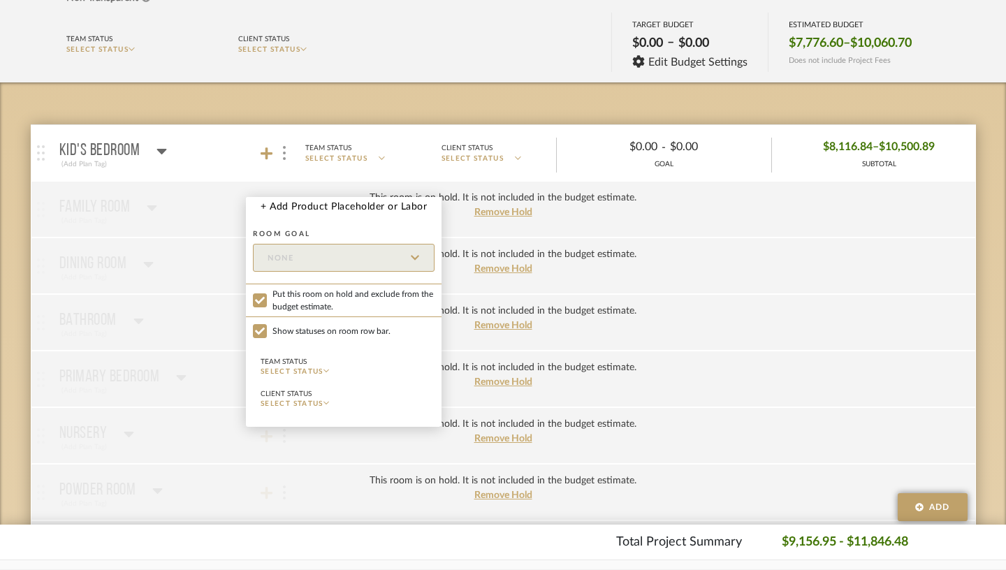
click at [214, 103] on div at bounding box center [503, 285] width 1006 height 570
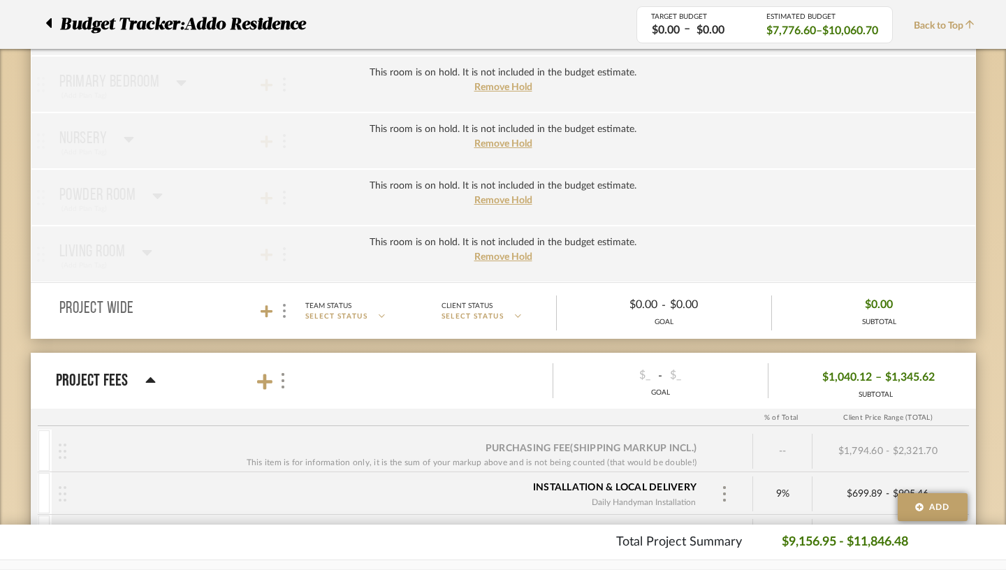
scroll to position [462, 0]
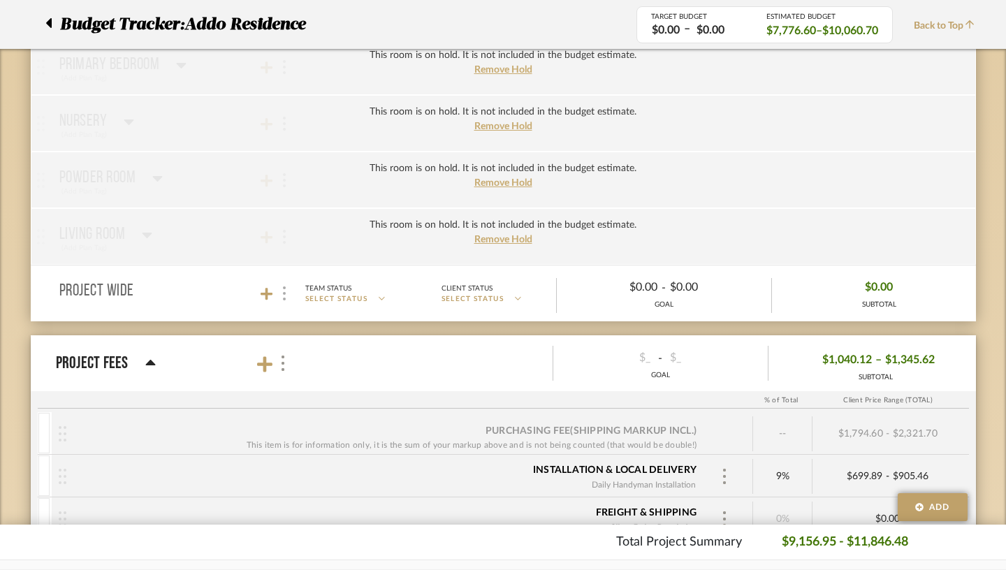
click at [277, 296] on div at bounding box center [284, 293] width 15 height 19
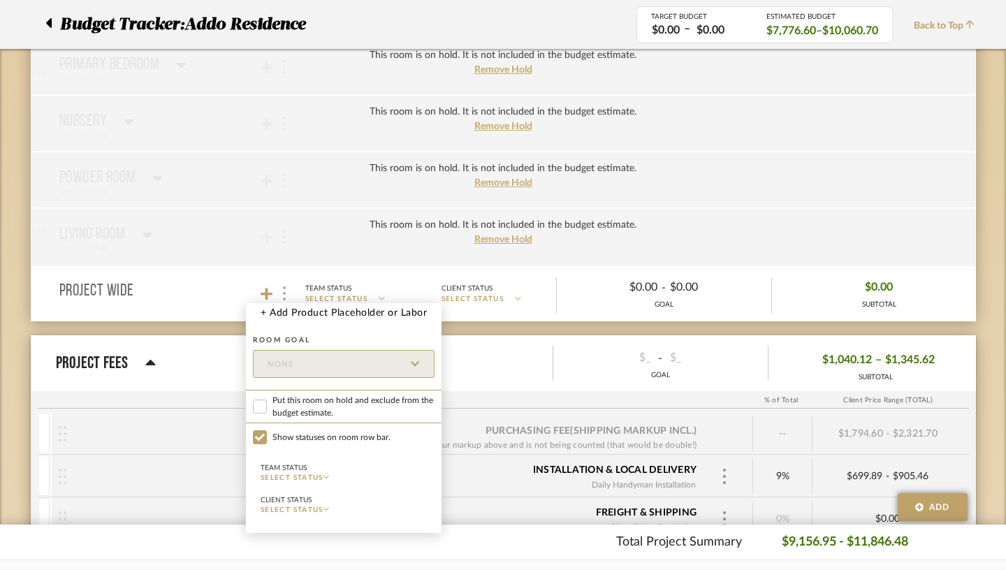
click at [255, 296] on div at bounding box center [503, 285] width 1006 height 570
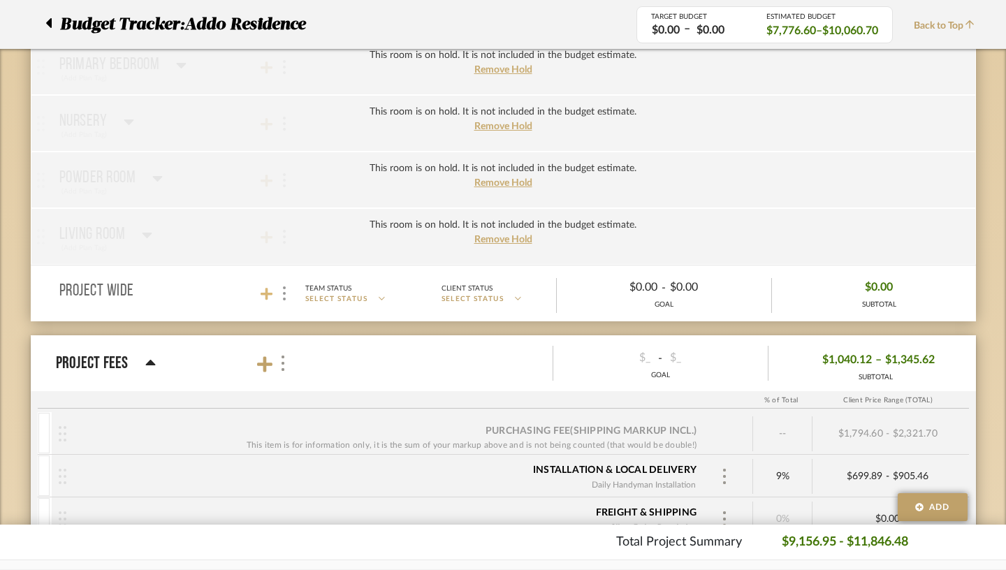
click at [261, 293] on icon at bounding box center [267, 294] width 13 height 13
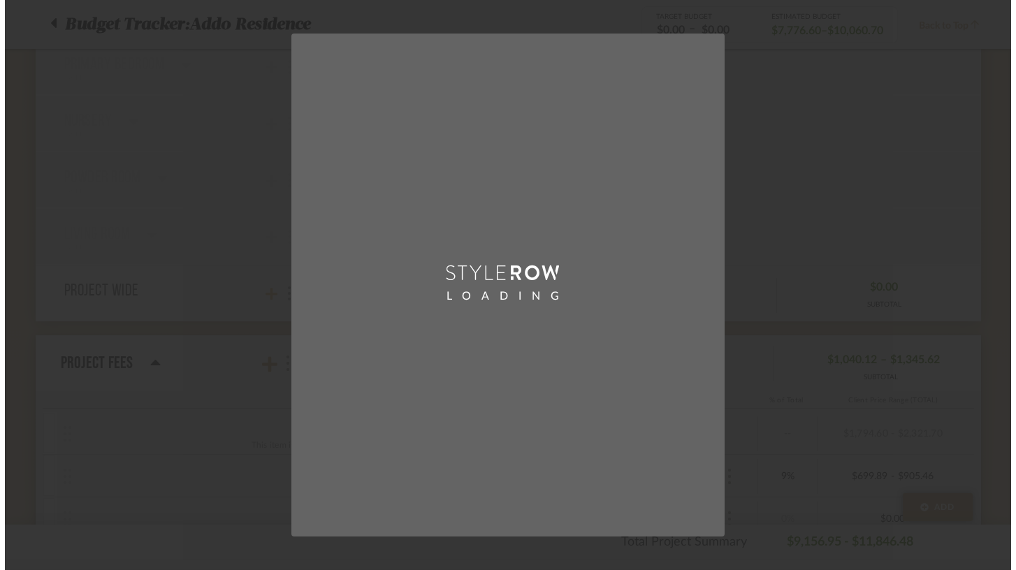
scroll to position [0, 0]
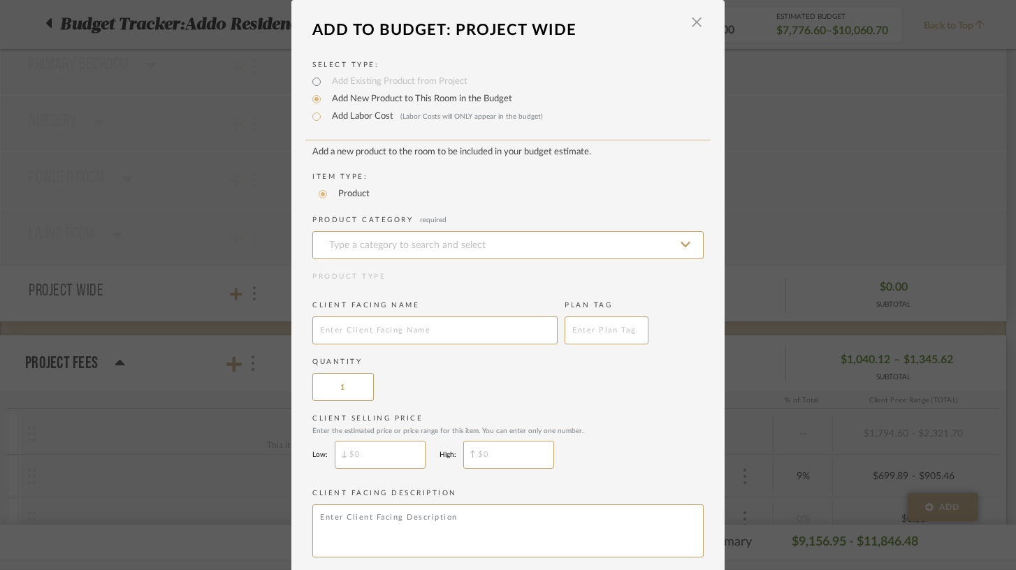
click at [356, 120] on label "Add Labor Cost (Labor Costs will ONLY appear in the budget)" at bounding box center [434, 117] width 218 height 14
click at [325, 120] on input "Add Labor Cost (Labor Costs will ONLY appear in the budget)" at bounding box center [316, 116] width 17 height 17
radio input "true"
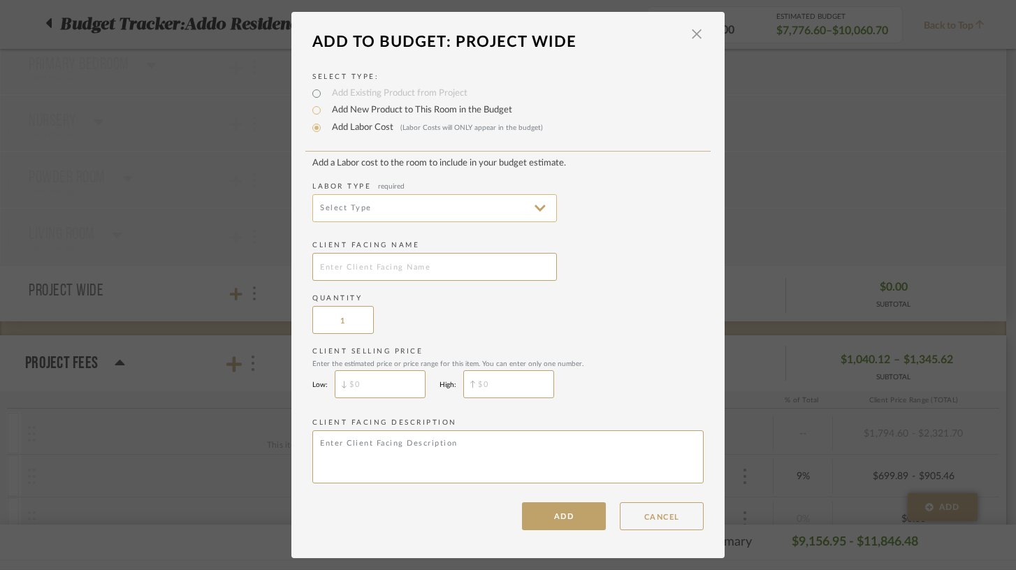
click at [358, 210] on input at bounding box center [434, 208] width 245 height 28
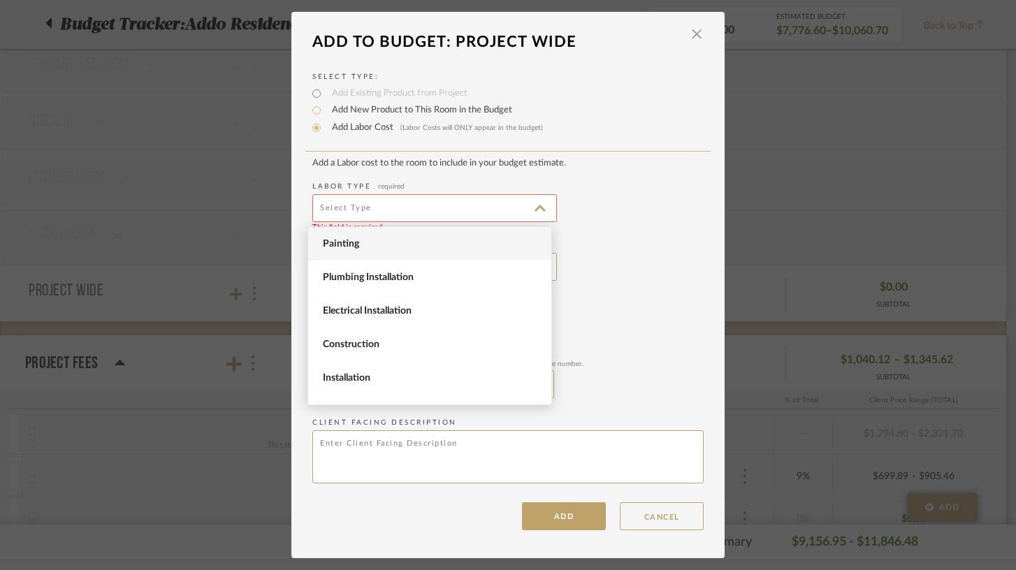
click at [366, 253] on span "Painting" at bounding box center [429, 244] width 243 height 34
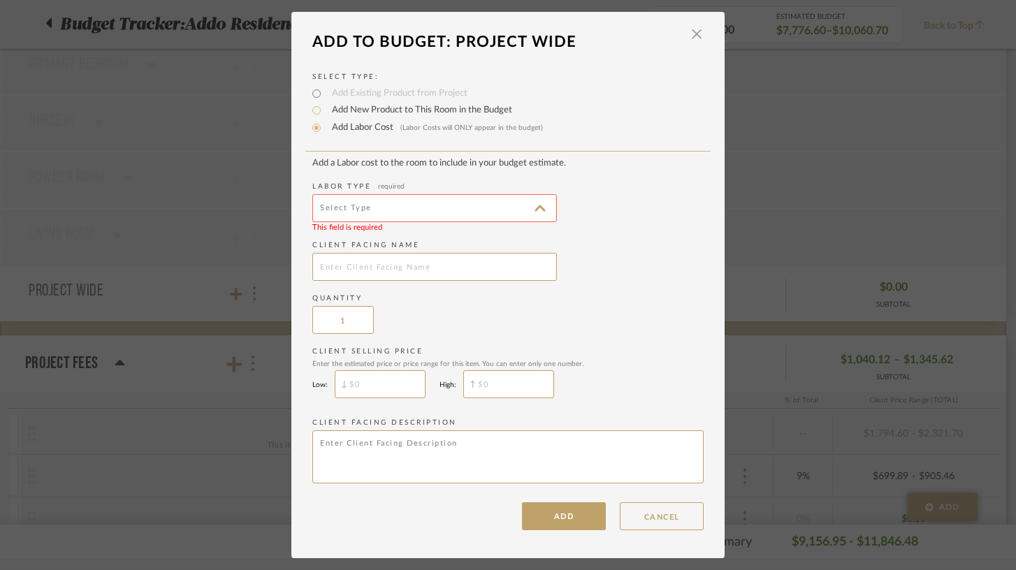
type input "Painting"
click at [370, 280] on input "text" at bounding box center [434, 267] width 245 height 28
type input "M"
type input "[PERSON_NAME] Painting"
type input "$"
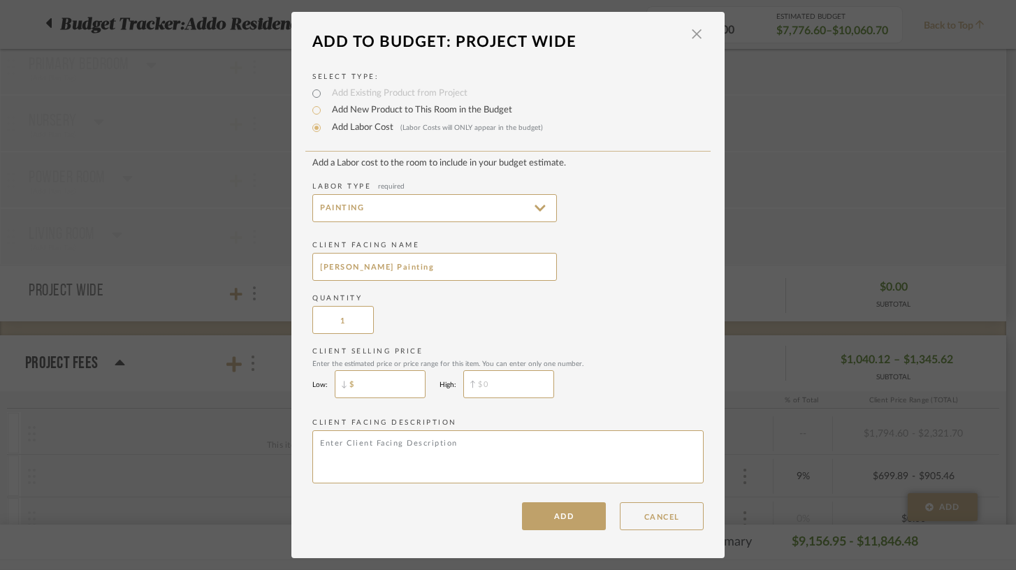
click at [391, 380] on input "$" at bounding box center [380, 384] width 91 height 28
type input "2"
type input "$400"
type input "$"
type textarea "Two days to paint the walls, doors, trim and ceiling."
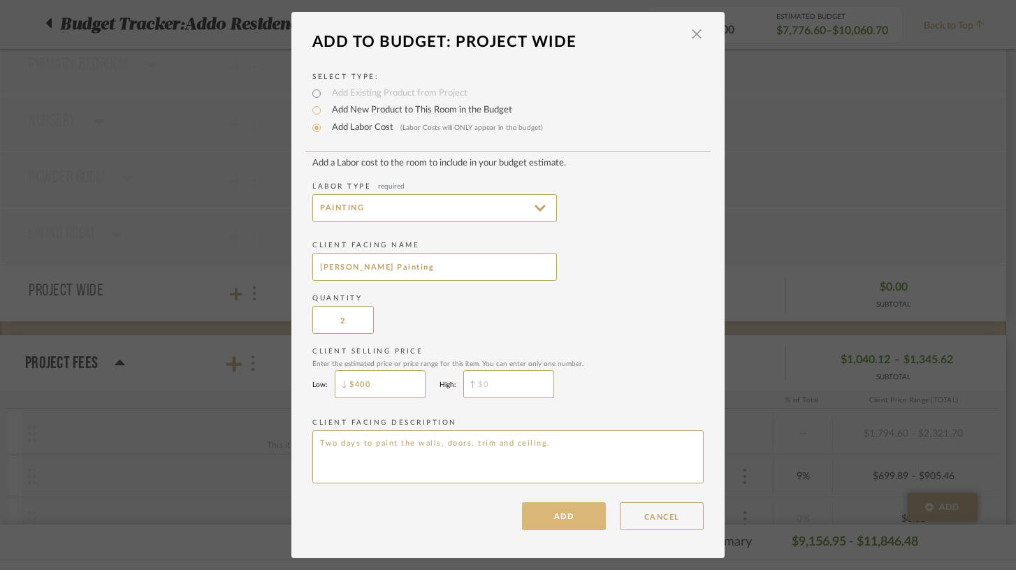
click at [565, 515] on button "ADD" at bounding box center [564, 516] width 84 height 28
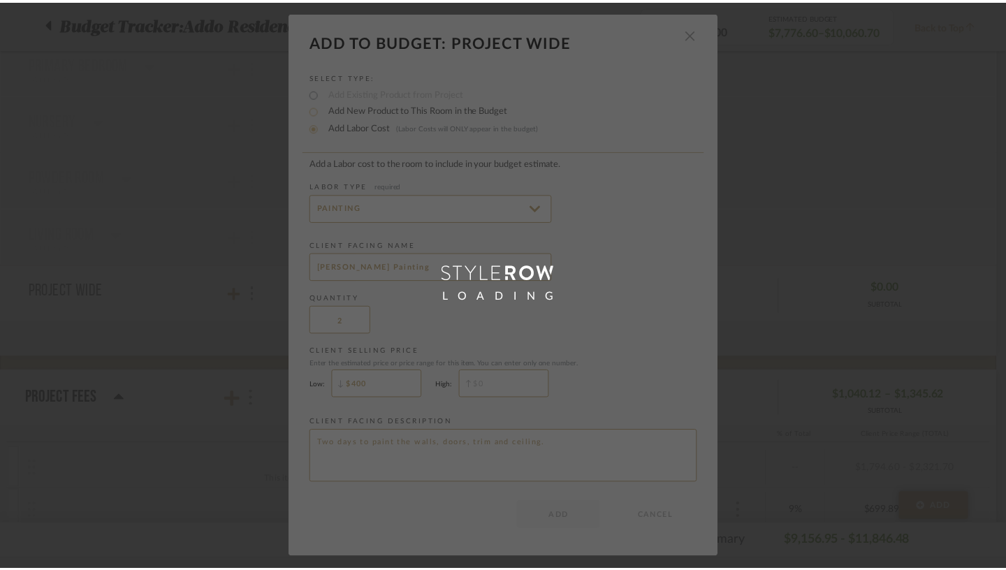
scroll to position [462, 0]
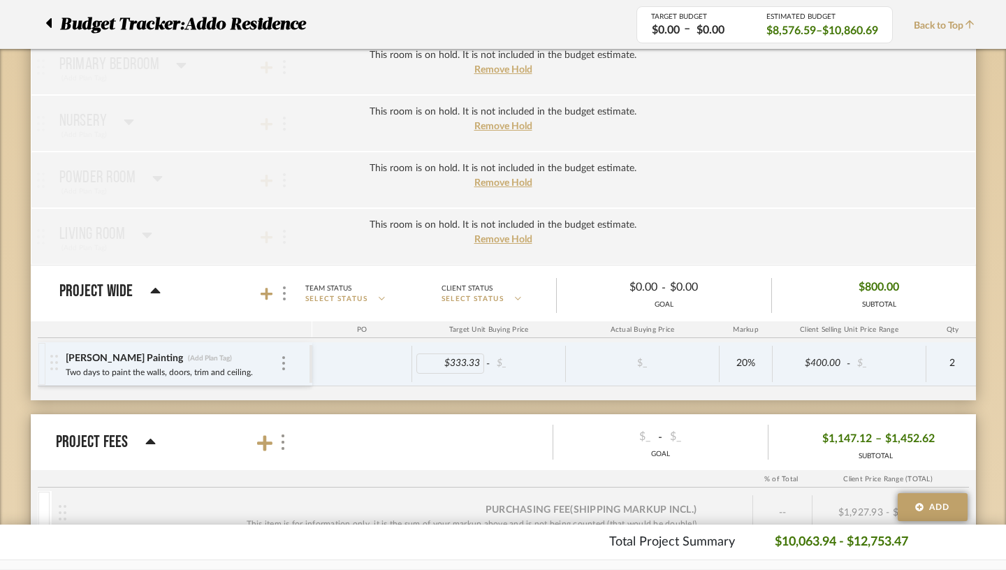
click at [430, 363] on div "$333.33" at bounding box center [450, 363] width 68 height 20
type input "400"
click at [261, 300] on icon at bounding box center [267, 294] width 13 height 14
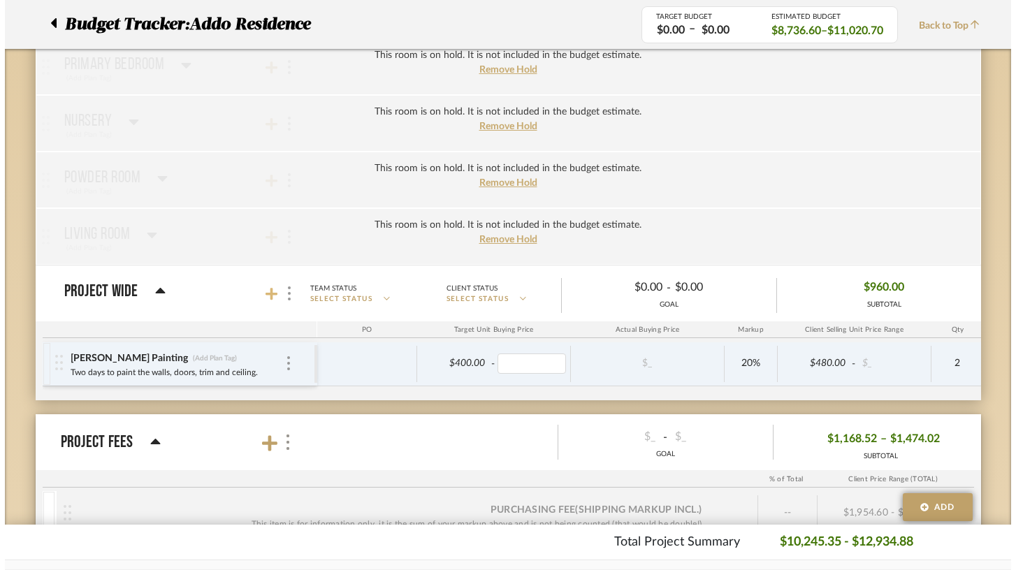
scroll to position [0, 0]
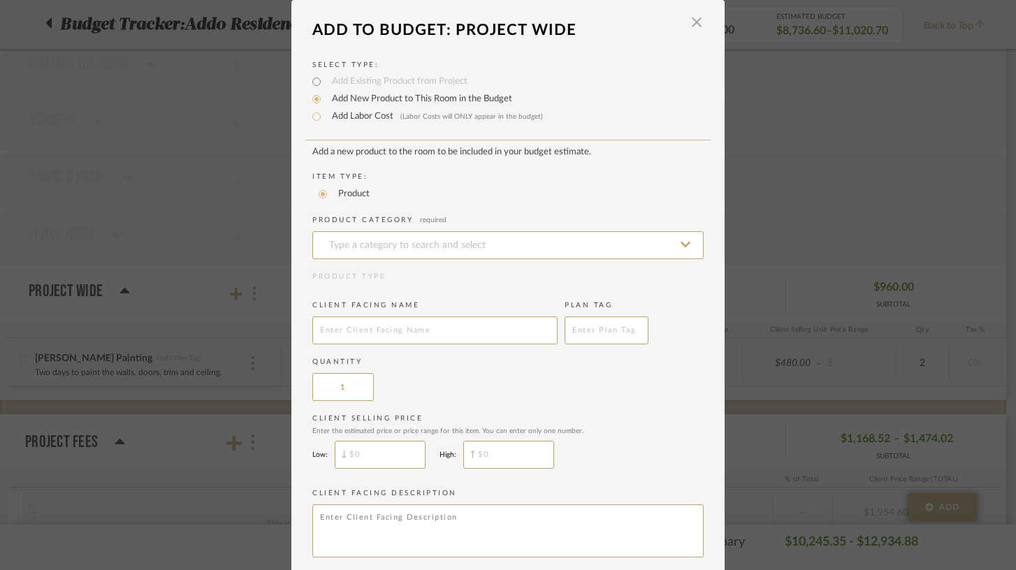
click at [358, 120] on label "Add Labor Cost (Labor Costs will ONLY appear in the budget)" at bounding box center [434, 117] width 218 height 14
click at [325, 120] on input "Add Labor Cost (Labor Costs will ONLY appear in the budget)" at bounding box center [316, 116] width 17 height 17
radio input "true"
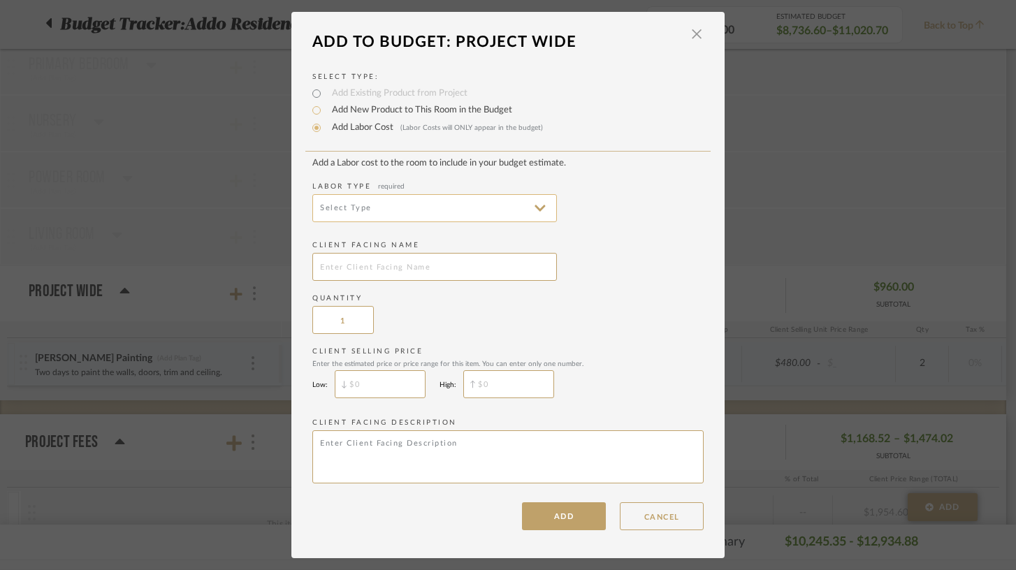
click at [371, 207] on input at bounding box center [434, 208] width 245 height 28
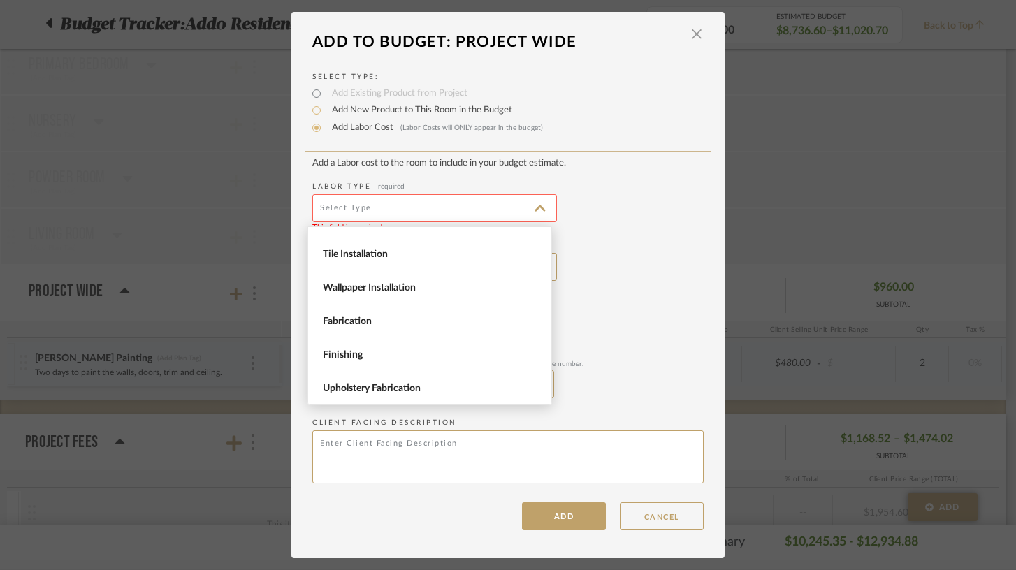
scroll to position [191, 0]
click at [408, 287] on span "Wallpaper Installation" at bounding box center [431, 288] width 217 height 12
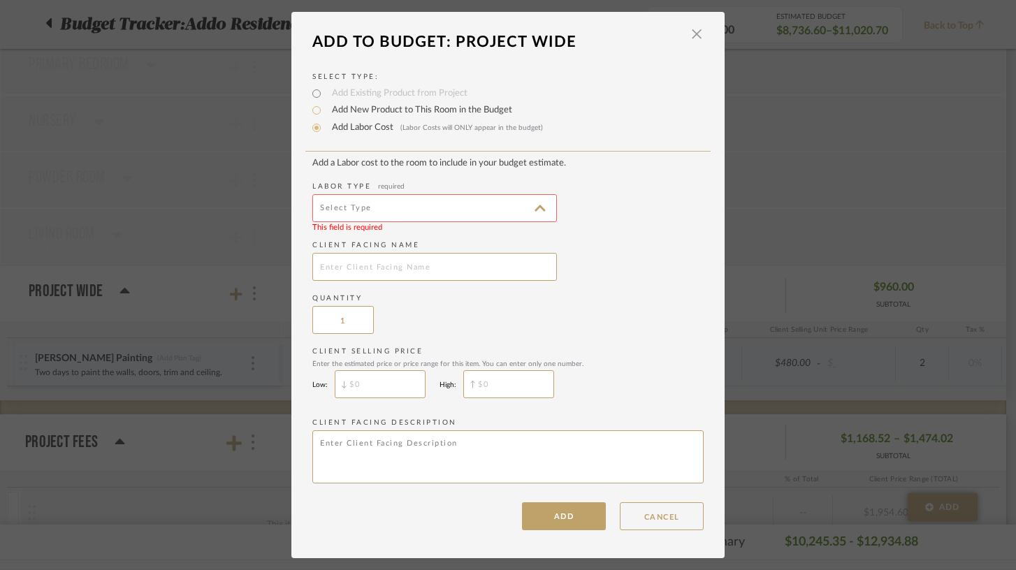
type input "Wallpaper Installation"
click at [374, 268] on input "text" at bounding box center [434, 267] width 245 height 28
type input "[PERSON_NAME] Painting"
click at [381, 388] on input "$" at bounding box center [380, 384] width 91 height 28
type input "$400"
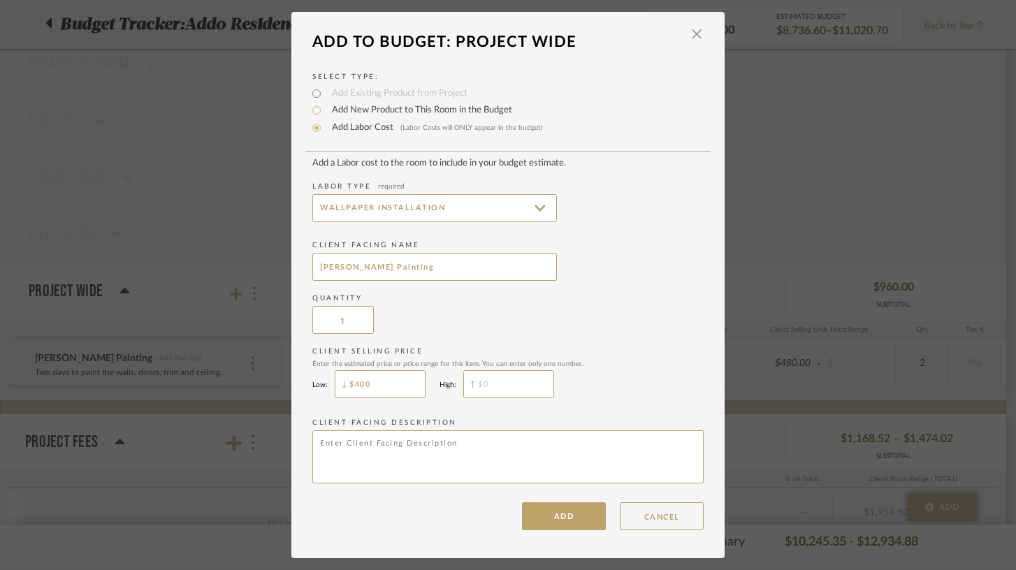
type input "$"
type textarea "One accent space of wallpaper to fuse the room."
click at [561, 518] on button "ADD" at bounding box center [564, 516] width 84 height 28
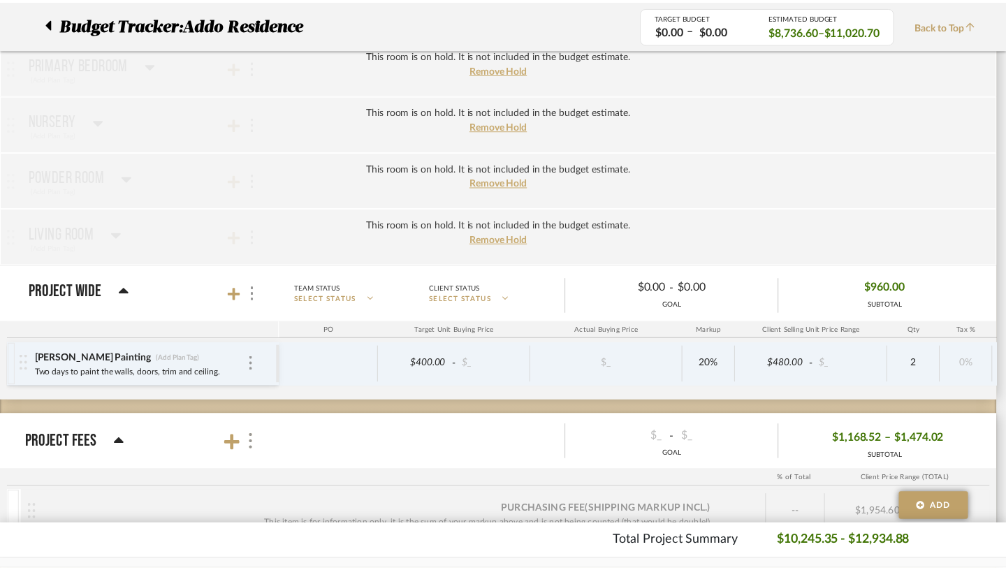
scroll to position [462, 0]
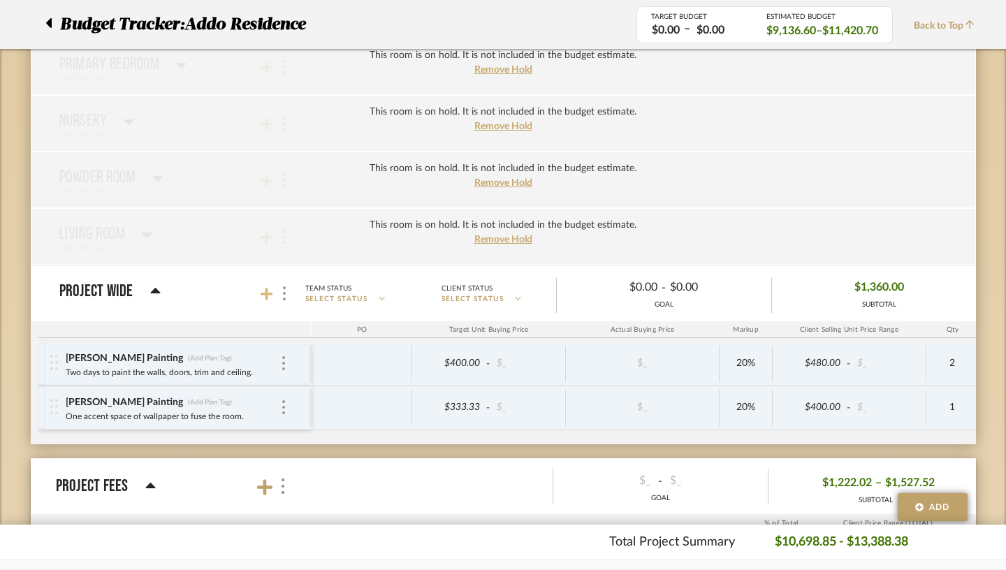
click at [261, 291] on icon at bounding box center [267, 294] width 13 height 14
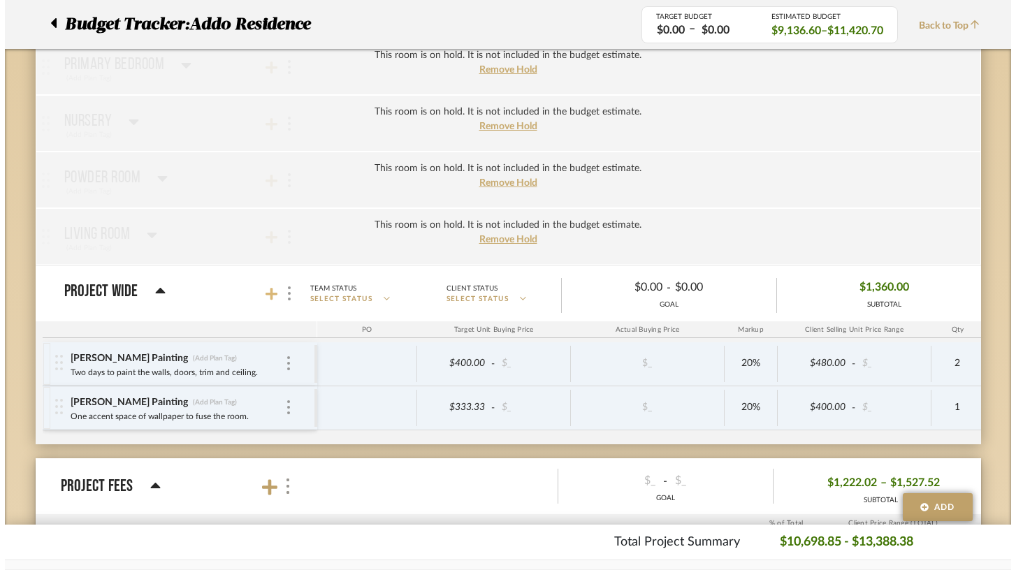
scroll to position [0, 0]
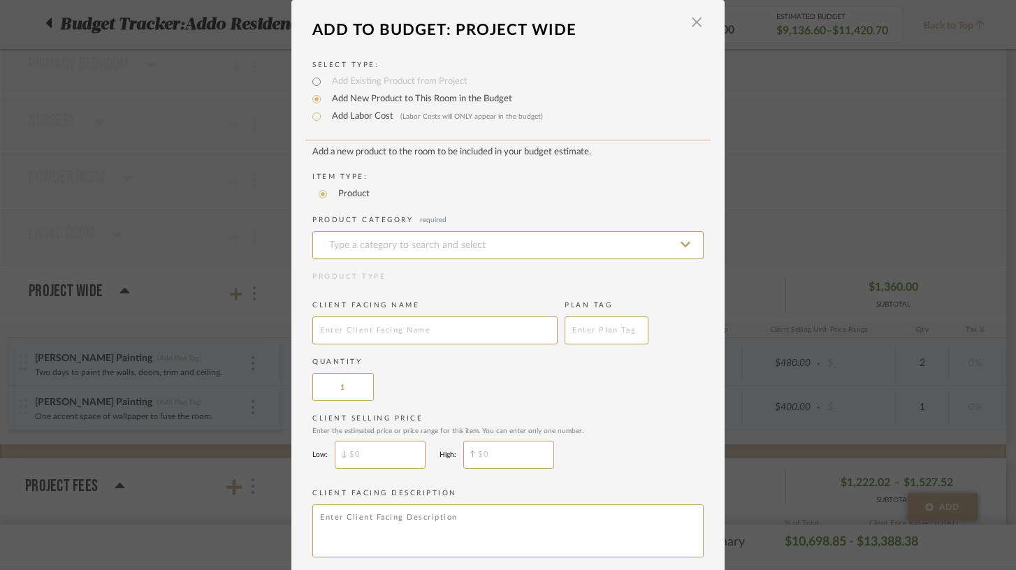
click at [349, 125] on div "Add Labor Cost (Labor Costs will ONLY appear in the budget)" at bounding box center [507, 116] width 391 height 17
click at [348, 119] on label "Add Labor Cost (Labor Costs will ONLY appear in the budget)" at bounding box center [434, 117] width 218 height 14
click at [325, 119] on input "Add Labor Cost (Labor Costs will ONLY appear in the budget)" at bounding box center [316, 116] width 17 height 17
radio input "true"
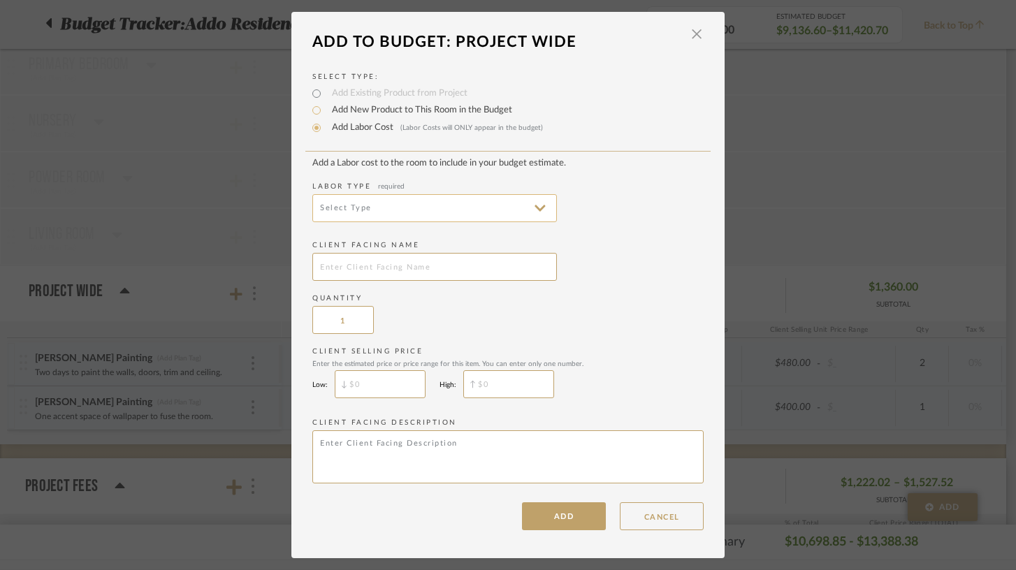
click at [381, 205] on input at bounding box center [434, 208] width 245 height 28
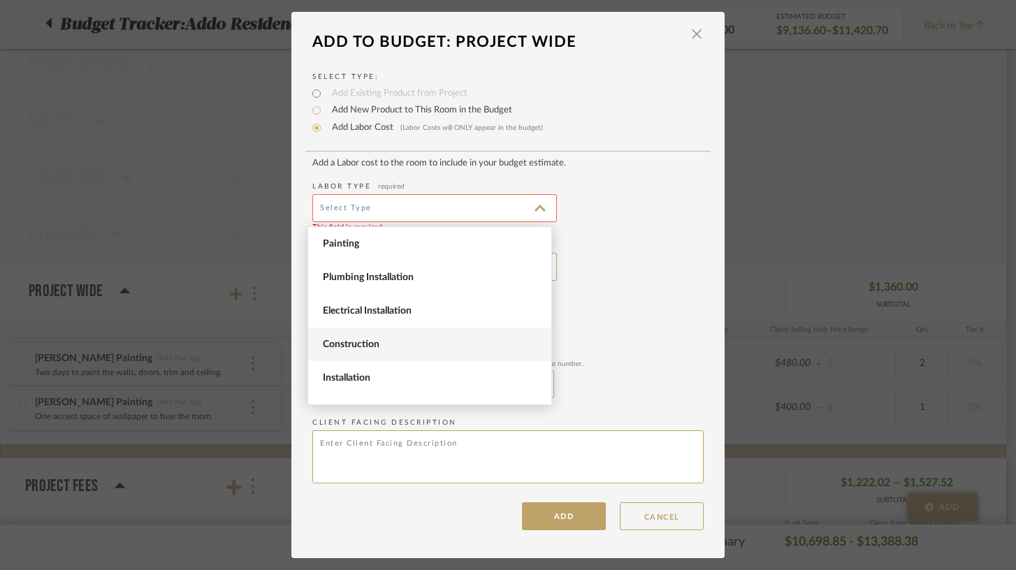
click at [401, 334] on span "Construction" at bounding box center [429, 345] width 243 height 34
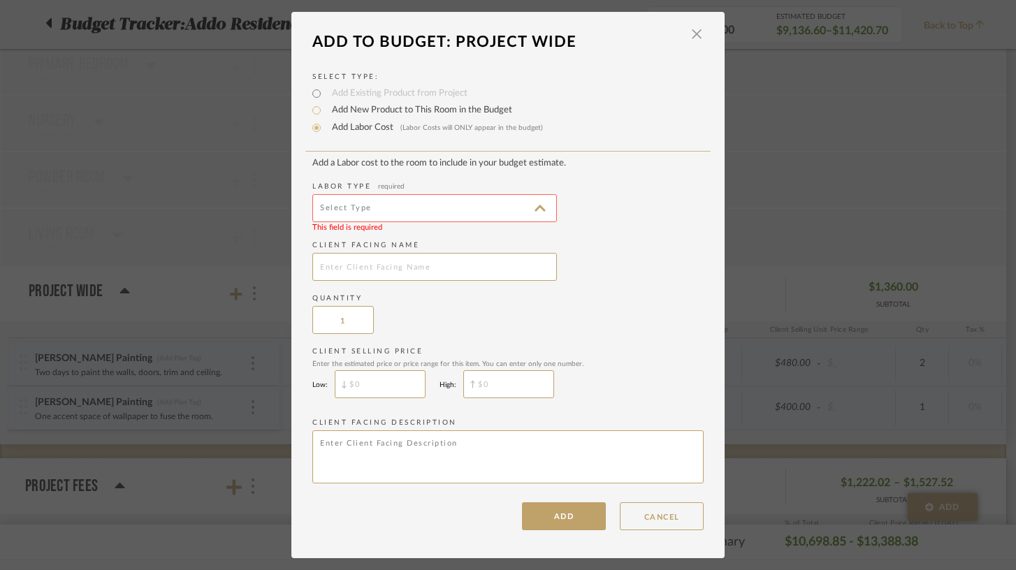
type input "Construction"
click at [395, 275] on input "text" at bounding box center [434, 267] width 245 height 28
type input "Max (Handyman)"
click at [351, 325] on input "1" at bounding box center [342, 320] width 61 height 28
click at [382, 389] on input "text" at bounding box center [380, 384] width 91 height 28
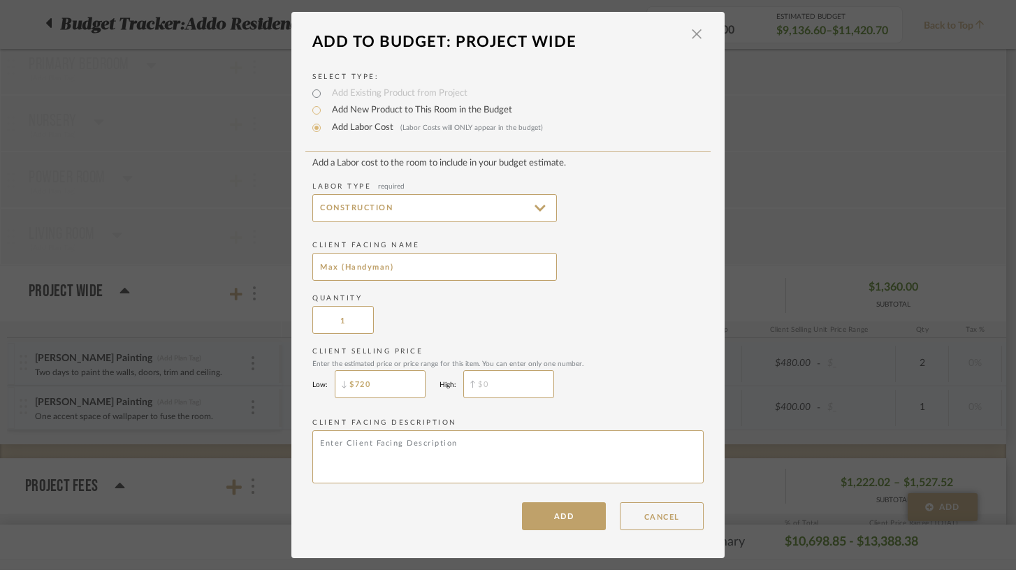
type input "$720"
type input "$"
type textarea "Max assembling, mounting and installing lights"
click at [349, 325] on input "1" at bounding box center [342, 320] width 61 height 28
type input "2"
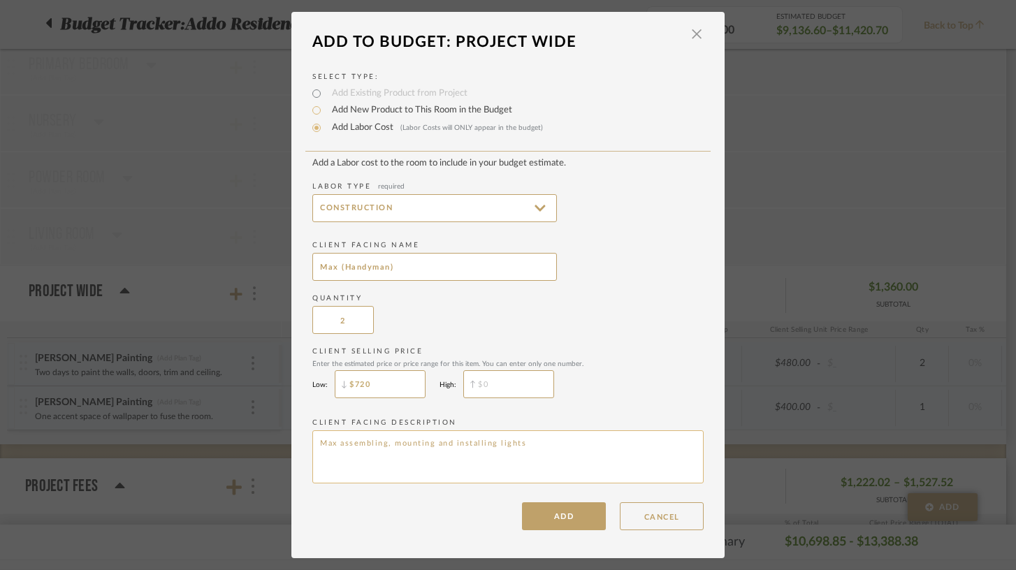
click at [541, 448] on textarea "Max assembling, mounting and installing lights" at bounding box center [507, 456] width 391 height 53
click at [383, 449] on textarea "Max assembling, mounting and installing lights, door hardware" at bounding box center [507, 456] width 391 height 53
click at [379, 444] on textarea "Max assembling, mounting and installing lights, door hardware" at bounding box center [507, 456] width 391 height 53
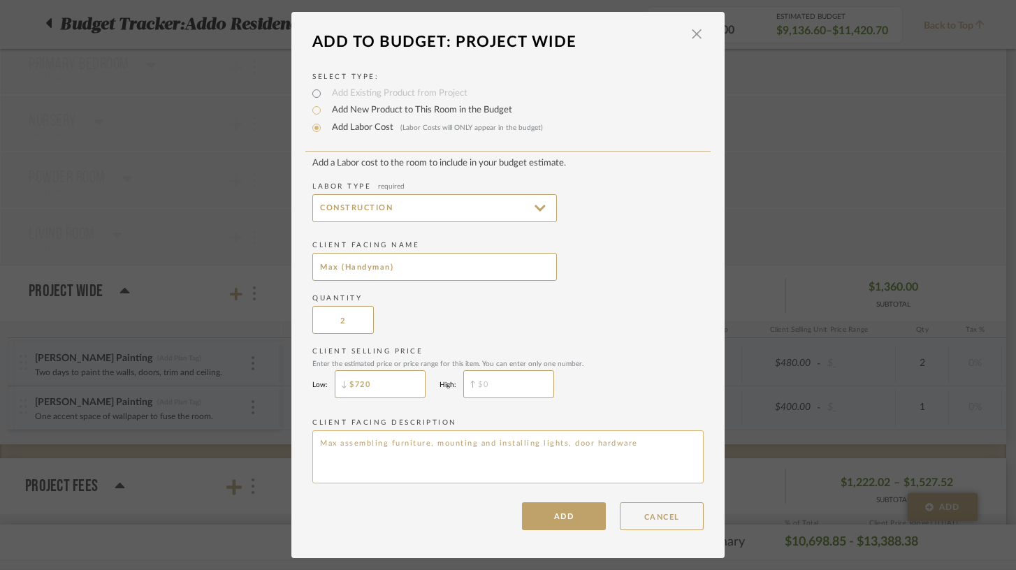
click at [644, 446] on textarea "Max assembling furniture, mounting and installing lights, door hardware" at bounding box center [507, 456] width 391 height 53
type textarea "Max assembling furniture, mounting and installing lights, door hardware for 2 f…"
click at [544, 524] on button "ADD" at bounding box center [564, 516] width 84 height 28
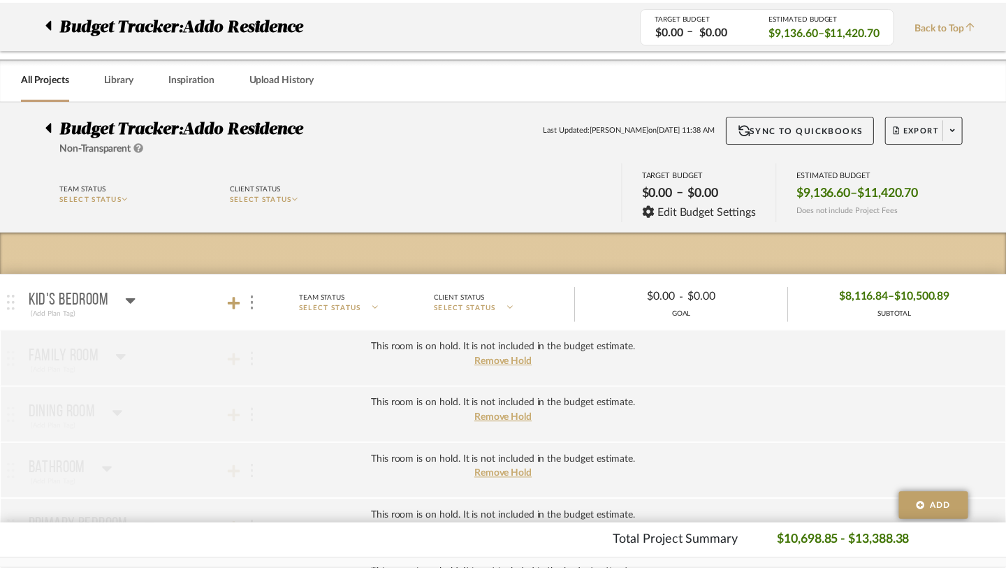
scroll to position [462, 0]
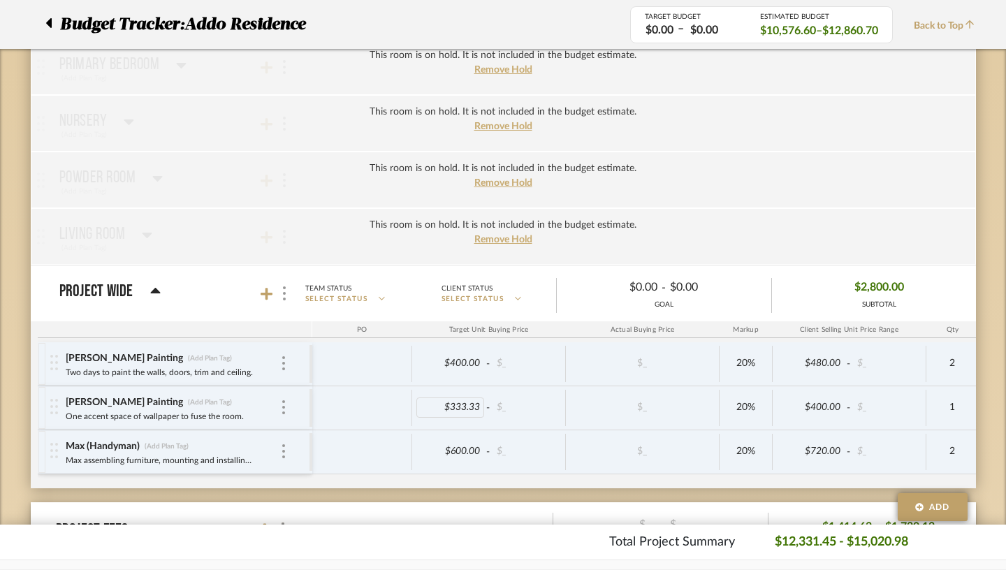
click at [430, 405] on div "$333.33" at bounding box center [450, 408] width 68 height 20
type input "400"
type input "720"
type input "0"
type input "400"
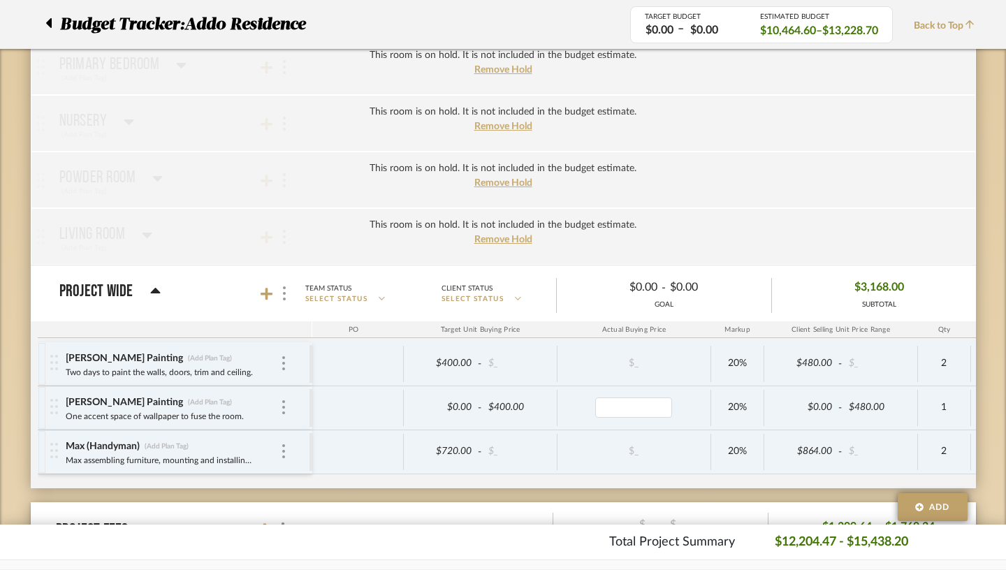
scroll to position [0, 0]
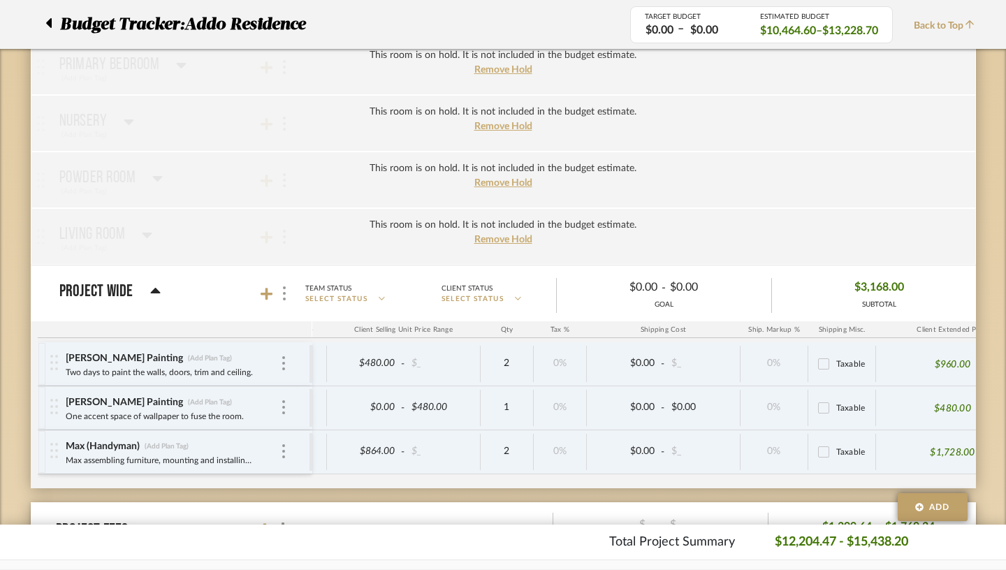
click at [812, 451] on input "Taxable" at bounding box center [823, 452] width 22 height 22
checkbox input "true"
click at [812, 404] on input "Taxable" at bounding box center [823, 408] width 22 height 22
checkbox input "true"
click at [812, 359] on input "Taxable" at bounding box center [823, 364] width 22 height 22
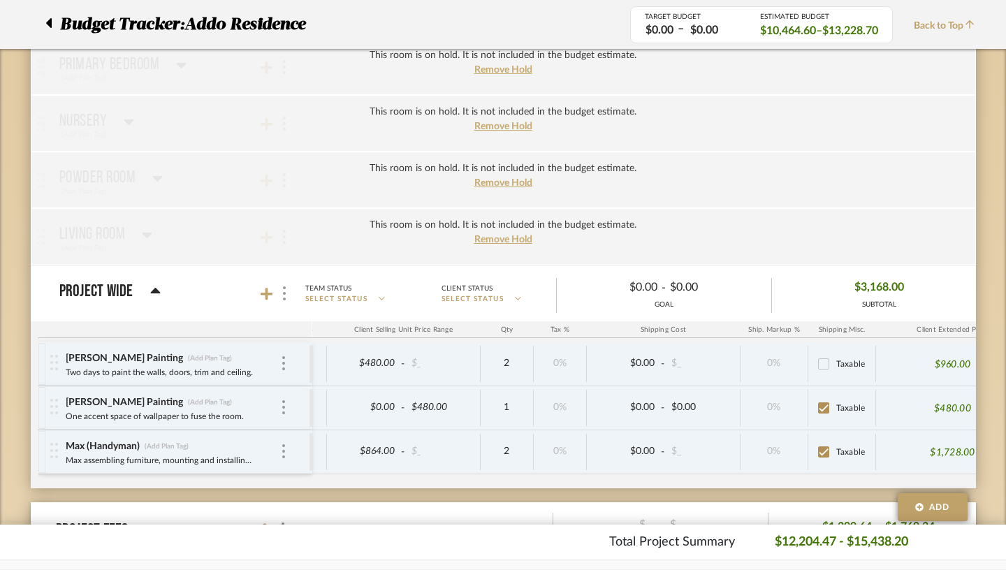
checkbox input "true"
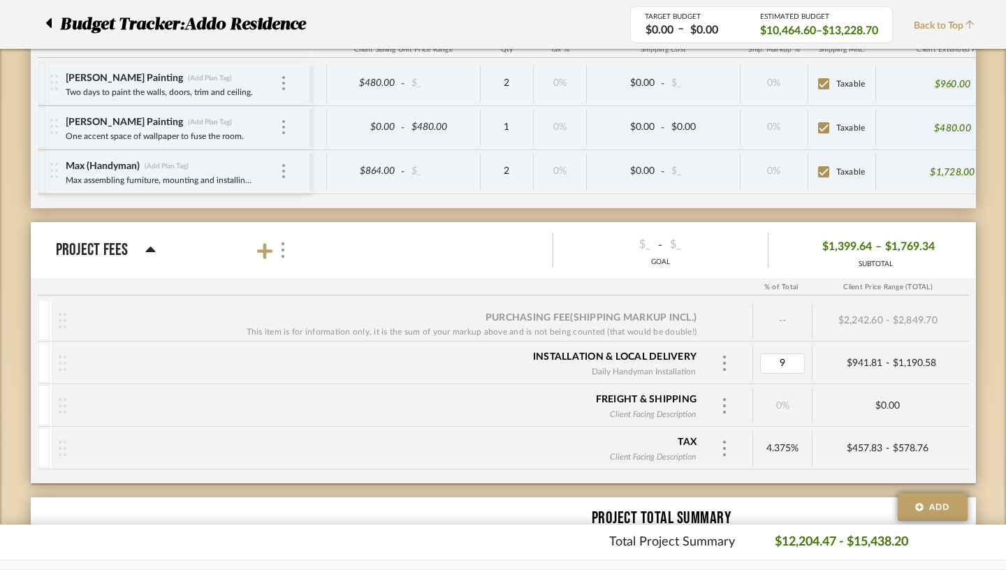
type input "0"
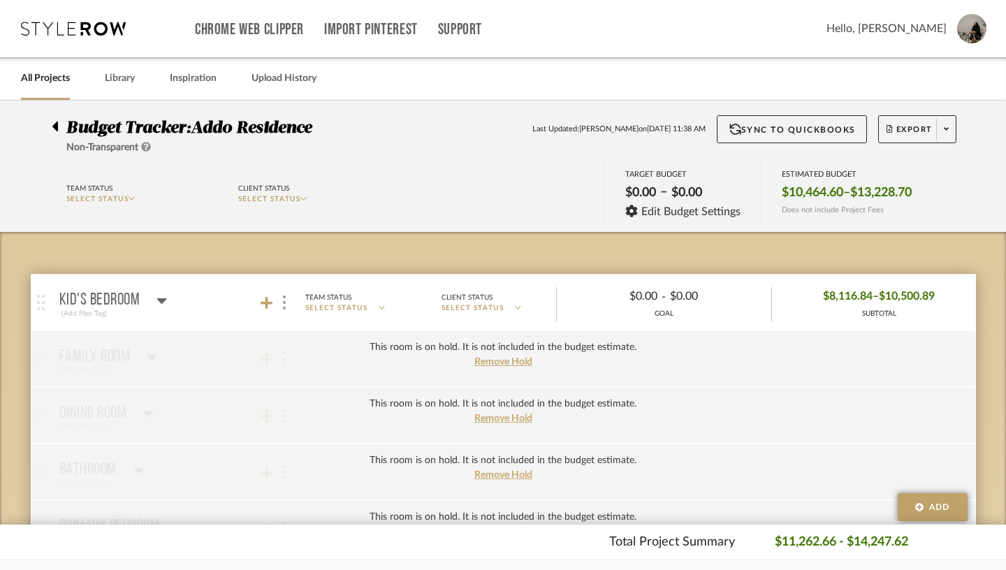
click at [156, 303] on icon at bounding box center [161, 300] width 10 height 17
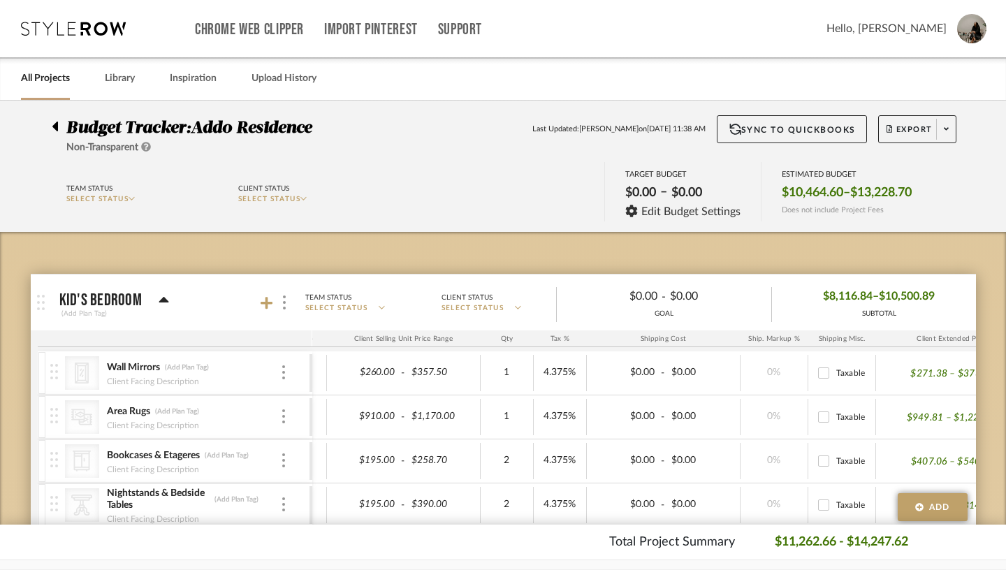
click at [812, 371] on input "Taxable" at bounding box center [823, 373] width 22 height 22
checkbox input "true"
click at [812, 414] on input "Taxable" at bounding box center [823, 417] width 22 height 22
checkbox input "true"
click at [812, 466] on input "Taxable" at bounding box center [823, 461] width 22 height 22
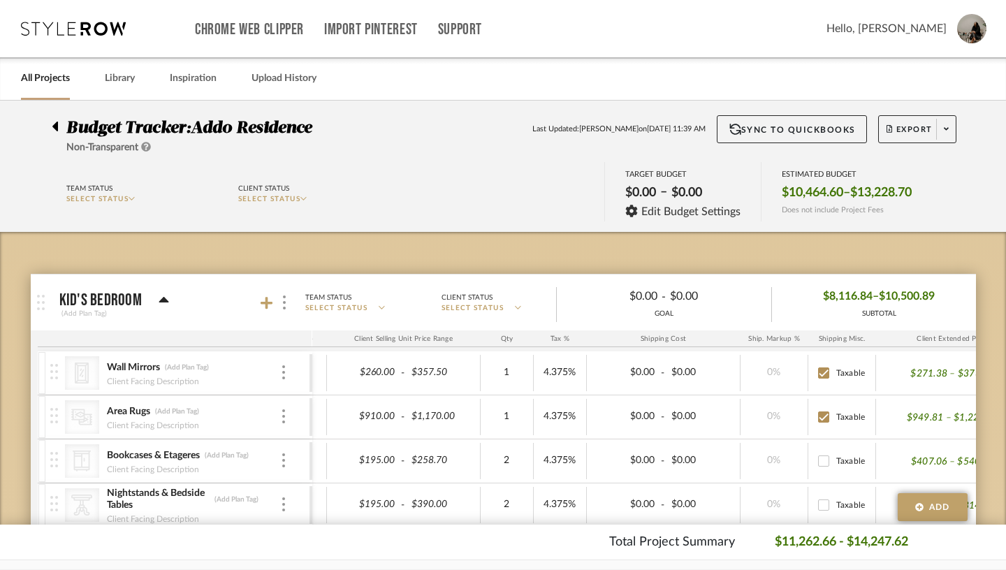
checkbox input "true"
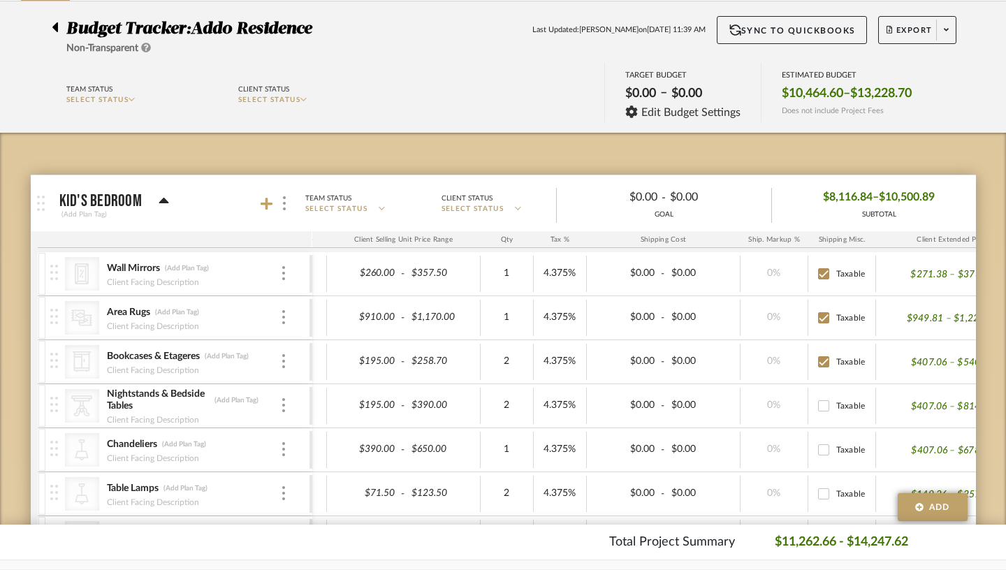
click at [812, 407] on input "Taxable" at bounding box center [823, 406] width 22 height 22
checkbox input "true"
click at [812, 453] on input "Taxable" at bounding box center [823, 450] width 22 height 22
checkbox input "true"
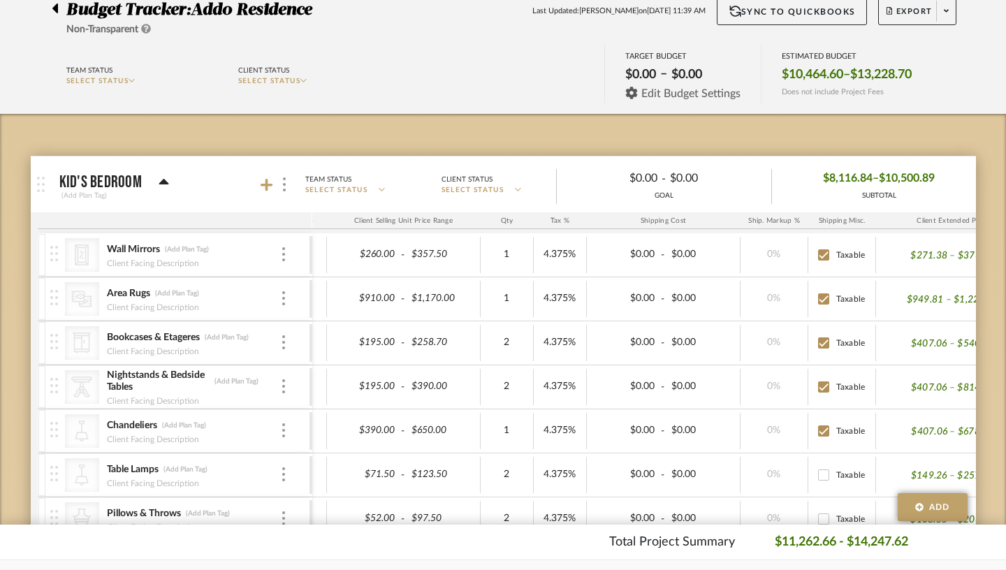
click at [685, 95] on span "Edit Budget Settings" at bounding box center [690, 93] width 99 height 13
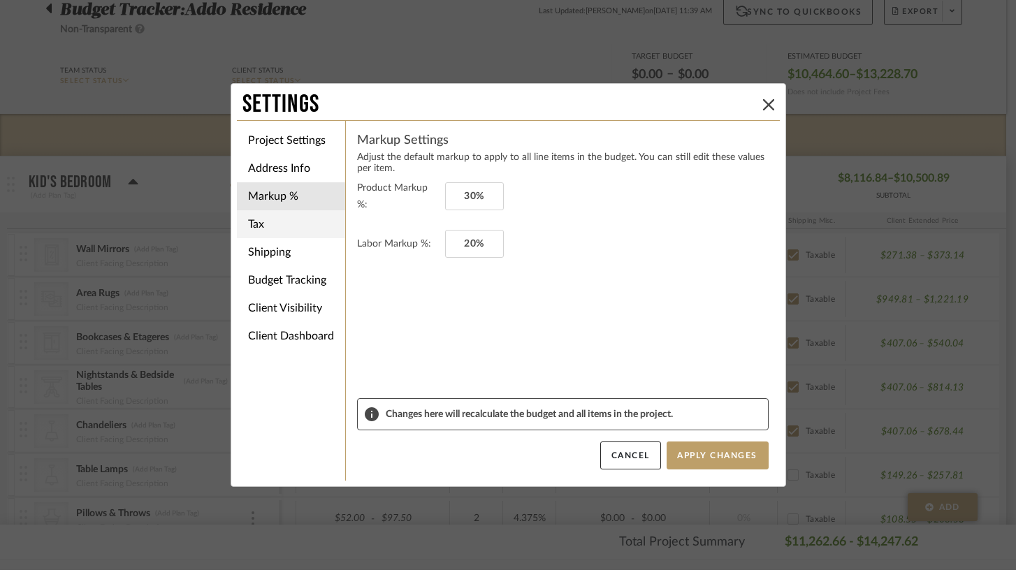
click at [277, 219] on li "Tax" at bounding box center [291, 224] width 108 height 28
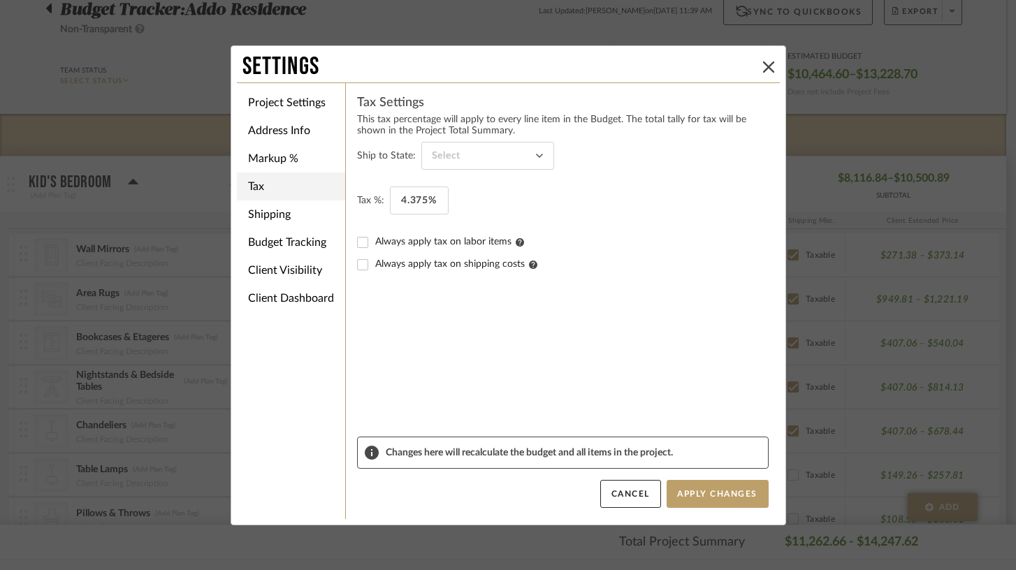
type input "[US_STATE]"
click at [401, 203] on input "4.375" at bounding box center [419, 201] width 59 height 28
type input "8.375%"
click at [356, 241] on input "Always apply tax on labor items" at bounding box center [362, 242] width 22 height 22
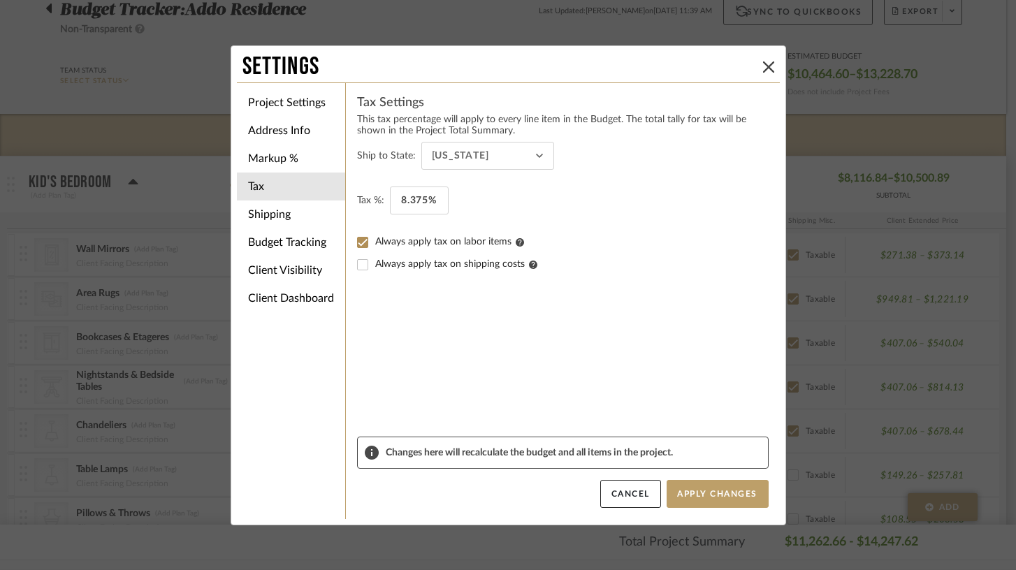
checkbox input "true"
click at [275, 245] on li "Budget Tracking" at bounding box center [291, 242] width 108 height 28
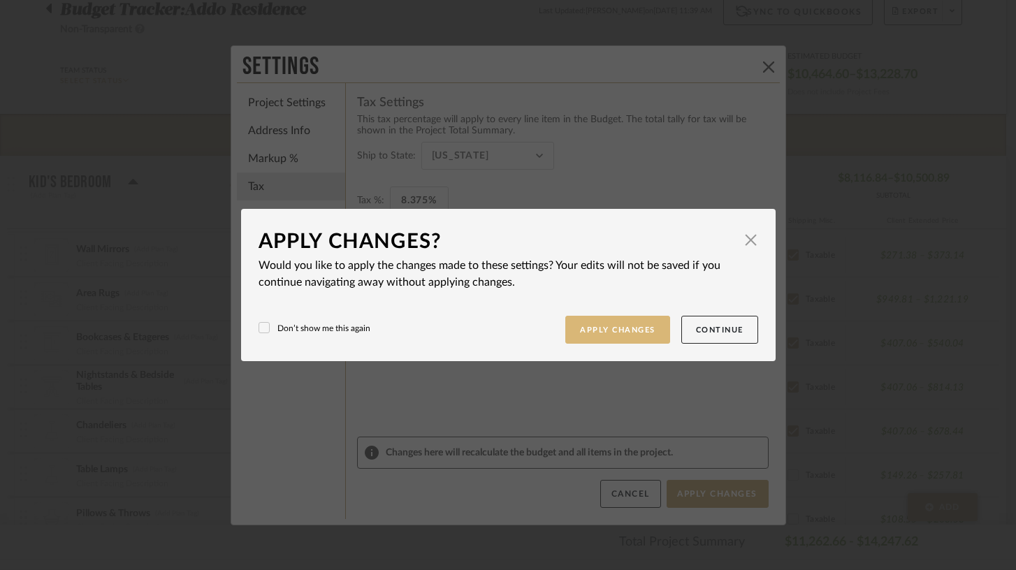
click at [596, 322] on button "Apply Changes" at bounding box center [617, 330] width 105 height 29
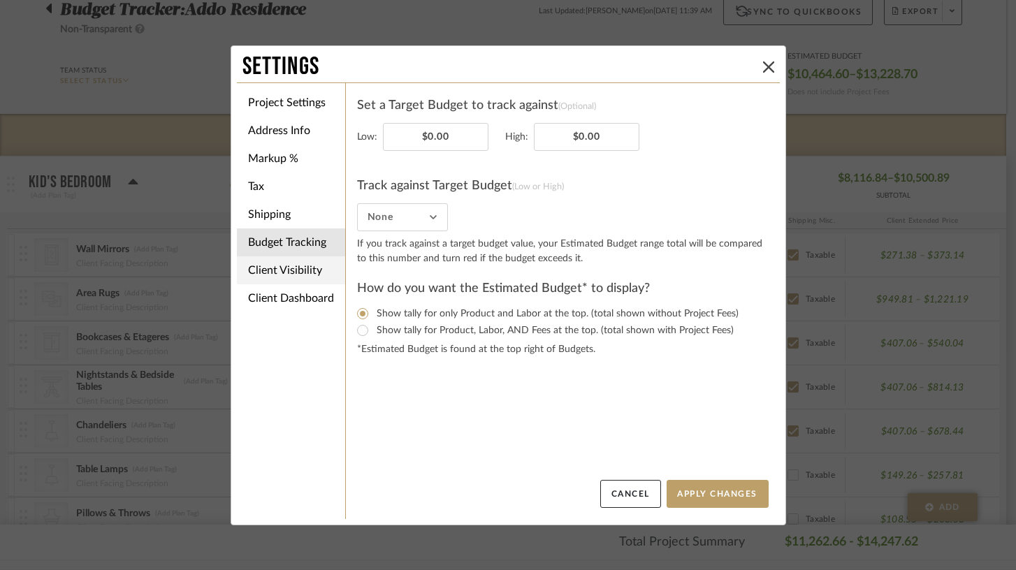
click at [296, 275] on li "Client Visibility" at bounding box center [291, 270] width 108 height 28
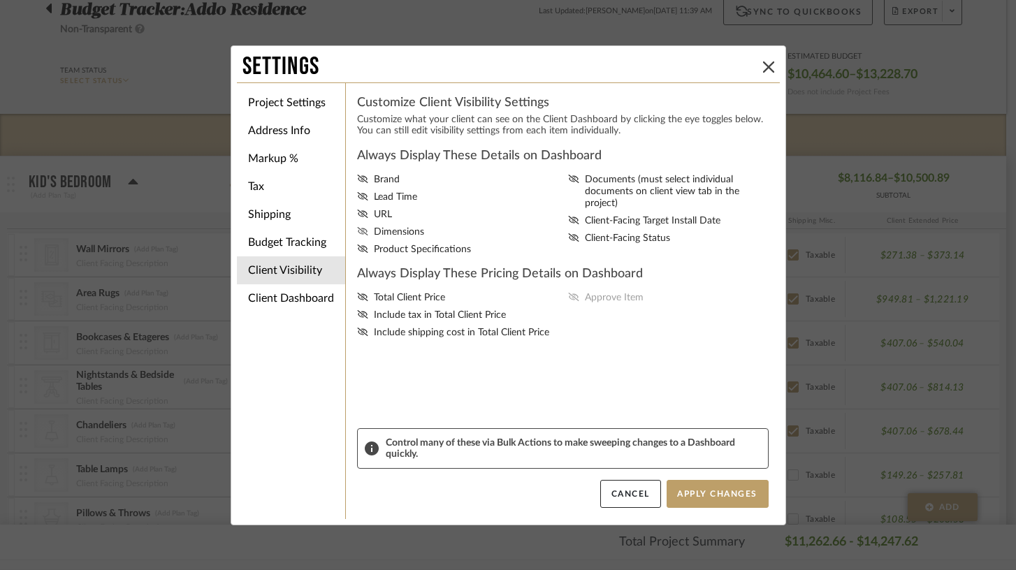
click at [357, 235] on icon at bounding box center [362, 231] width 10 height 8
click at [0, 0] on input "Dimensions" at bounding box center [0, 0] width 0 height 0
click at [357, 253] on icon at bounding box center [362, 249] width 11 height 8
click at [0, 0] on input "Product Specifications" at bounding box center [0, 0] width 0 height 0
click at [357, 301] on icon at bounding box center [362, 297] width 11 height 8
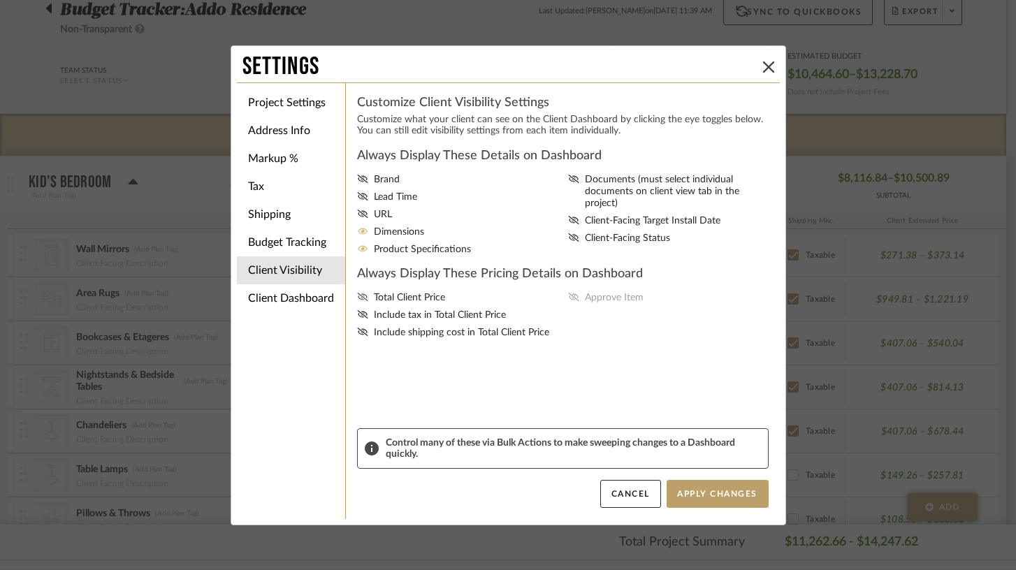
click at [0, 0] on input "Total Client Price" at bounding box center [0, 0] width 0 height 0
click at [357, 319] on icon at bounding box center [362, 314] width 10 height 8
click at [0, 0] on input "Include tax in Total Client Price" at bounding box center [0, 0] width 0 height 0
click at [358, 336] on icon at bounding box center [362, 332] width 11 height 8
click at [0, 0] on input "Include shipping cost in Total Client Price" at bounding box center [0, 0] width 0 height 0
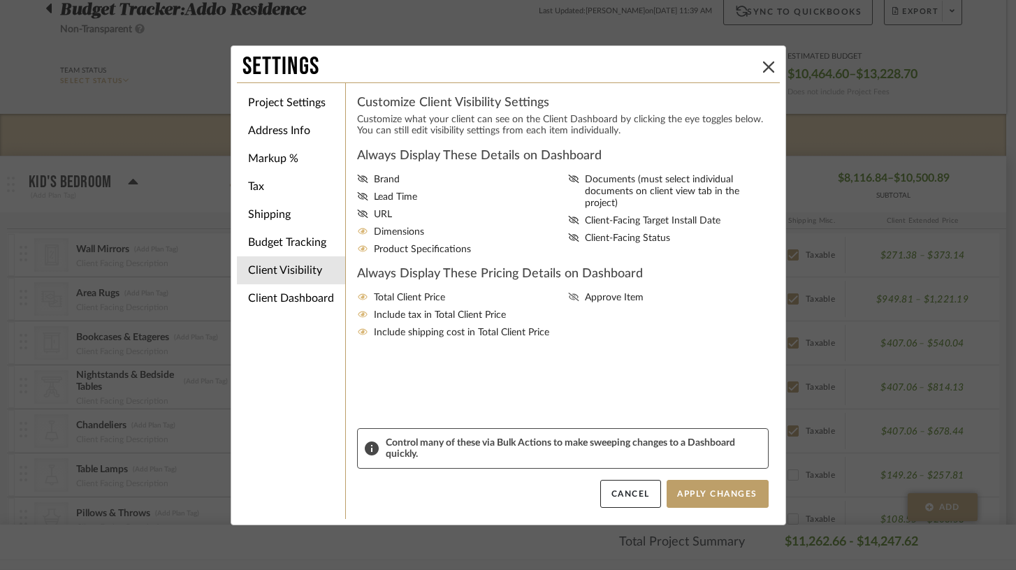
click at [570, 301] on icon at bounding box center [573, 297] width 11 height 8
click at [0, 0] on input "Approve Item" at bounding box center [0, 0] width 0 height 0
click at [703, 498] on button "Apply Changes" at bounding box center [717, 494] width 102 height 28
click at [296, 298] on li "Client Dashboard" at bounding box center [291, 298] width 108 height 28
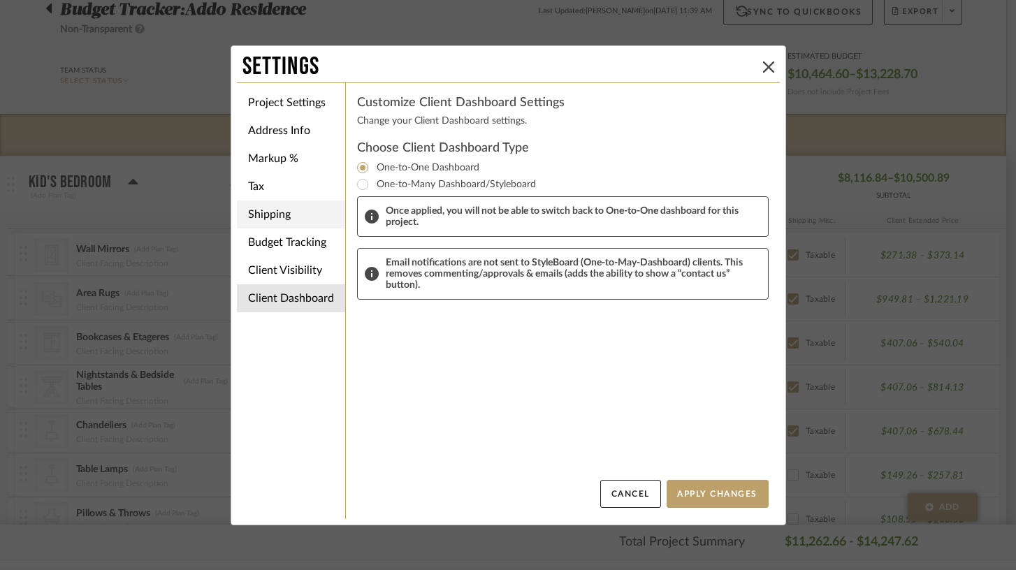
click at [277, 215] on li "Shipping" at bounding box center [291, 214] width 108 height 28
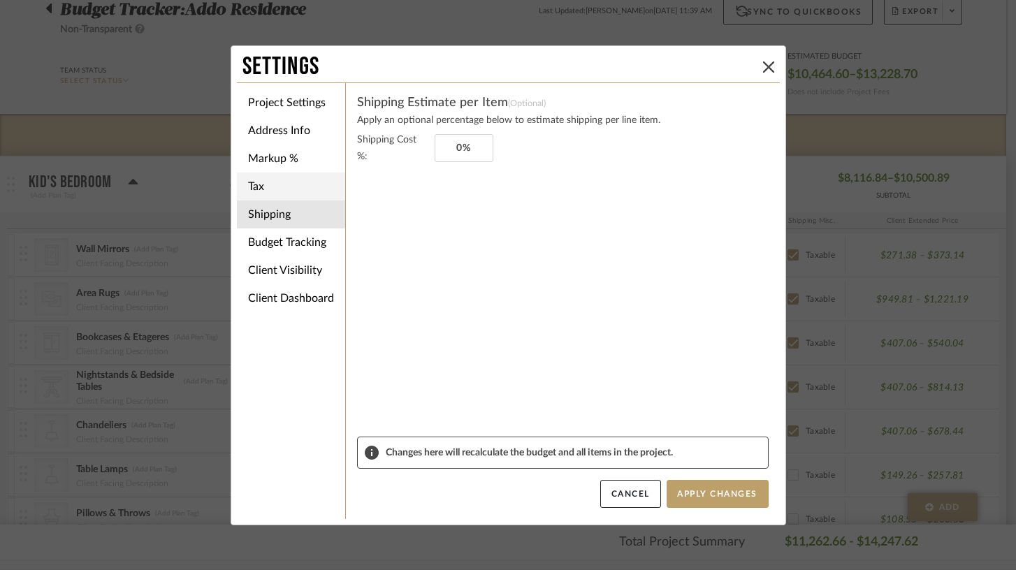
click at [265, 184] on li "Tax" at bounding box center [291, 187] width 108 height 28
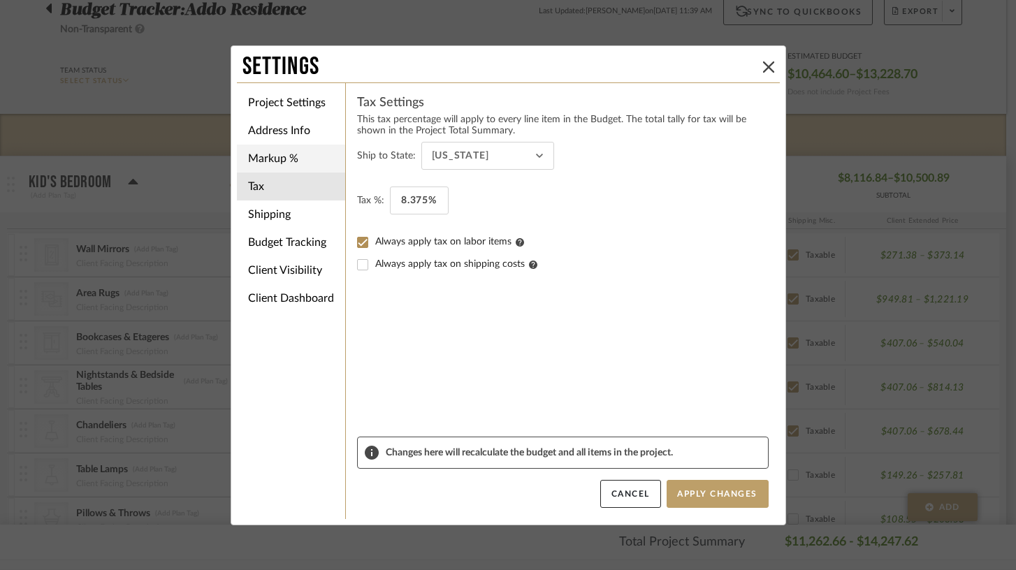
click at [259, 157] on li "Markup %" at bounding box center [291, 159] width 108 height 28
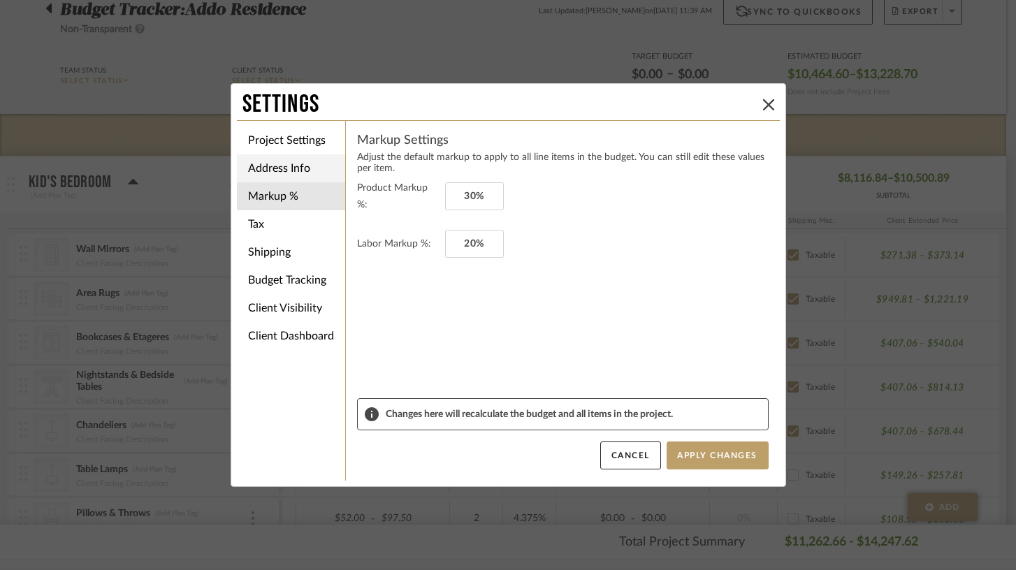
click at [266, 172] on li "Address Info" at bounding box center [291, 168] width 108 height 28
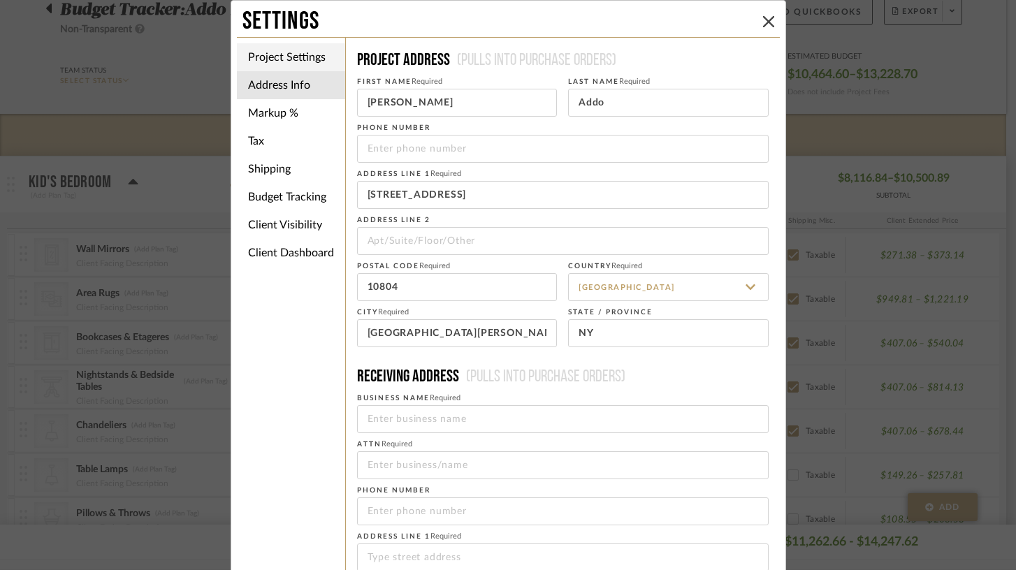
click at [280, 59] on li "Project Settings" at bounding box center [291, 57] width 108 height 28
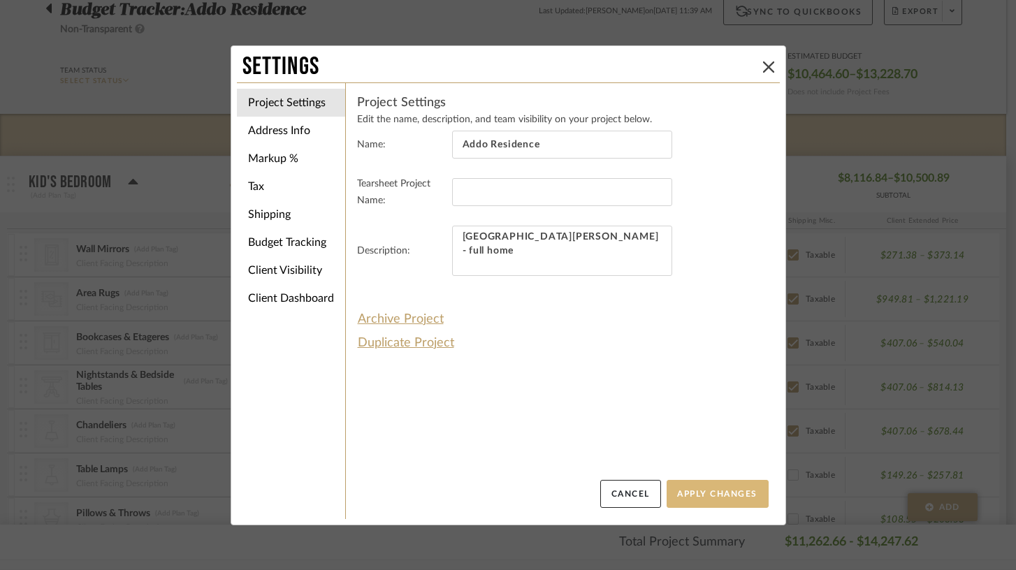
click at [714, 498] on button "Apply Changes" at bounding box center [717, 494] width 102 height 28
click at [763, 68] on icon at bounding box center [768, 66] width 11 height 11
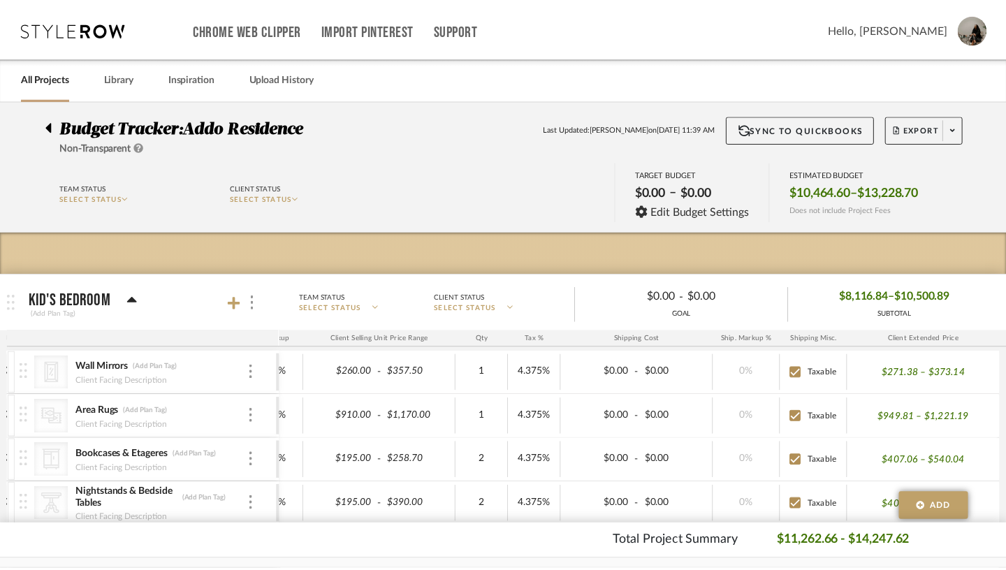
scroll to position [0, 436]
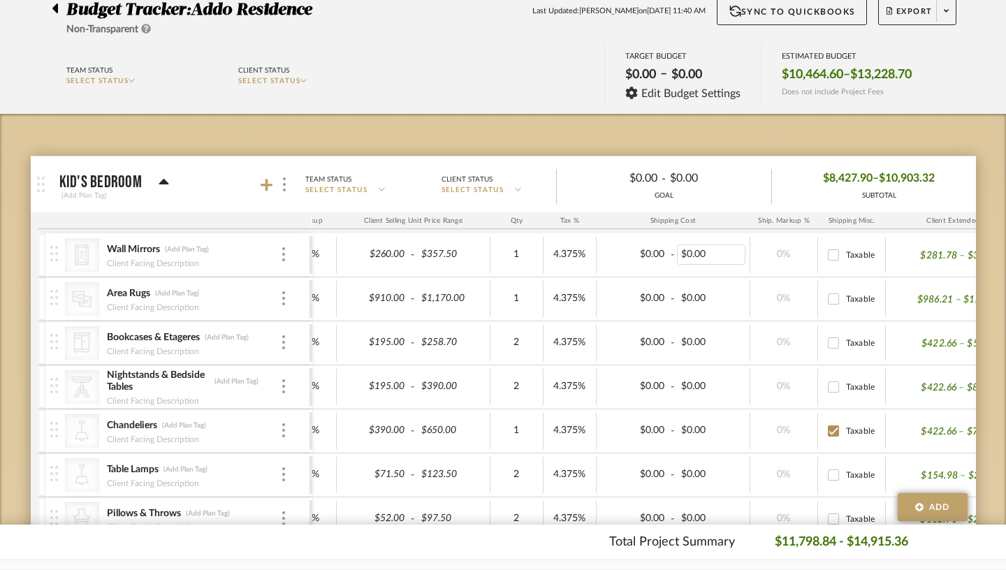
checkbox input "false"
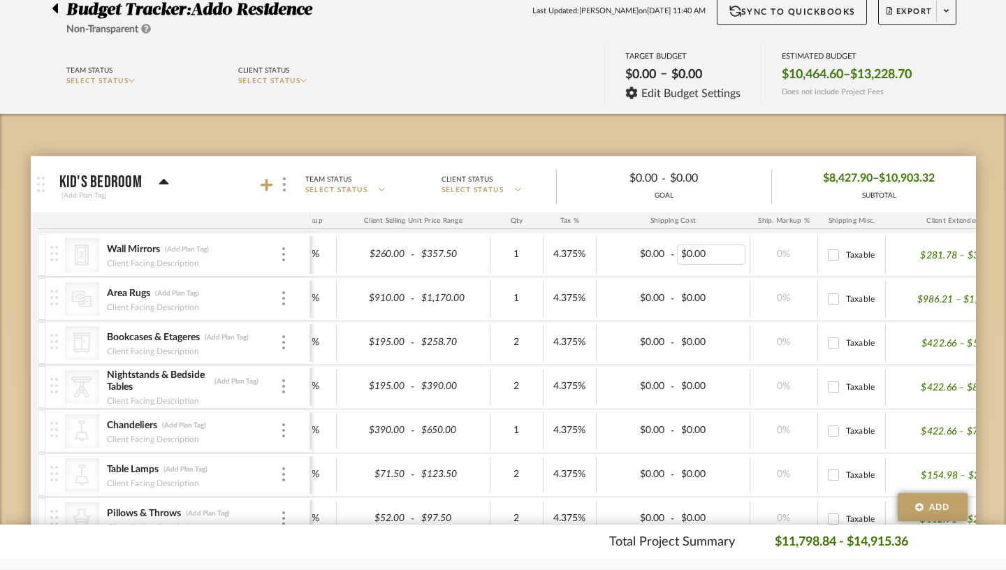
checkbox input "false"
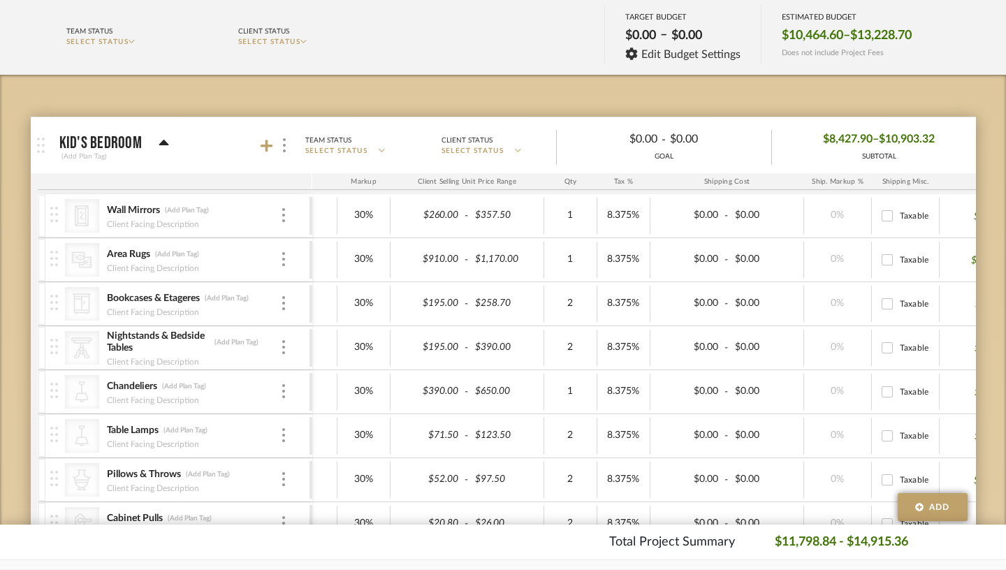
scroll to position [153, 0]
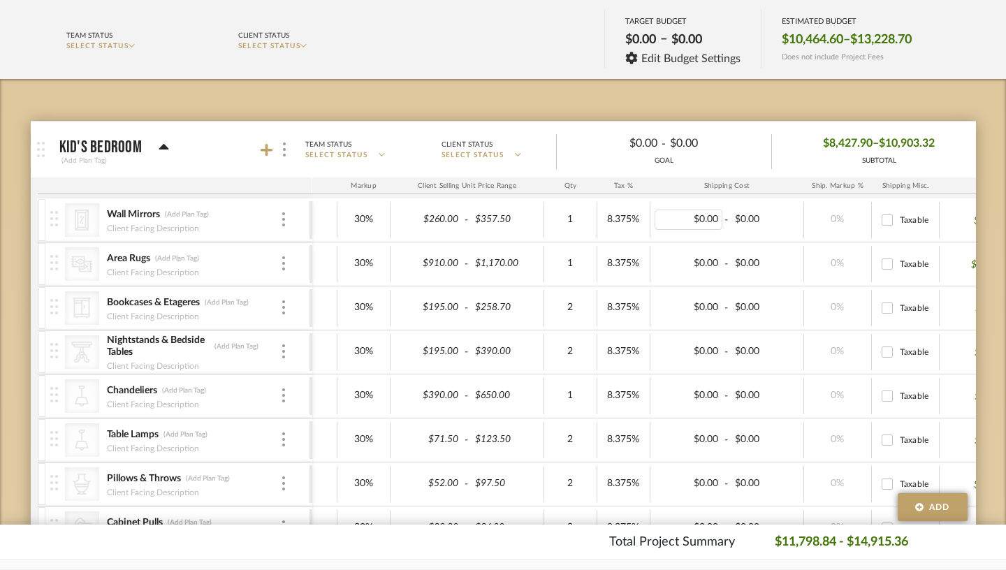
click at [673, 218] on div "$0.00" at bounding box center [689, 220] width 68 height 20
click at [671, 486] on div "$0.00" at bounding box center [689, 484] width 68 height 20
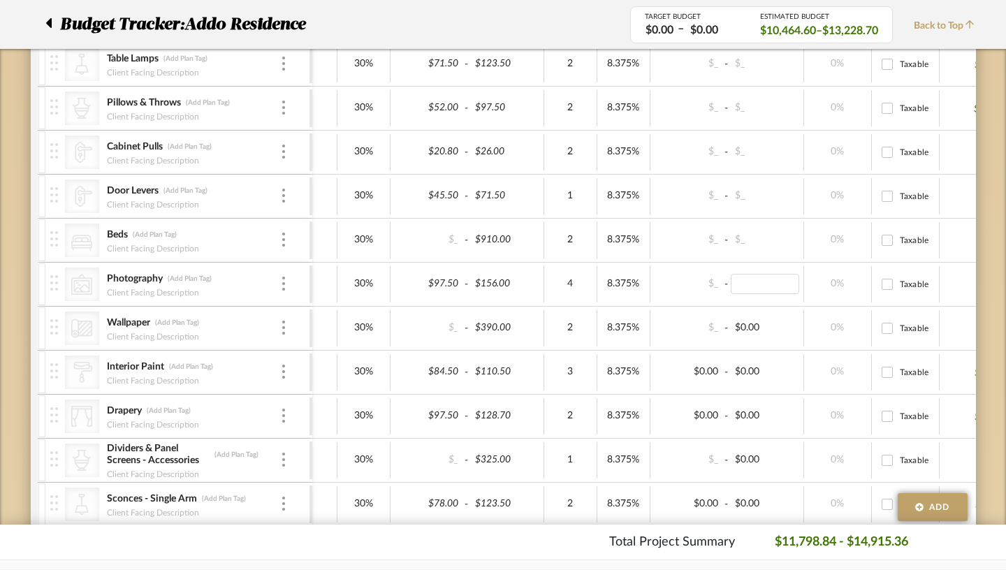
scroll to position [606, 0]
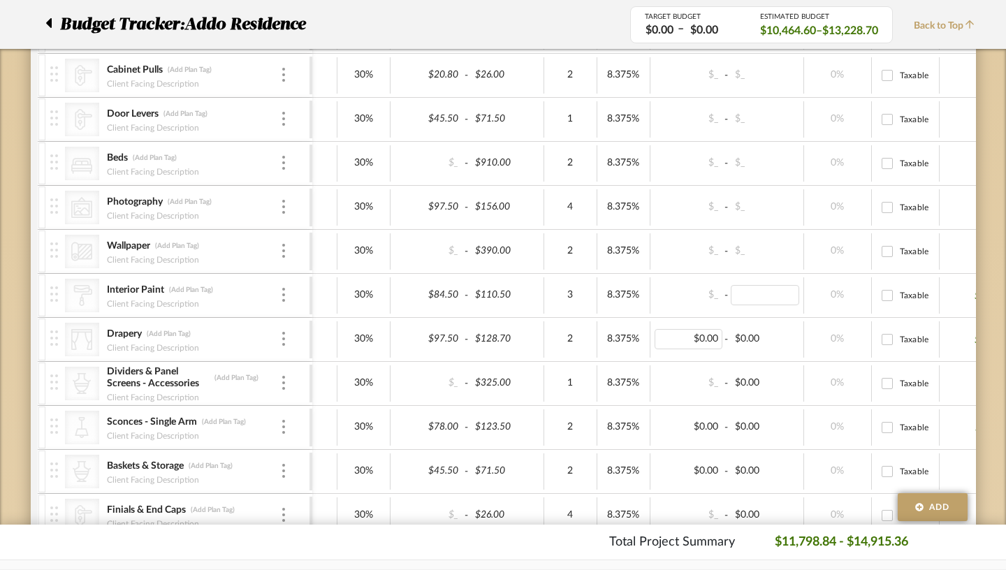
click at [673, 337] on div "$0.00" at bounding box center [689, 339] width 68 height 20
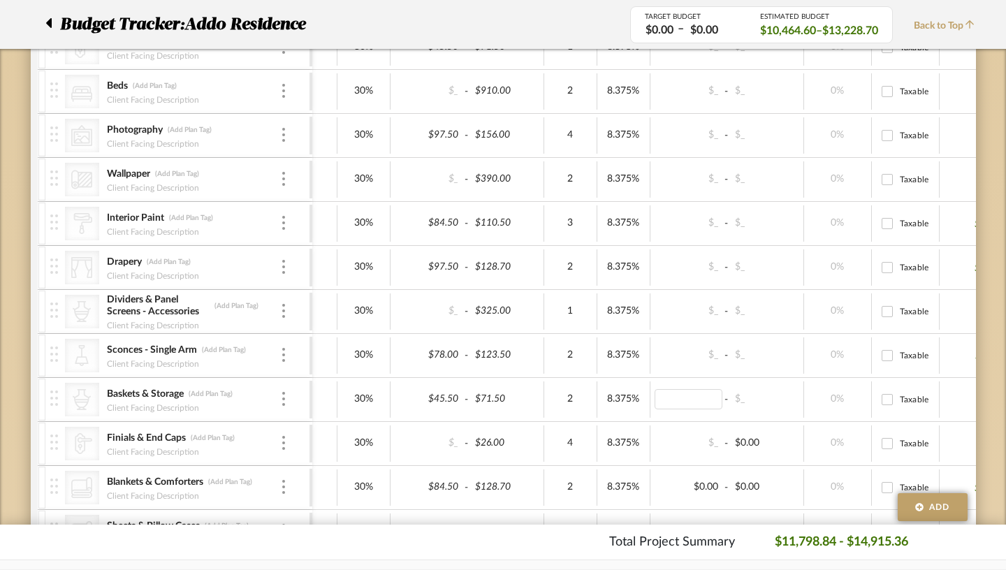
scroll to position [712, 0]
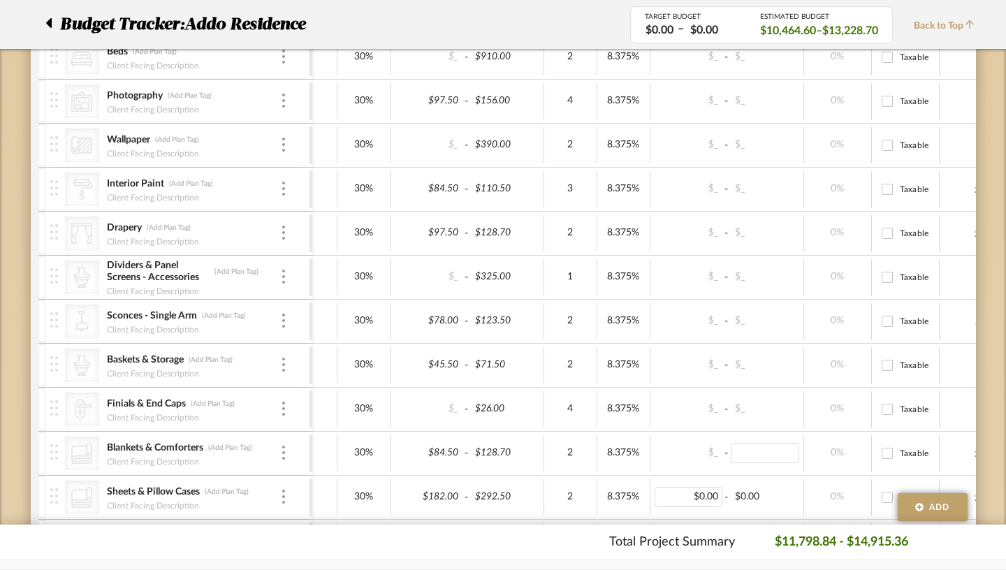
click at [674, 496] on div "$0.00" at bounding box center [689, 497] width 68 height 20
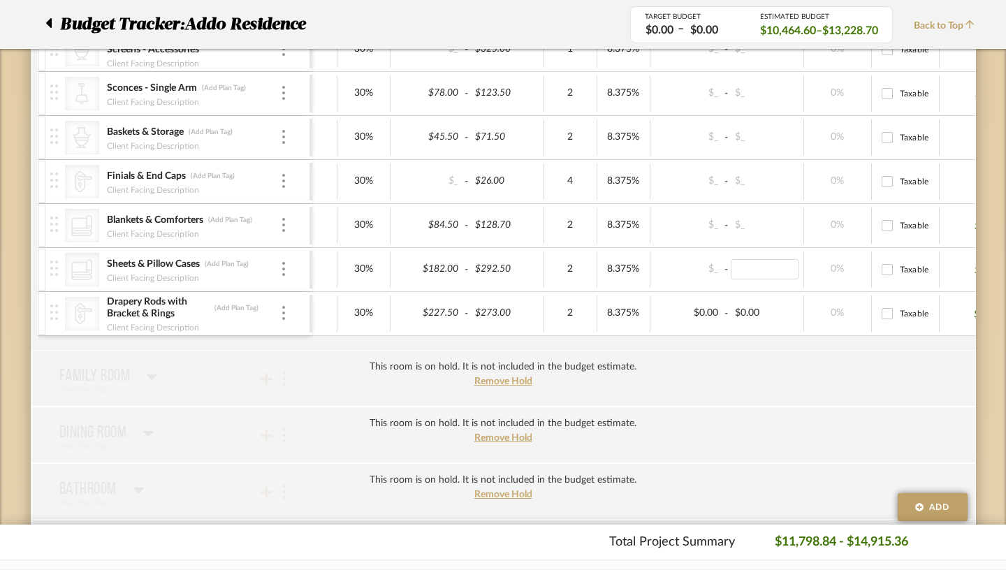
scroll to position [956, 0]
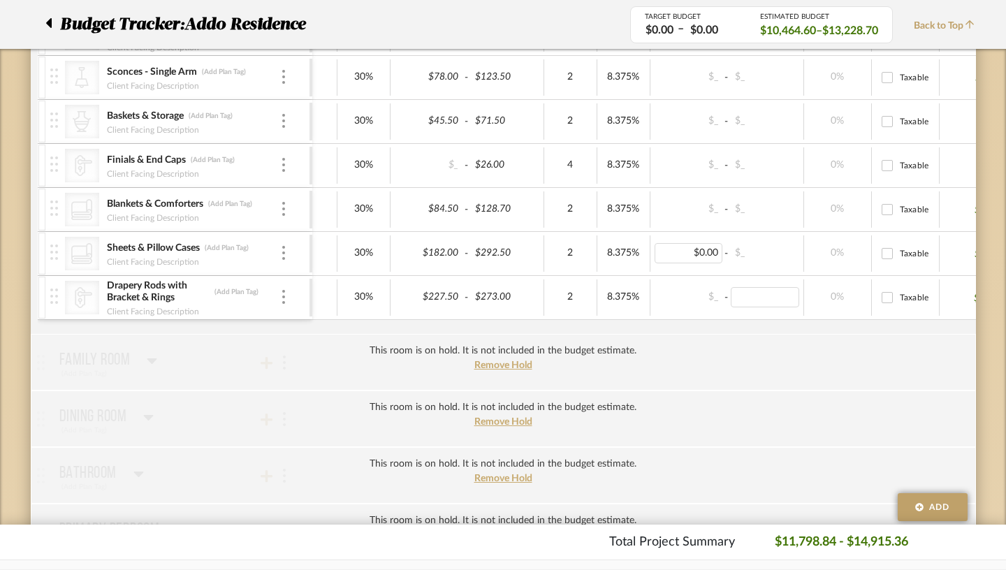
click at [674, 253] on div "$0.00" at bounding box center [689, 253] width 68 height 20
click at [720, 341] on div "This room is on hold. It is not included in the budget estimate. Remove Hold" at bounding box center [503, 362] width 945 height 57
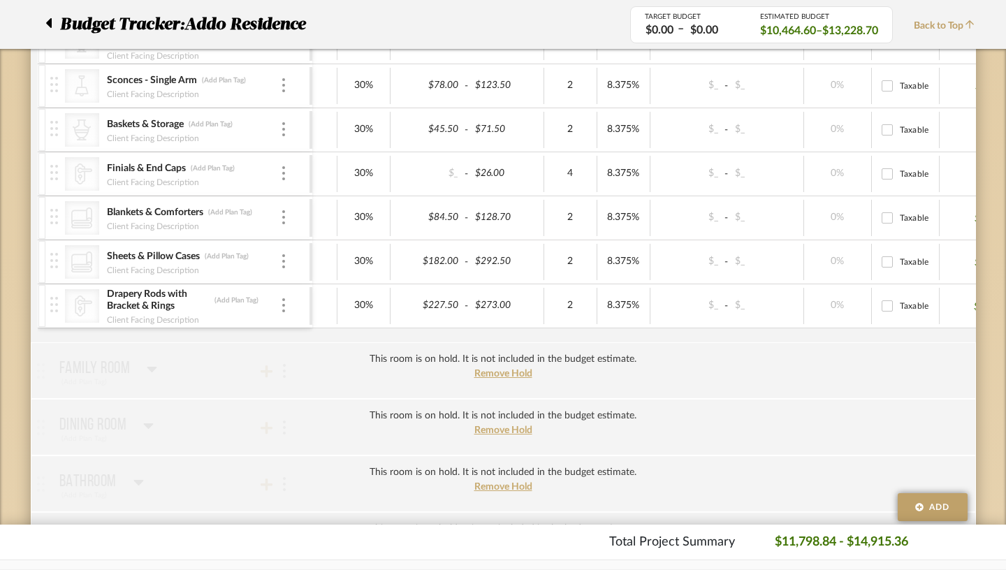
scroll to position [0, 394]
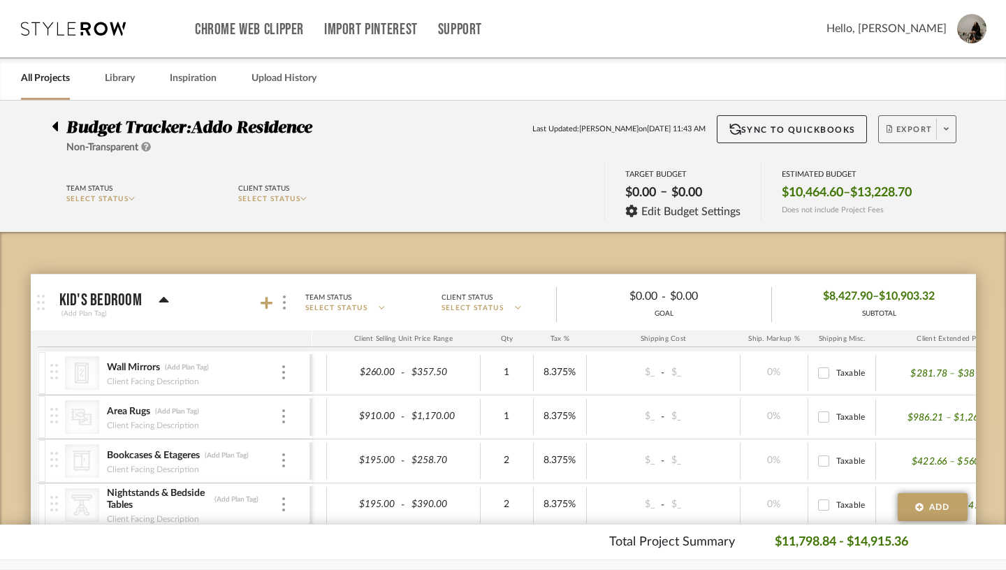
click at [949, 131] on icon at bounding box center [946, 129] width 5 height 3
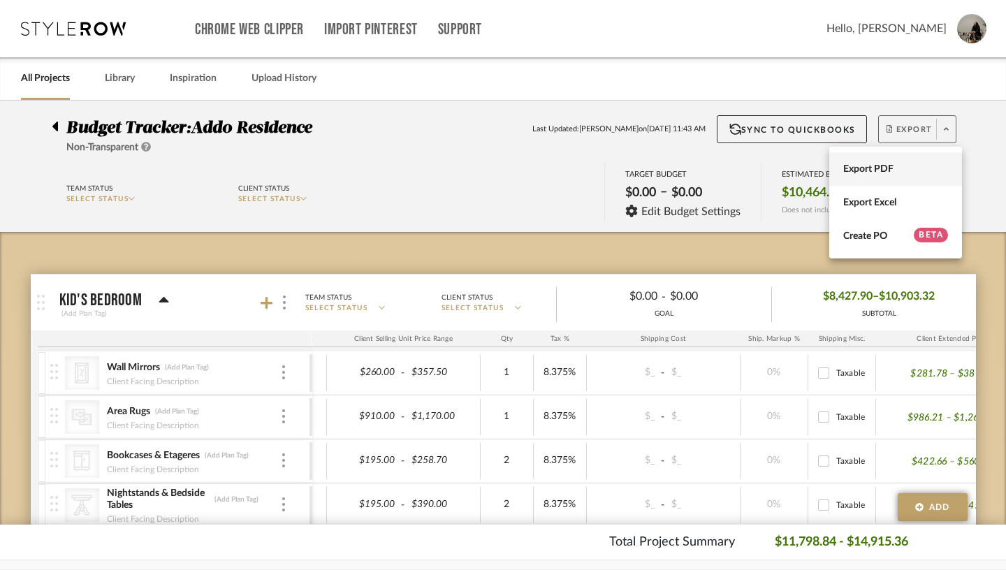
click at [877, 177] on button "Export PDF" at bounding box center [895, 169] width 133 height 34
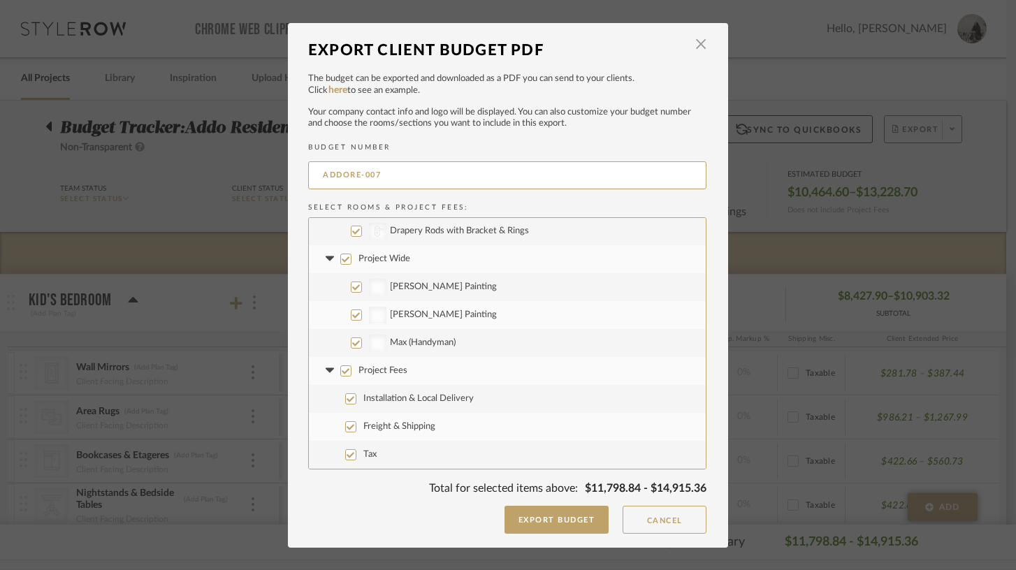
click at [350, 396] on input "Installation & Local Delivery" at bounding box center [350, 398] width 11 height 11
checkbox input "false"
click at [345, 423] on input "Freight & Shipping" at bounding box center [350, 426] width 11 height 11
checkbox input "false"
click at [546, 529] on button "Export Budget" at bounding box center [556, 520] width 105 height 28
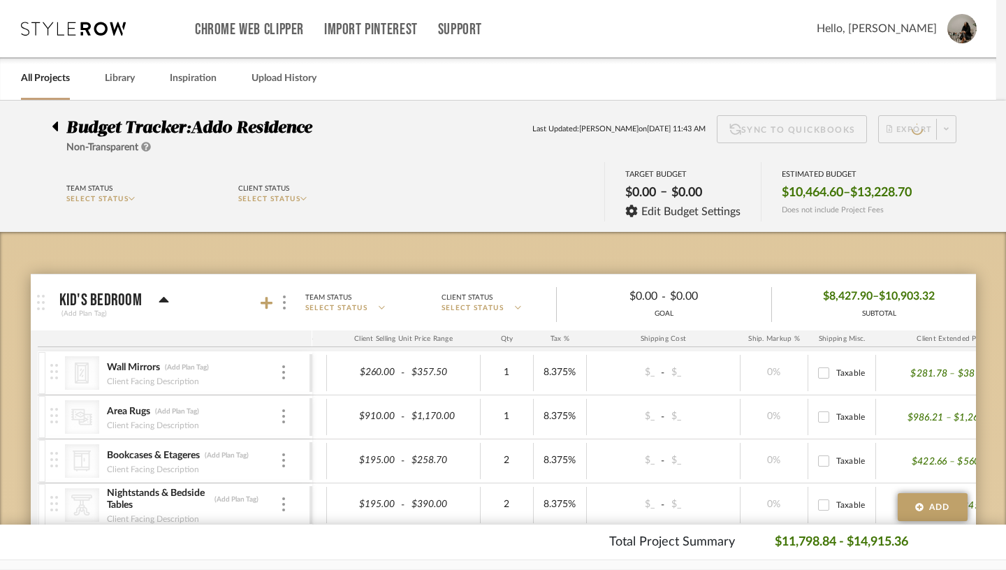
scroll to position [0, 436]
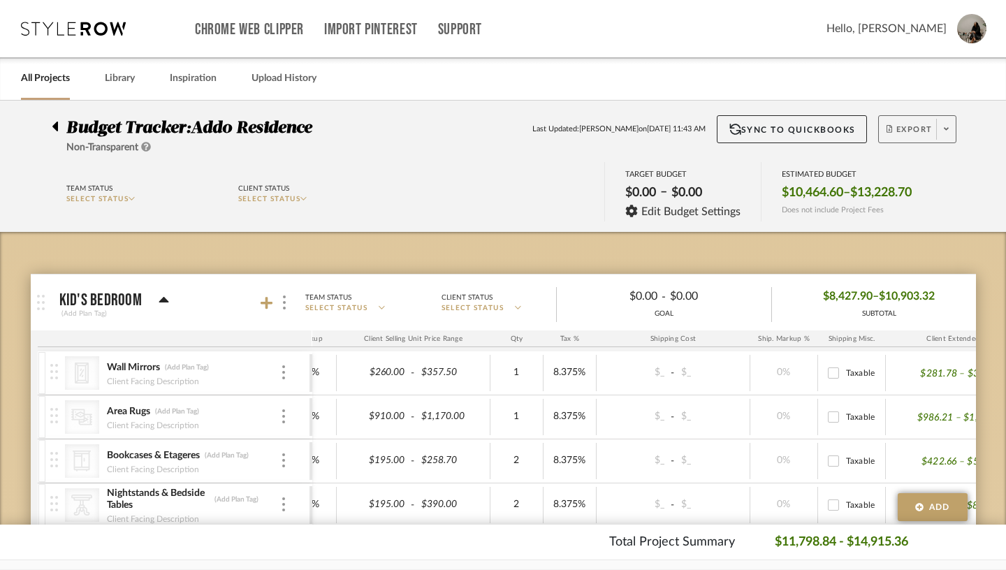
click at [54, 78] on link "All Projects" at bounding box center [45, 78] width 49 height 19
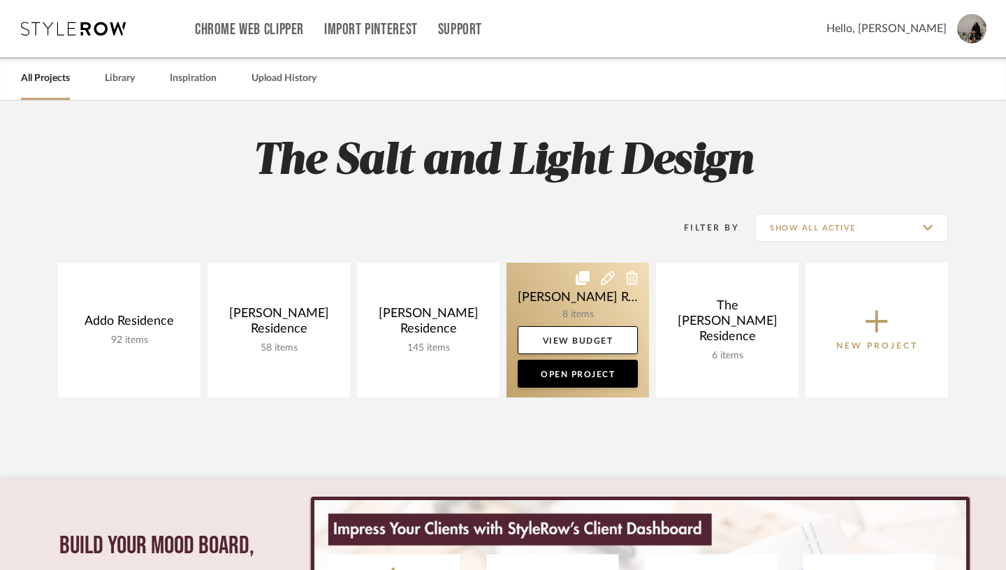
click at [611, 278] on icon at bounding box center [608, 278] width 14 height 14
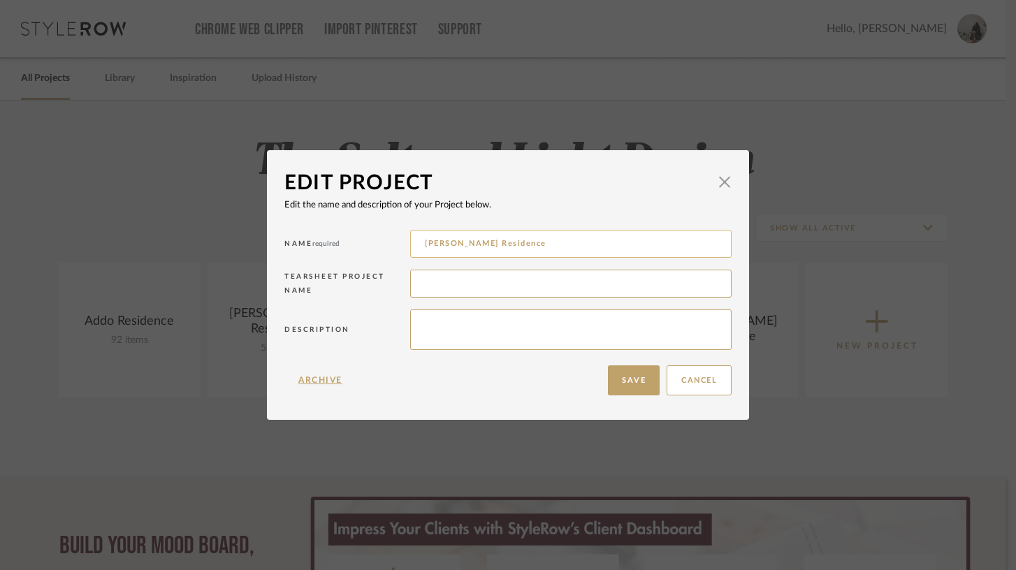
click at [437, 242] on input "[PERSON_NAME] Residence" at bounding box center [570, 244] width 321 height 28
type input "[PERSON_NAME] Residence"
click at [628, 376] on button "Save" at bounding box center [634, 380] width 52 height 30
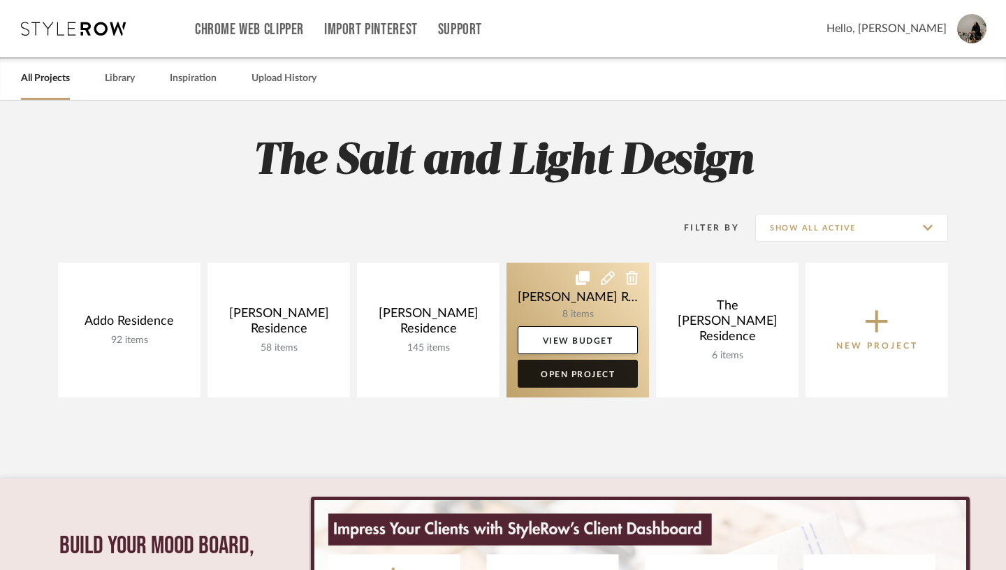
click at [577, 376] on link "Open Project" at bounding box center [578, 374] width 120 height 28
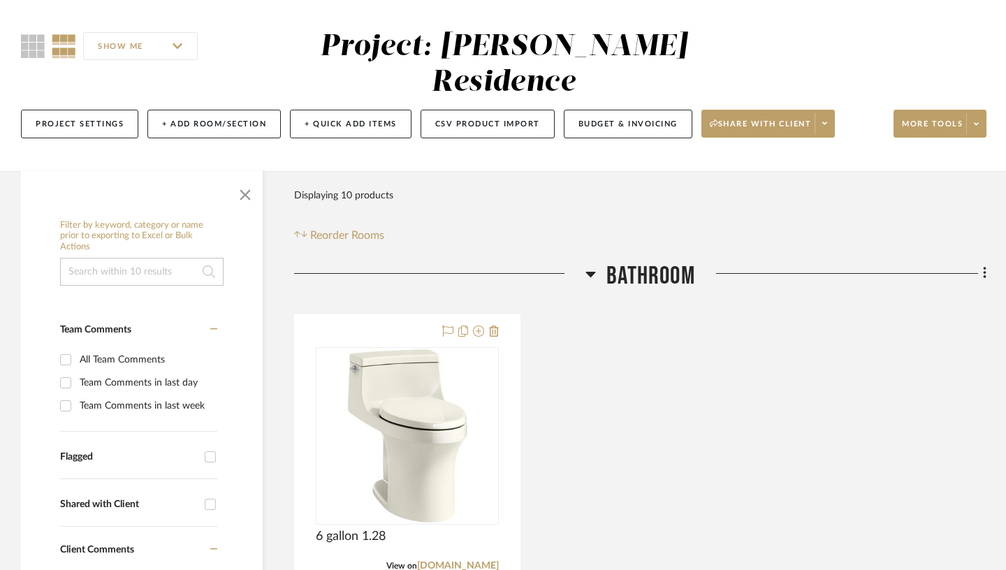
scroll to position [122, 0]
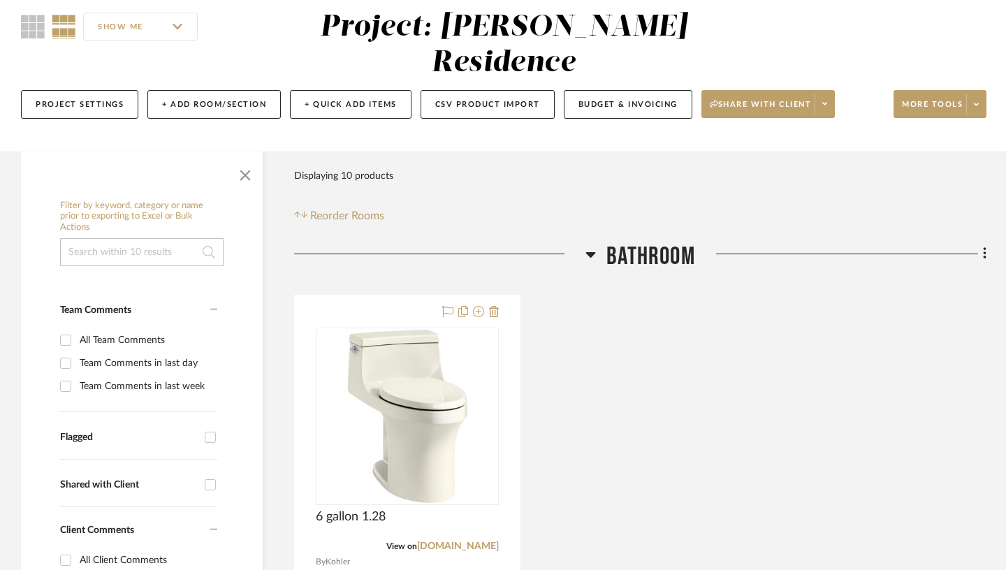
click at [590, 257] on icon at bounding box center [590, 254] width 10 height 17
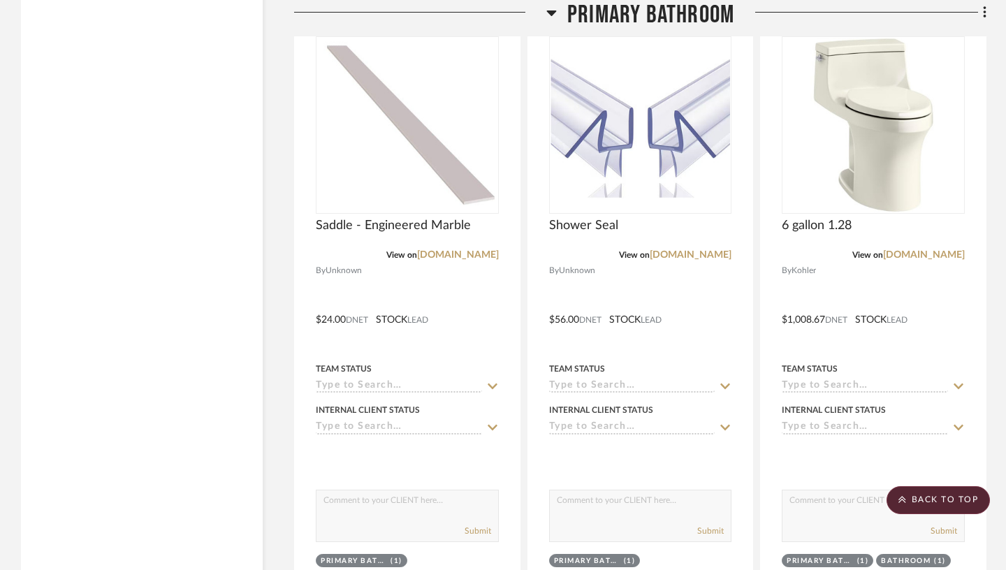
scroll to position [1942, 0]
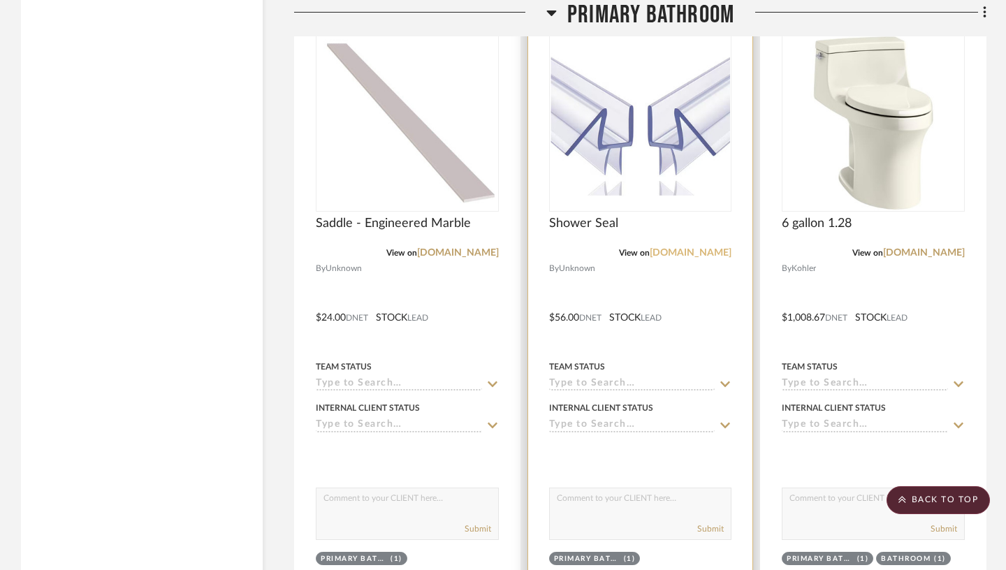
click at [703, 254] on link "[DOMAIN_NAME]" at bounding box center [691, 253] width 82 height 10
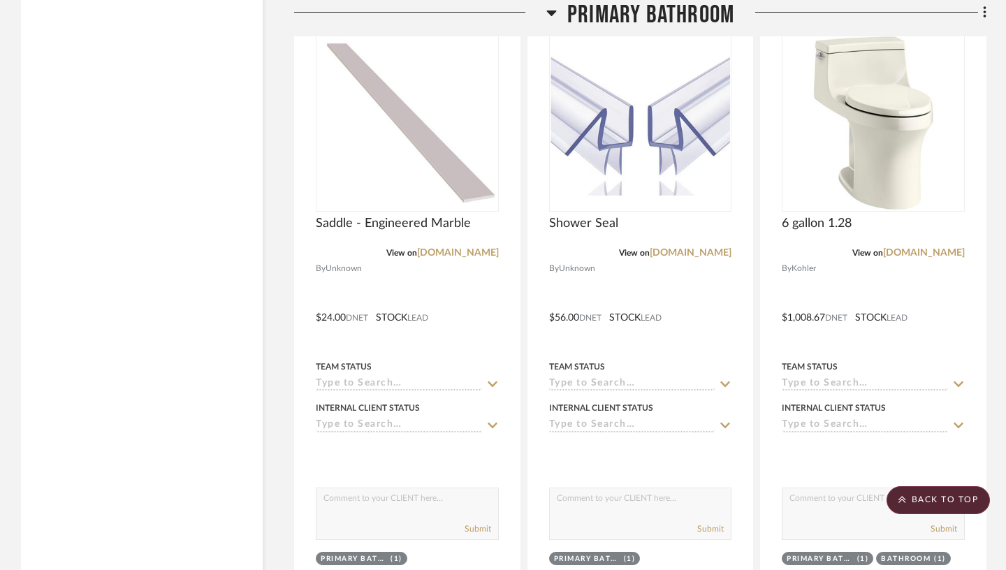
click at [548, 10] on icon at bounding box center [551, 12] width 10 height 17
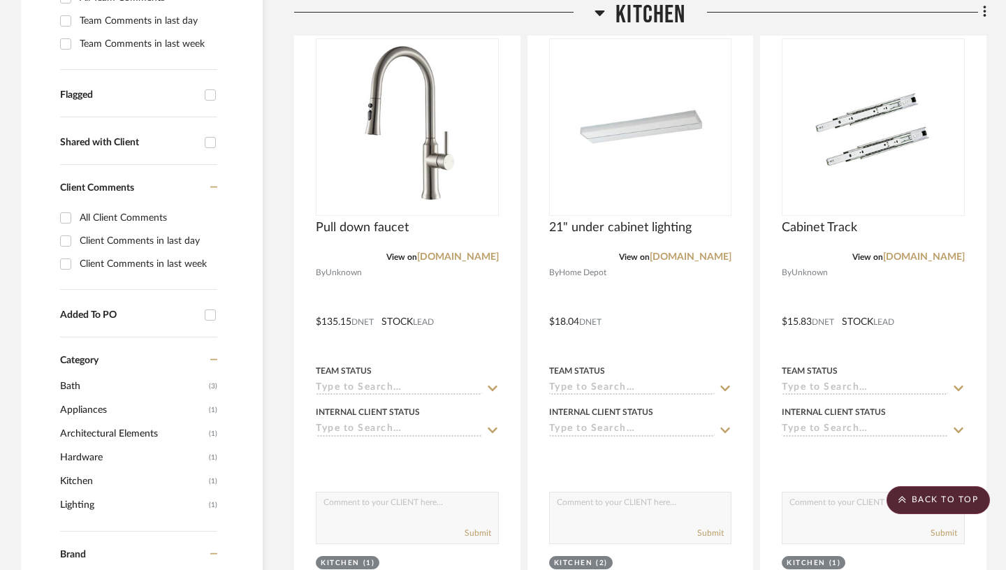
scroll to position [461, 0]
